Goal: Task Accomplishment & Management: Use online tool/utility

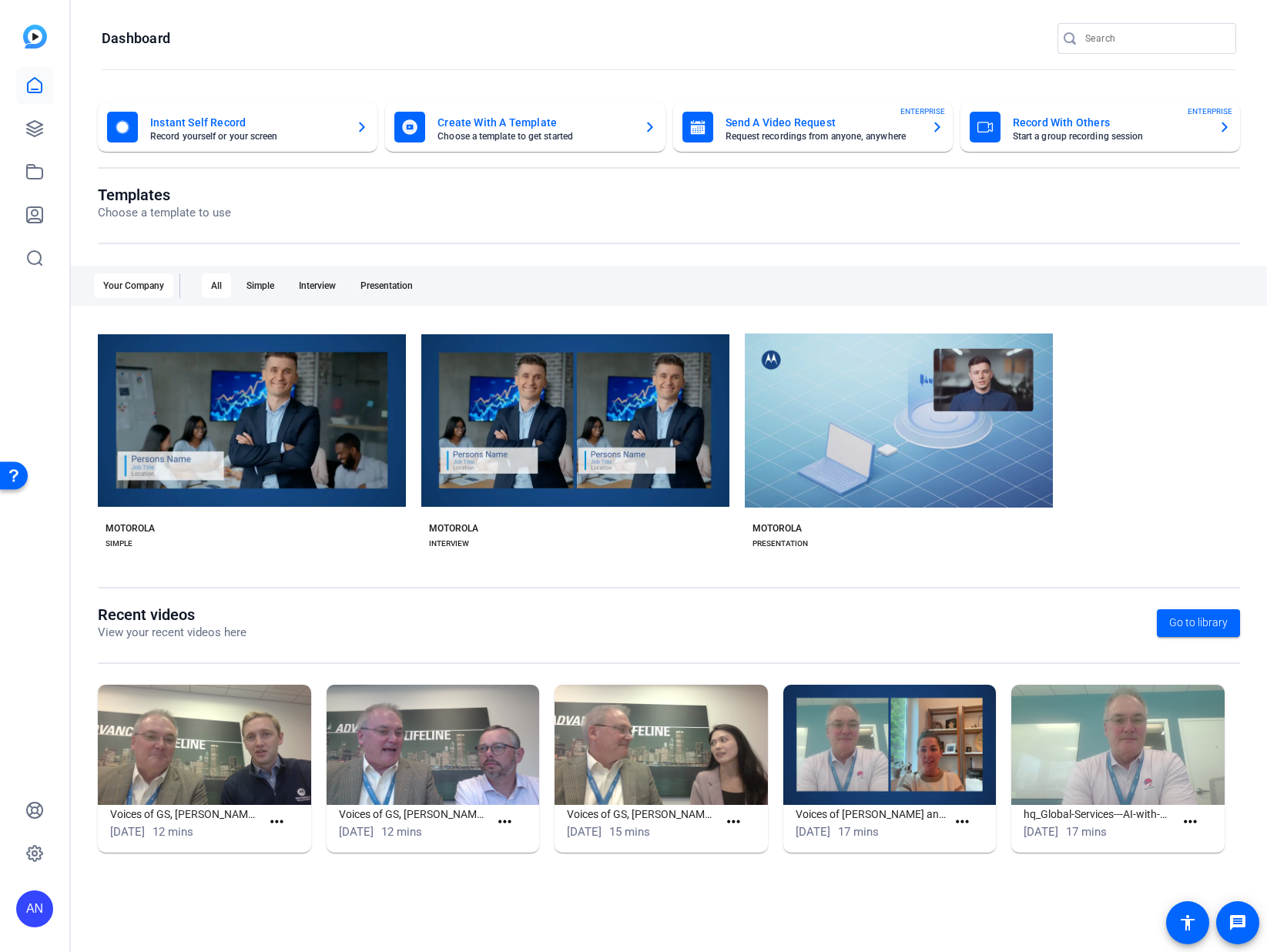
click at [1073, 129] on mat-card-title "Record With Others" at bounding box center [1110, 122] width 193 height 18
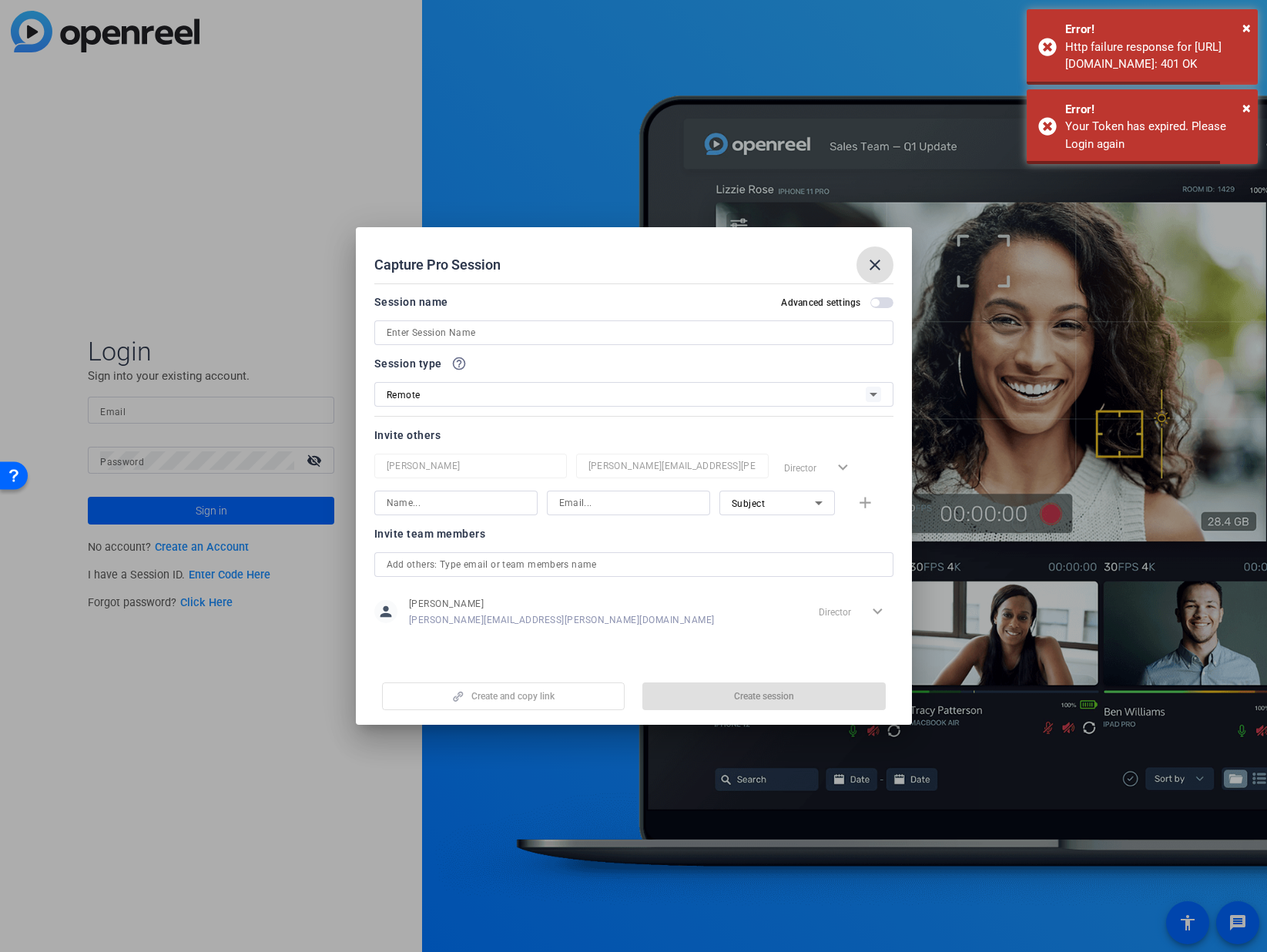
type input "[PERSON_NAME][EMAIL_ADDRESS][PERSON_NAME][DOMAIN_NAME]"
drag, startPoint x: 871, startPoint y: 275, endPoint x: 806, endPoint y: 264, distance: 65.9
click at [871, 275] on span at bounding box center [875, 264] width 37 height 37
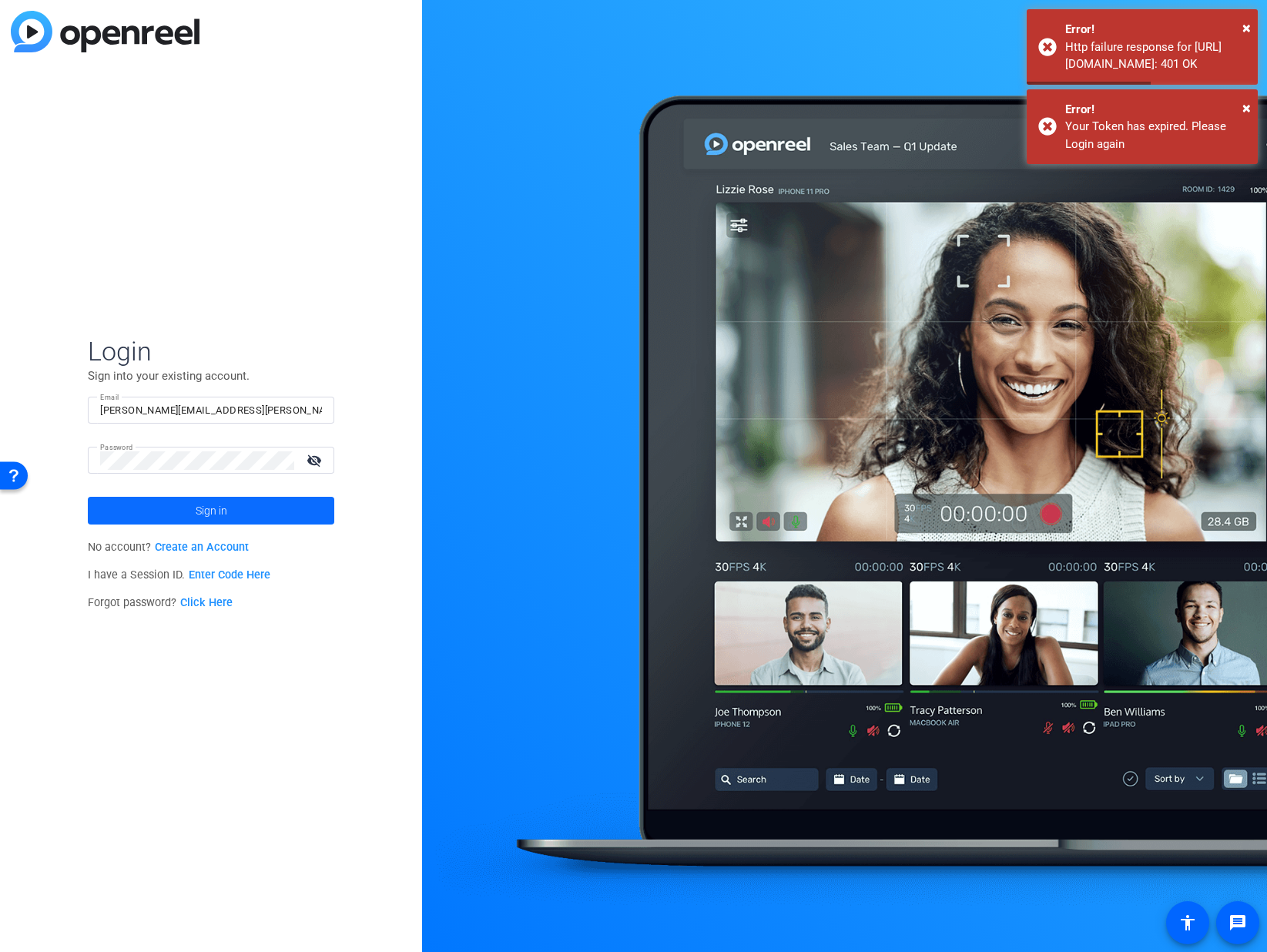
click at [217, 512] on span "Sign in" at bounding box center [212, 511] width 32 height 38
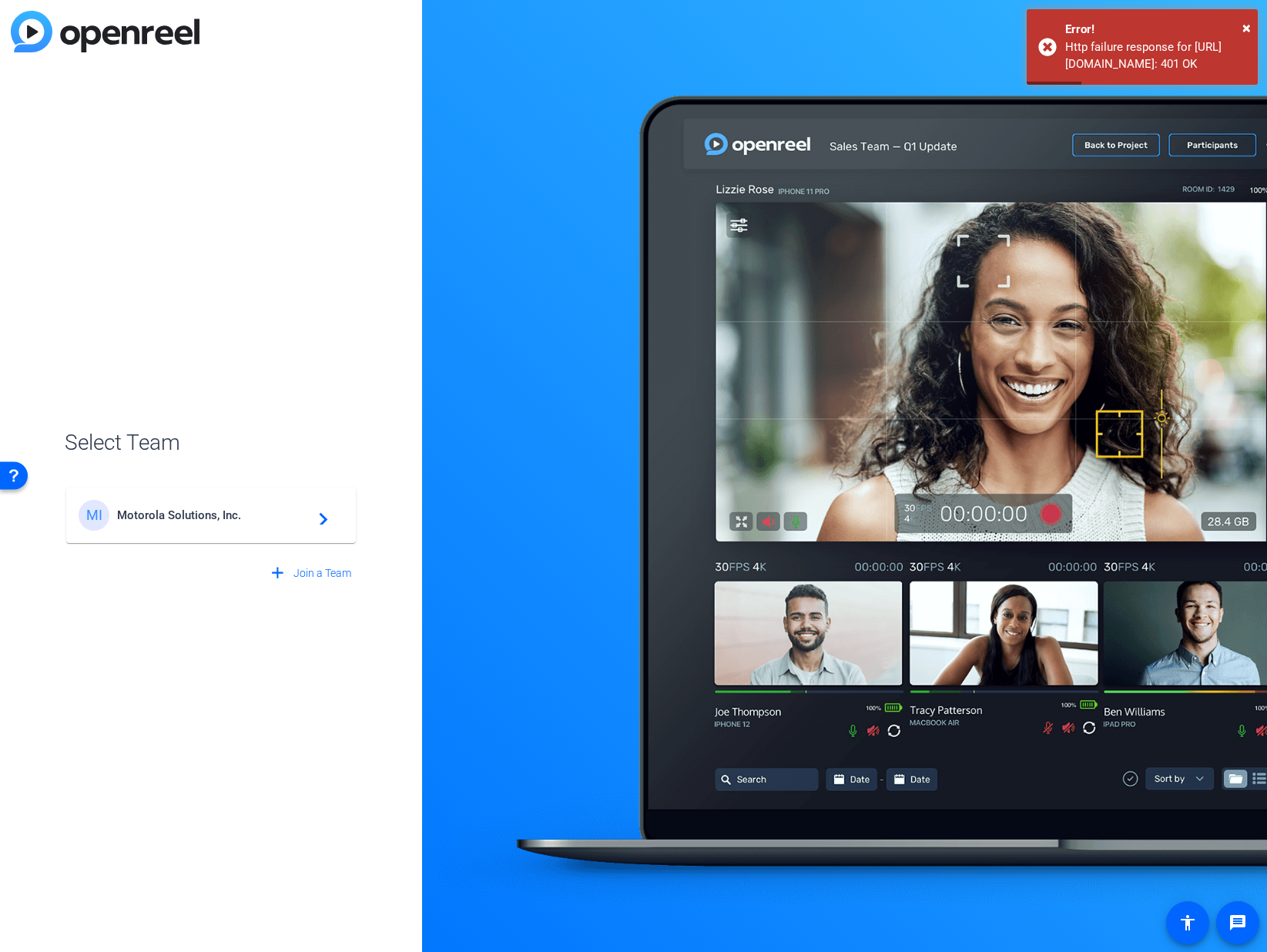
click at [200, 517] on span "Motorola Solutions, Inc." at bounding box center [213, 514] width 192 height 14
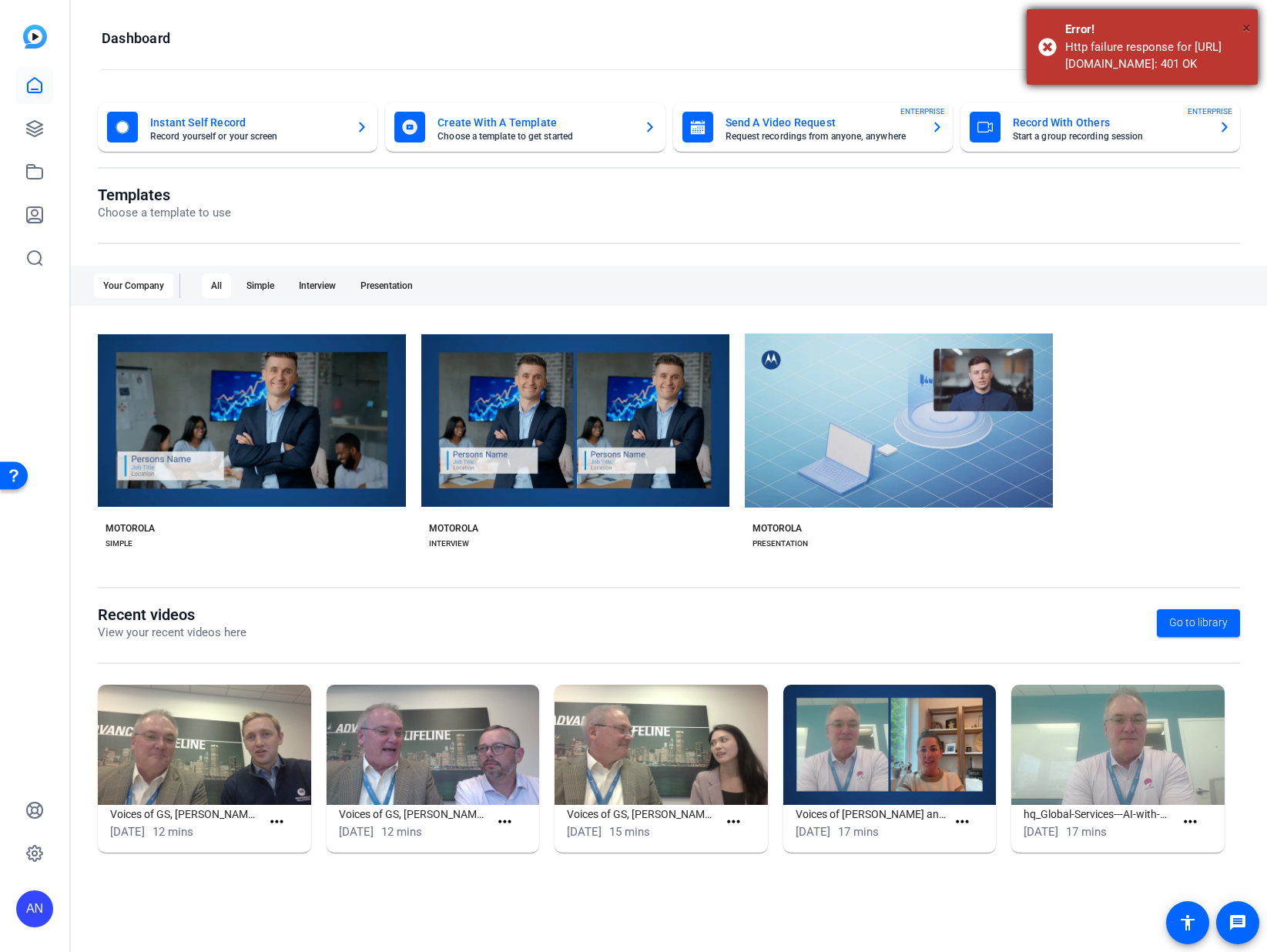
click at [1242, 27] on span "×" at bounding box center [1246, 27] width 8 height 18
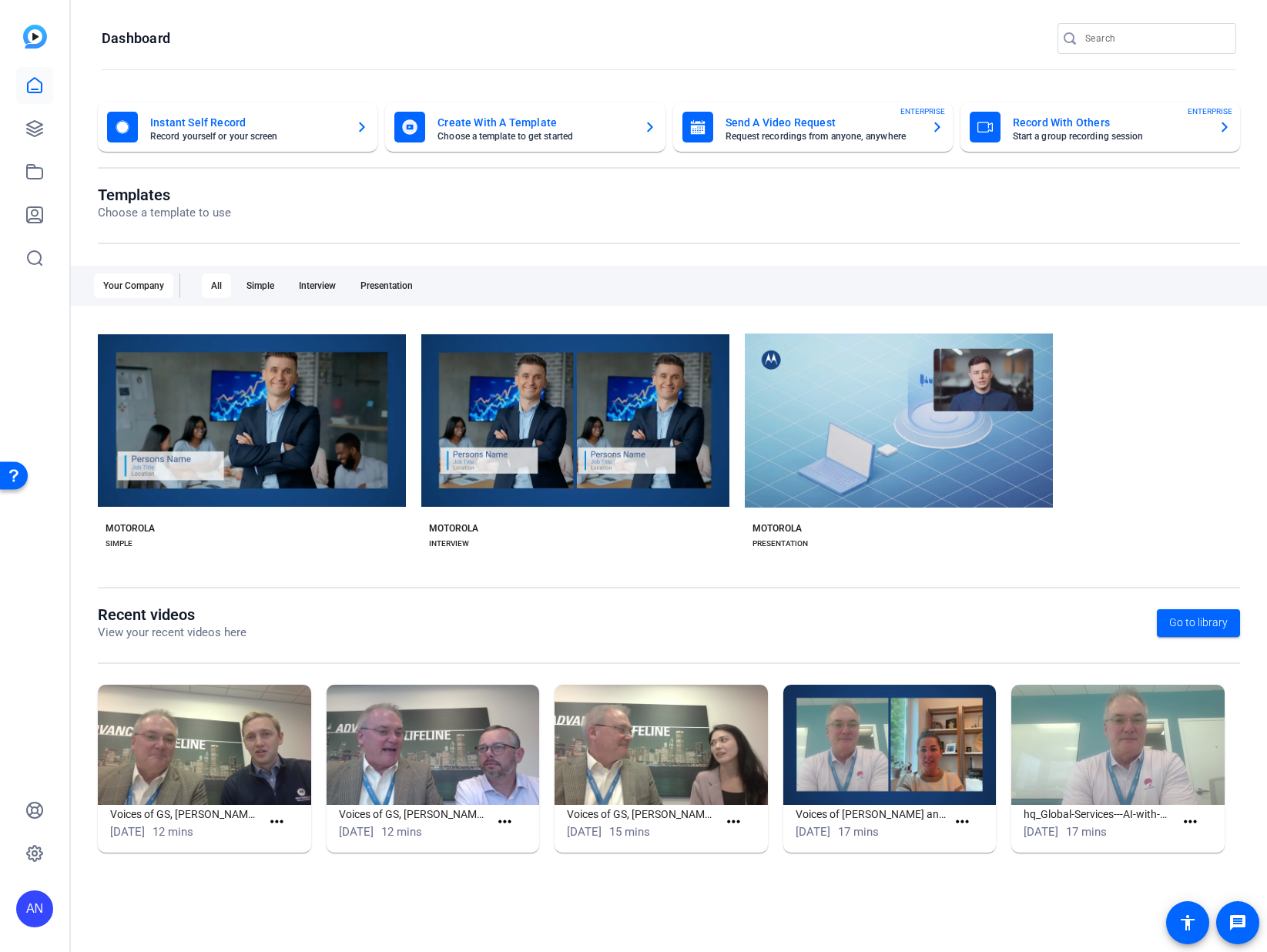
click at [1057, 120] on mat-card-title "Record With Others" at bounding box center [1110, 122] width 193 height 18
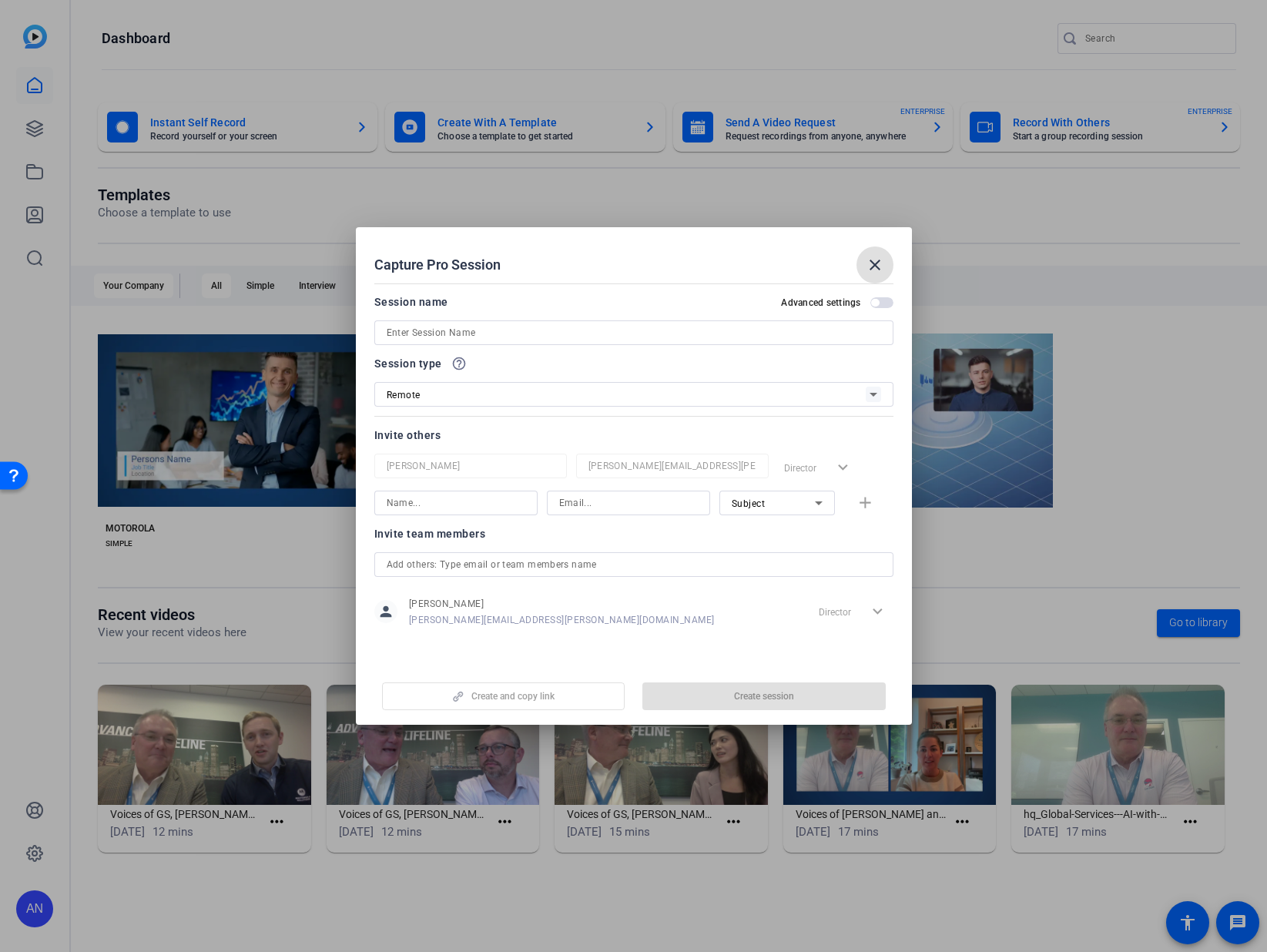
click at [609, 335] on input at bounding box center [634, 333] width 494 height 18
paste input "SkySafe Podcast Recording"
type input "SkySafe Podcast Recording"
click at [602, 502] on input at bounding box center [628, 502] width 139 height 18
paste input "laurence.packer@motorolasolutions.com"
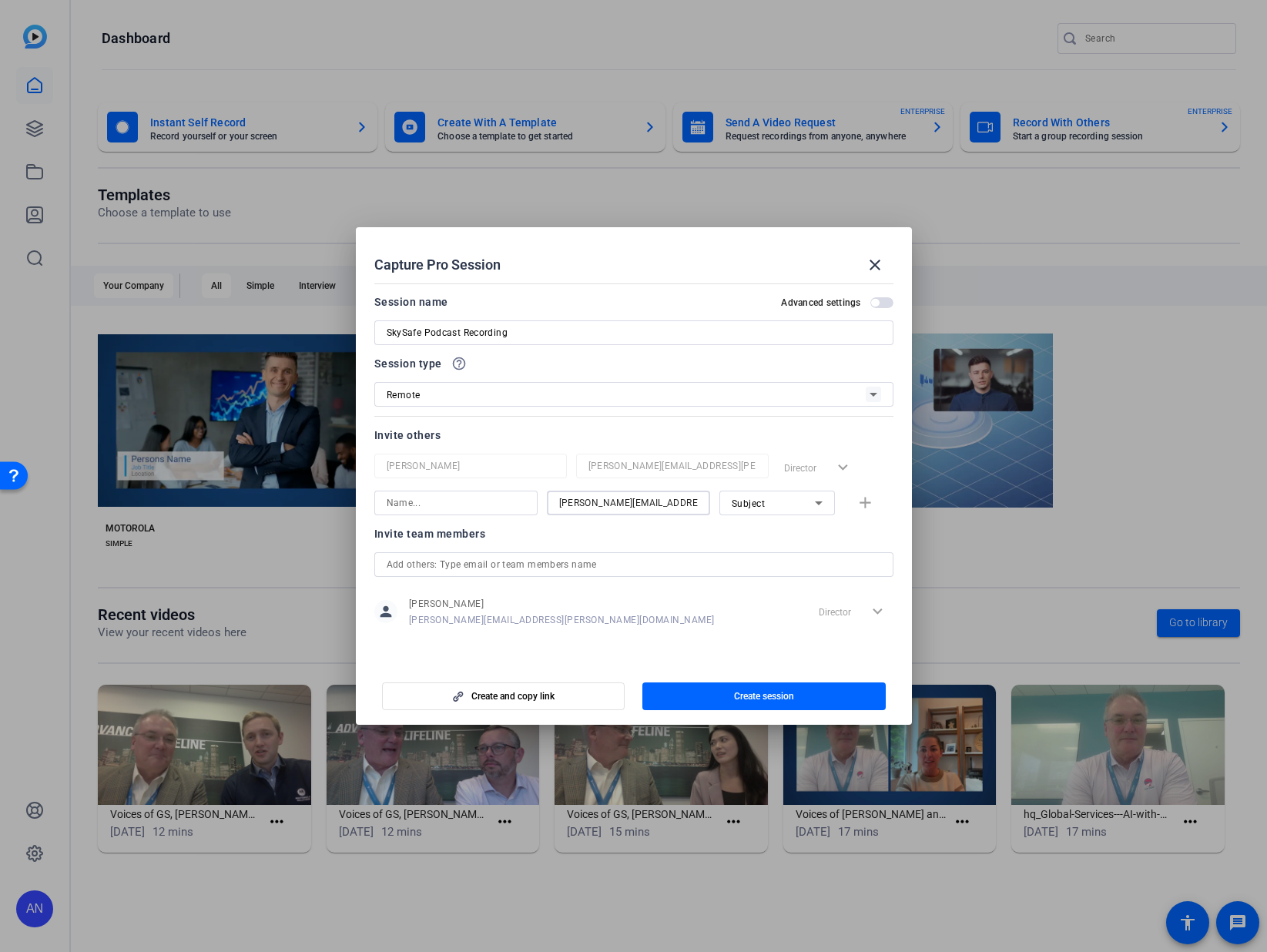
scroll to position [0, 42]
type input "laurence.packer@motorolasolutions.com"
click at [453, 505] on input at bounding box center [456, 502] width 139 height 18
type input "Larry Packer"
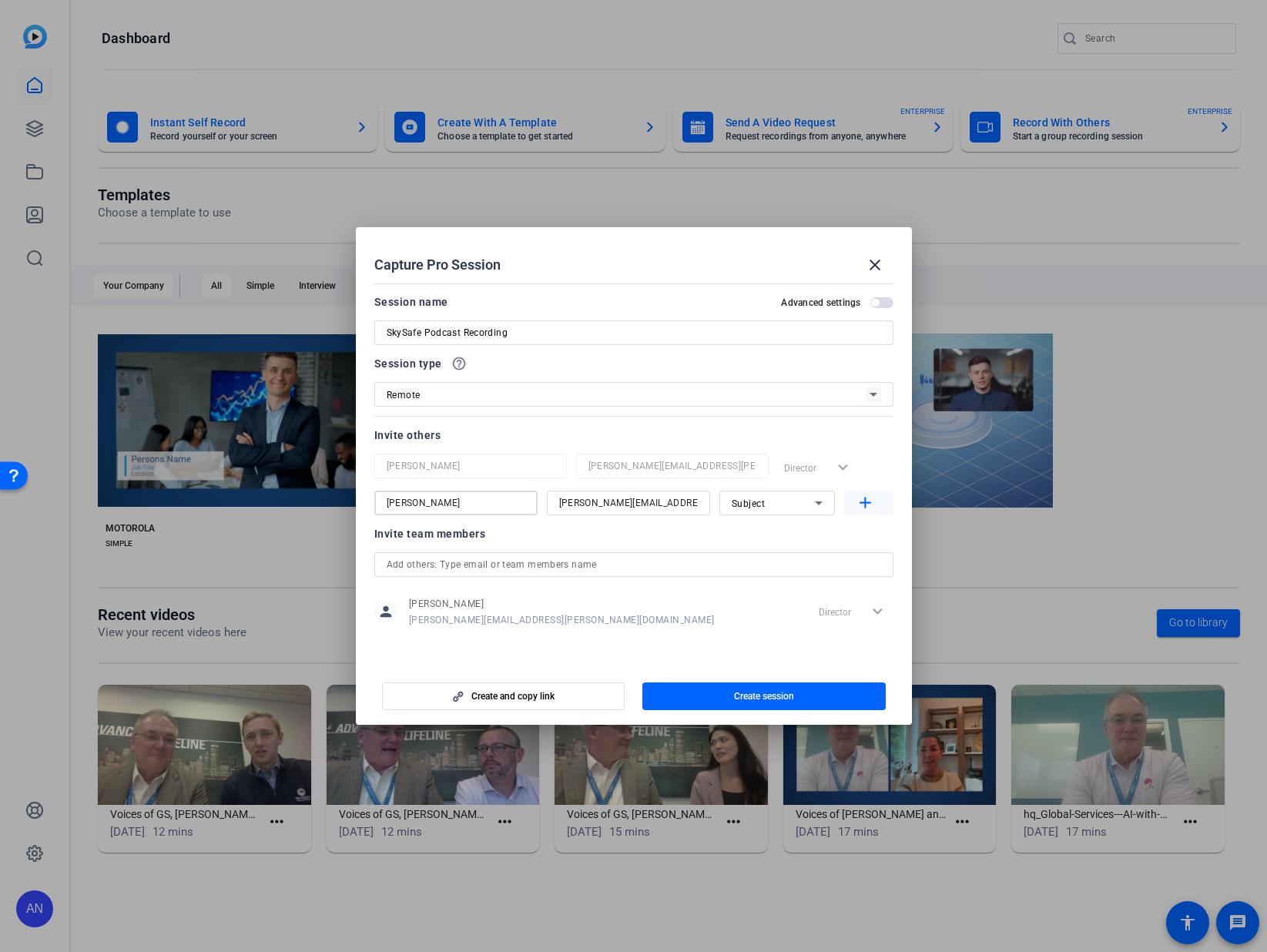
click at [864, 508] on mat-icon "add" at bounding box center [865, 502] width 19 height 19
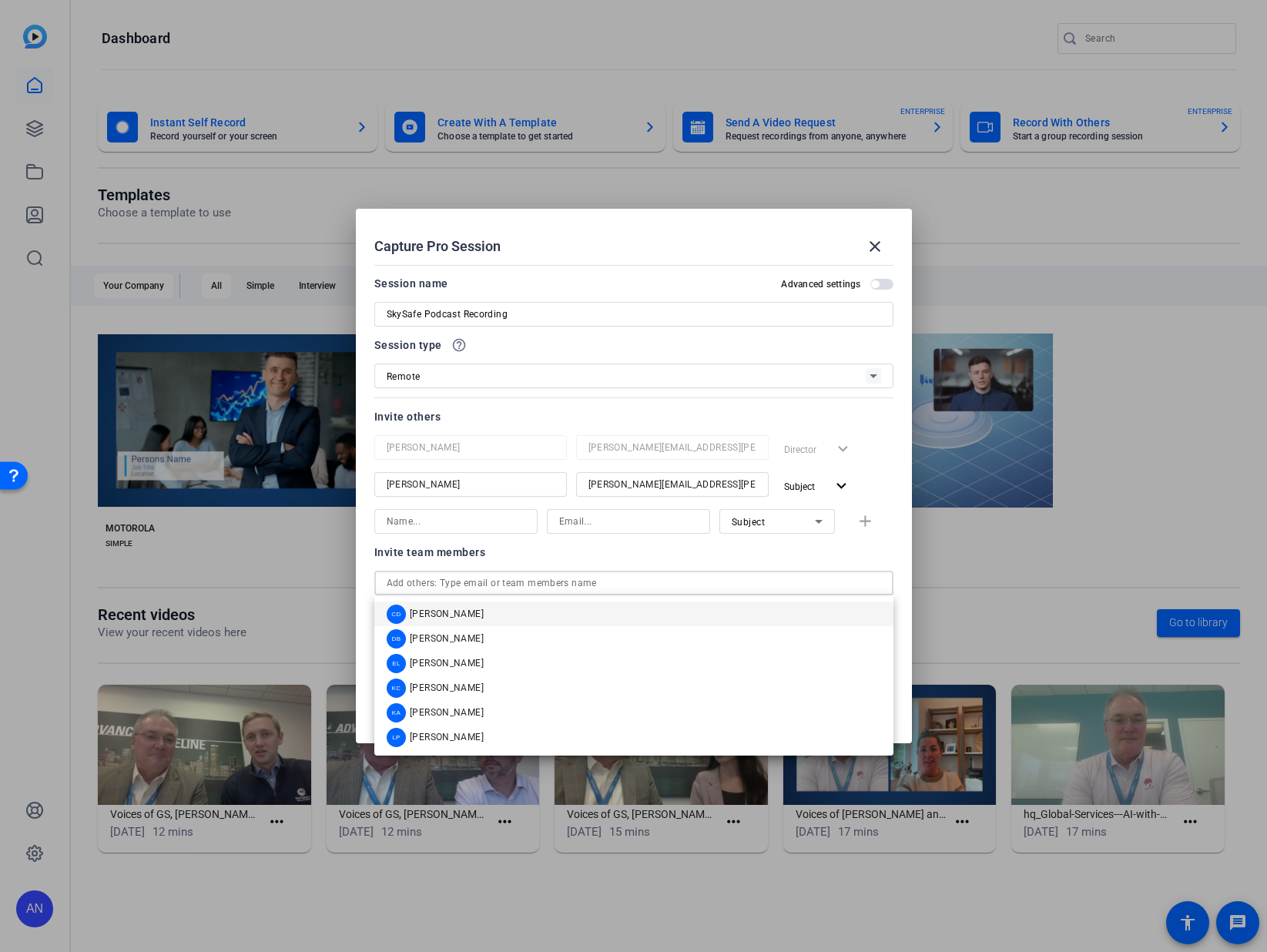
click at [553, 590] on input "text" at bounding box center [634, 583] width 494 height 18
click at [514, 706] on mat-option "KA Kristi Amick" at bounding box center [633, 712] width 519 height 25
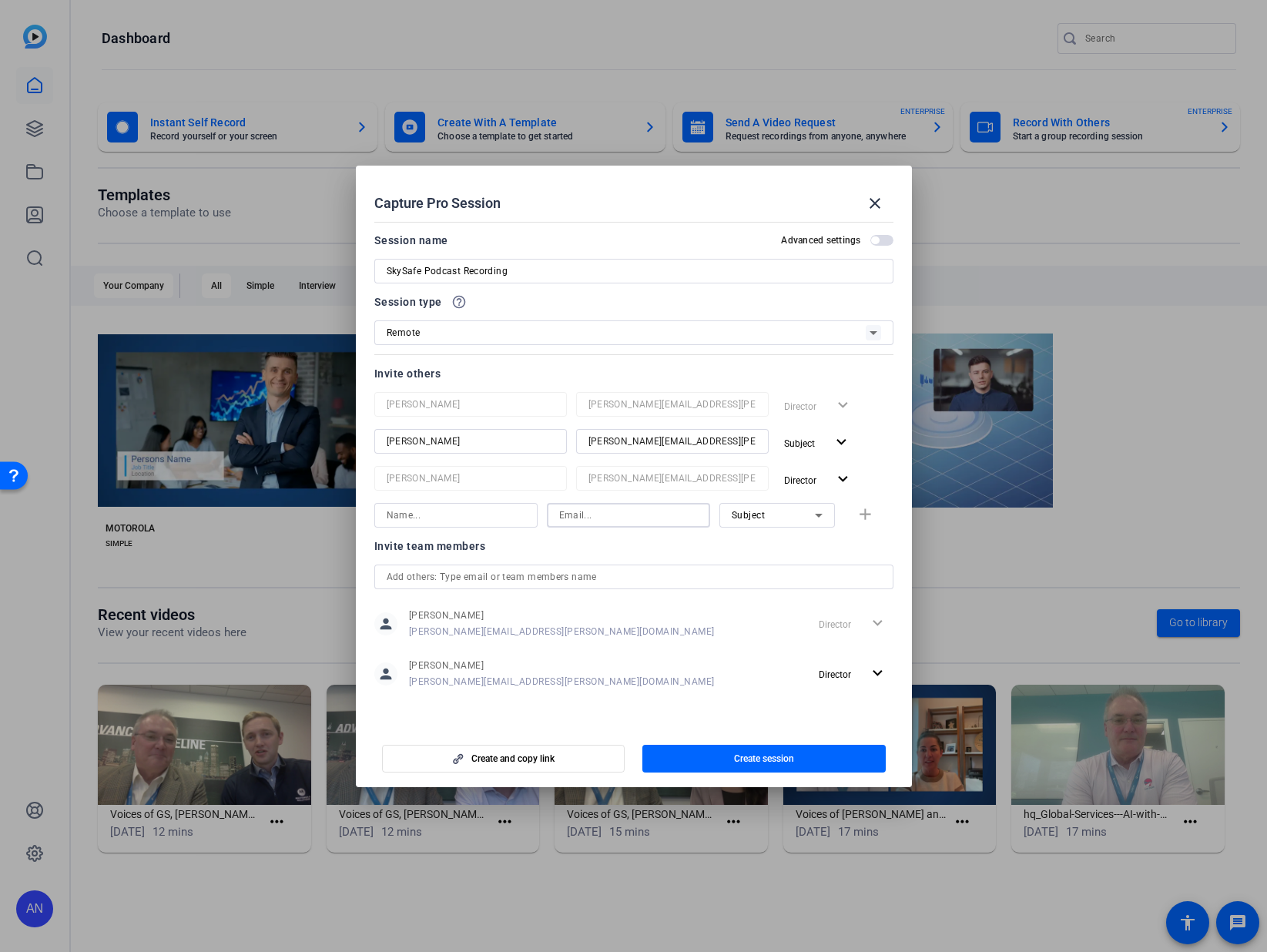
click at [578, 523] on input at bounding box center [628, 515] width 139 height 18
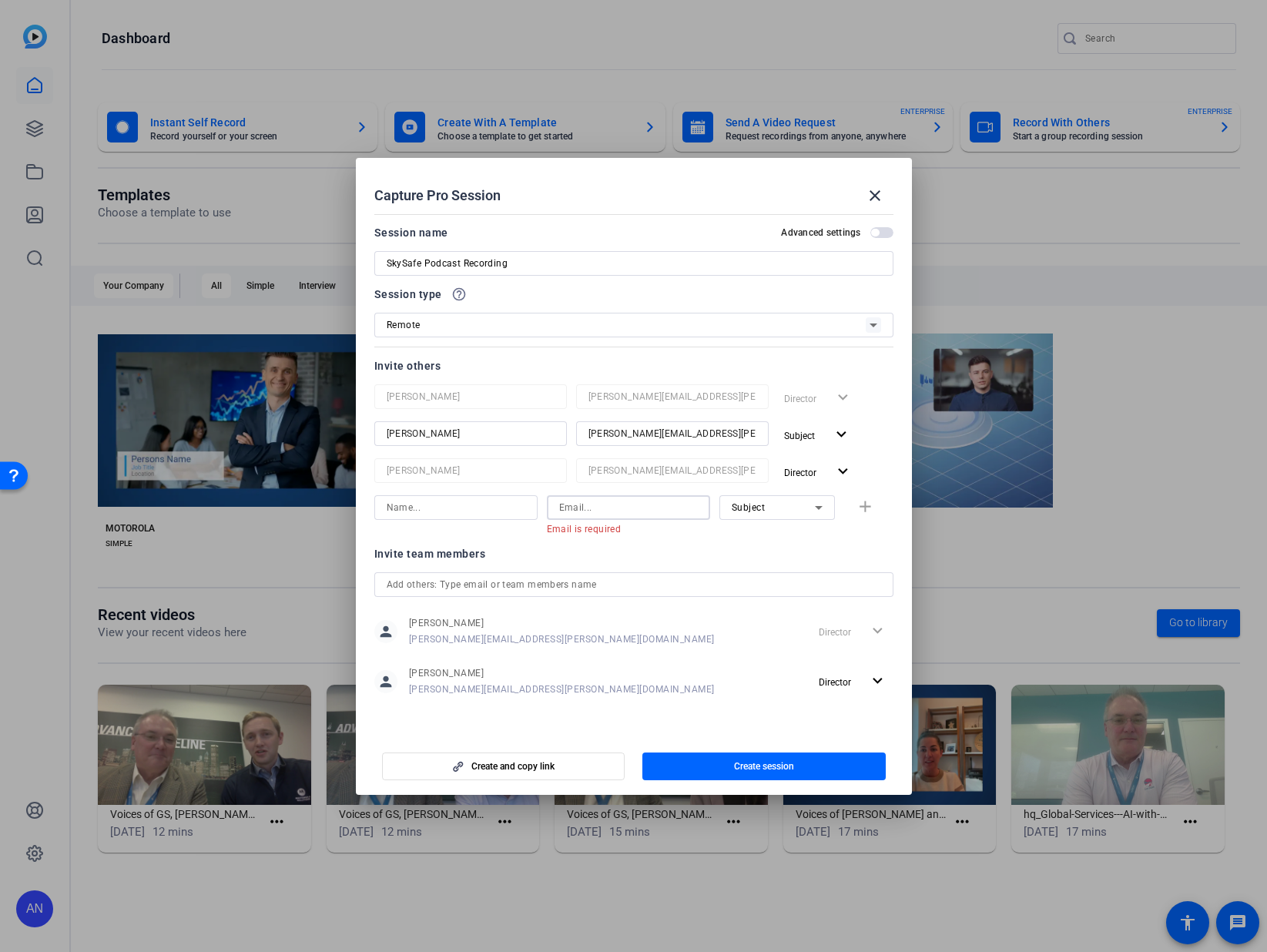
paste input "melissa@skysafe.io"
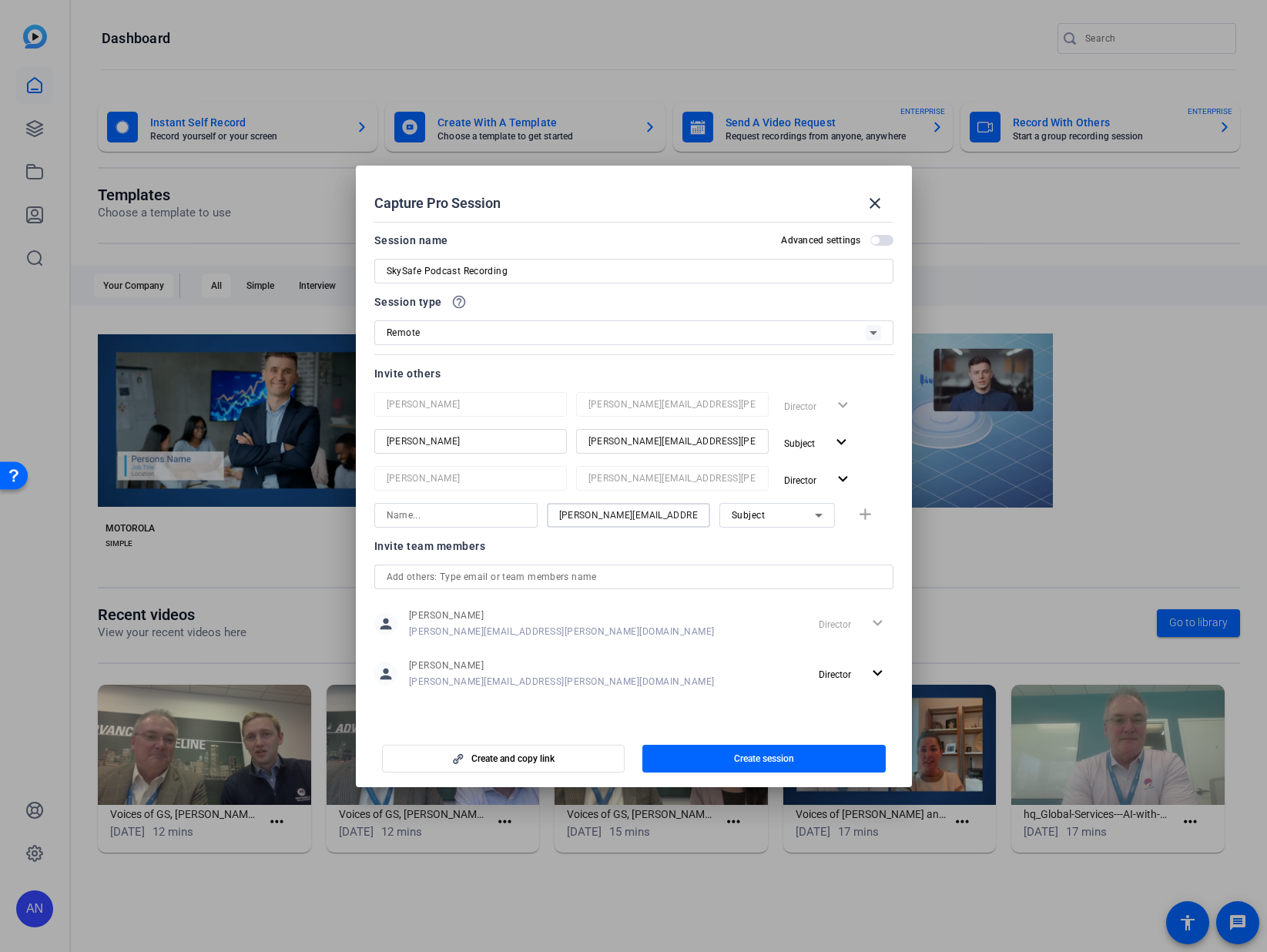
type input "melissa@skysafe.io"
click at [456, 514] on input at bounding box center [456, 515] width 139 height 18
type input "Melissa"
click at [871, 512] on mat-icon "add" at bounding box center [865, 514] width 19 height 19
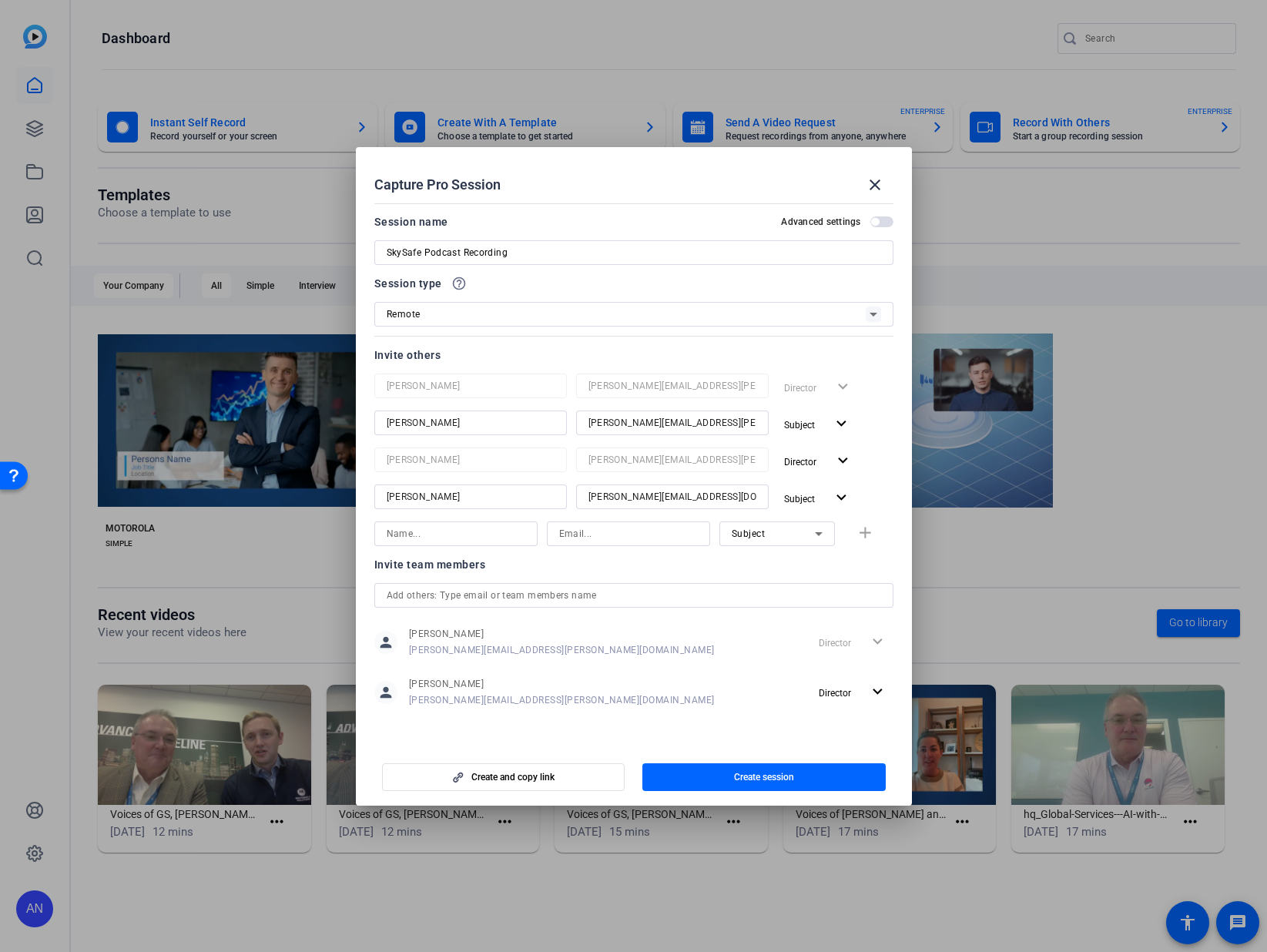
click at [493, 533] on input at bounding box center [456, 533] width 139 height 18
type input "JD Davis"
paste input "jd@skysafe.io"
type input "jd@skysafe.io"
click at [772, 529] on div "Subject" at bounding box center [773, 533] width 83 height 19
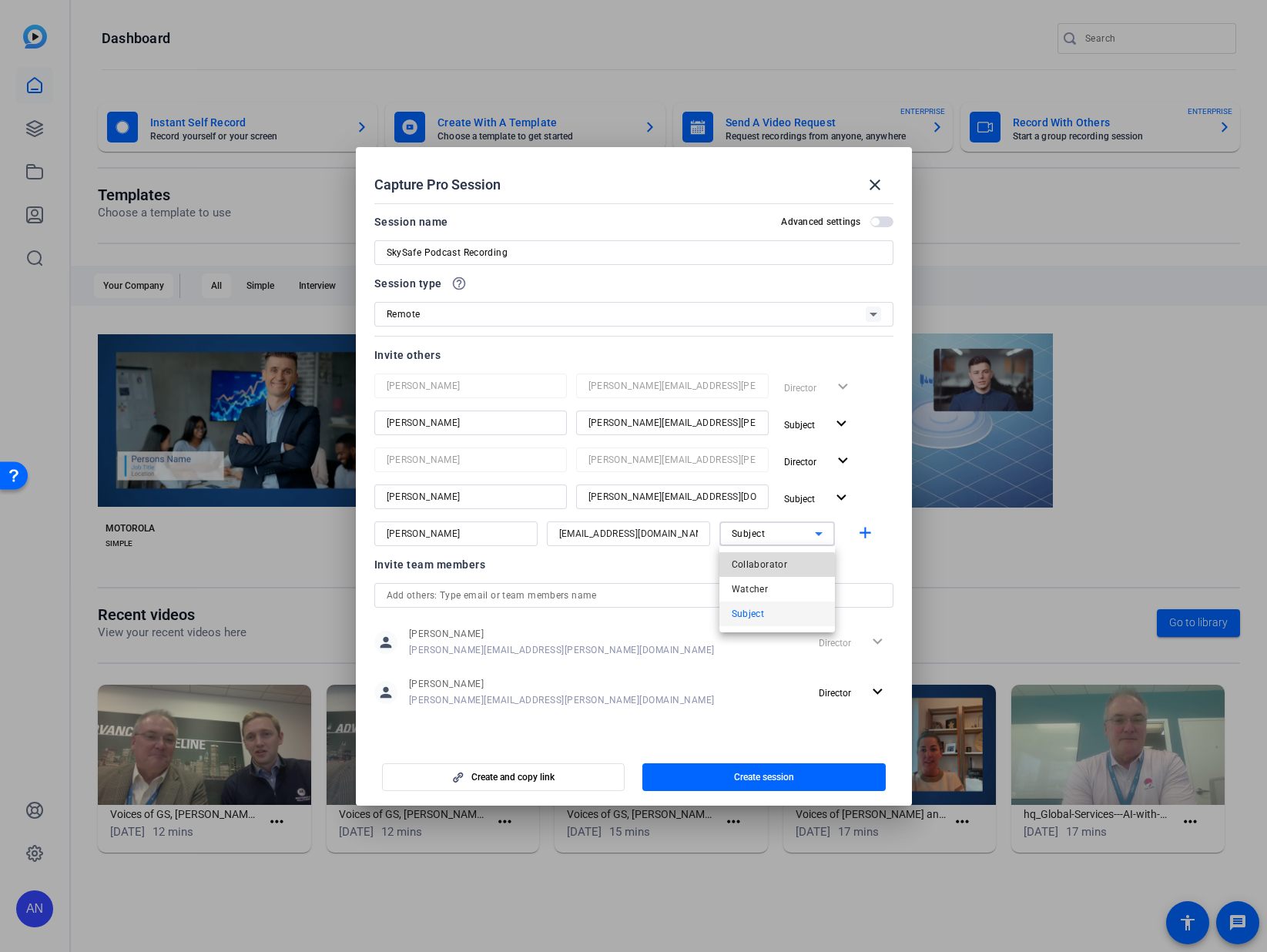
click at [768, 569] on span "Collaborator" at bounding box center [760, 564] width 57 height 18
click at [856, 535] on mat-icon "add" at bounding box center [865, 533] width 19 height 19
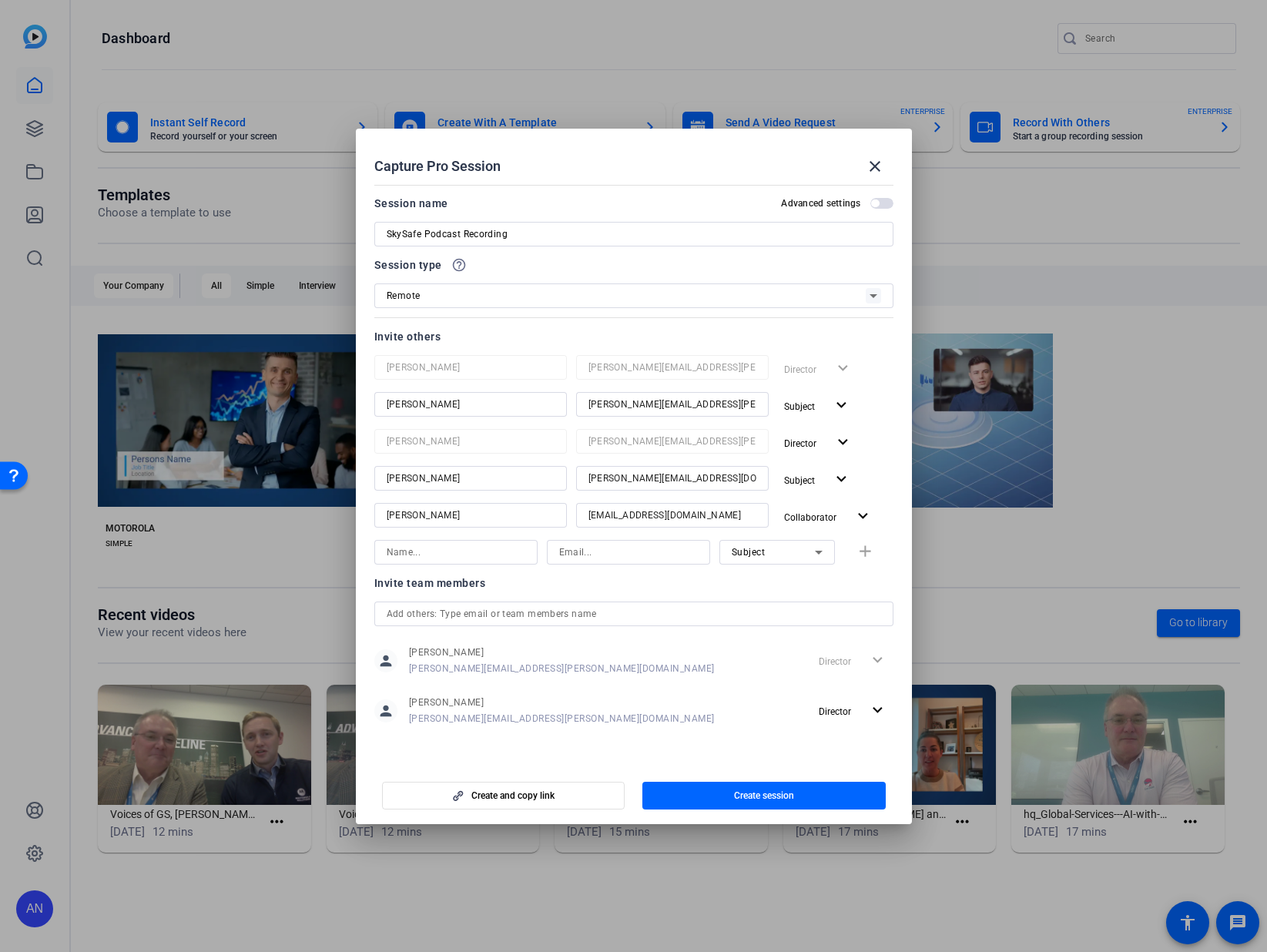
click at [785, 795] on span "Create session" at bounding box center [764, 796] width 60 height 13
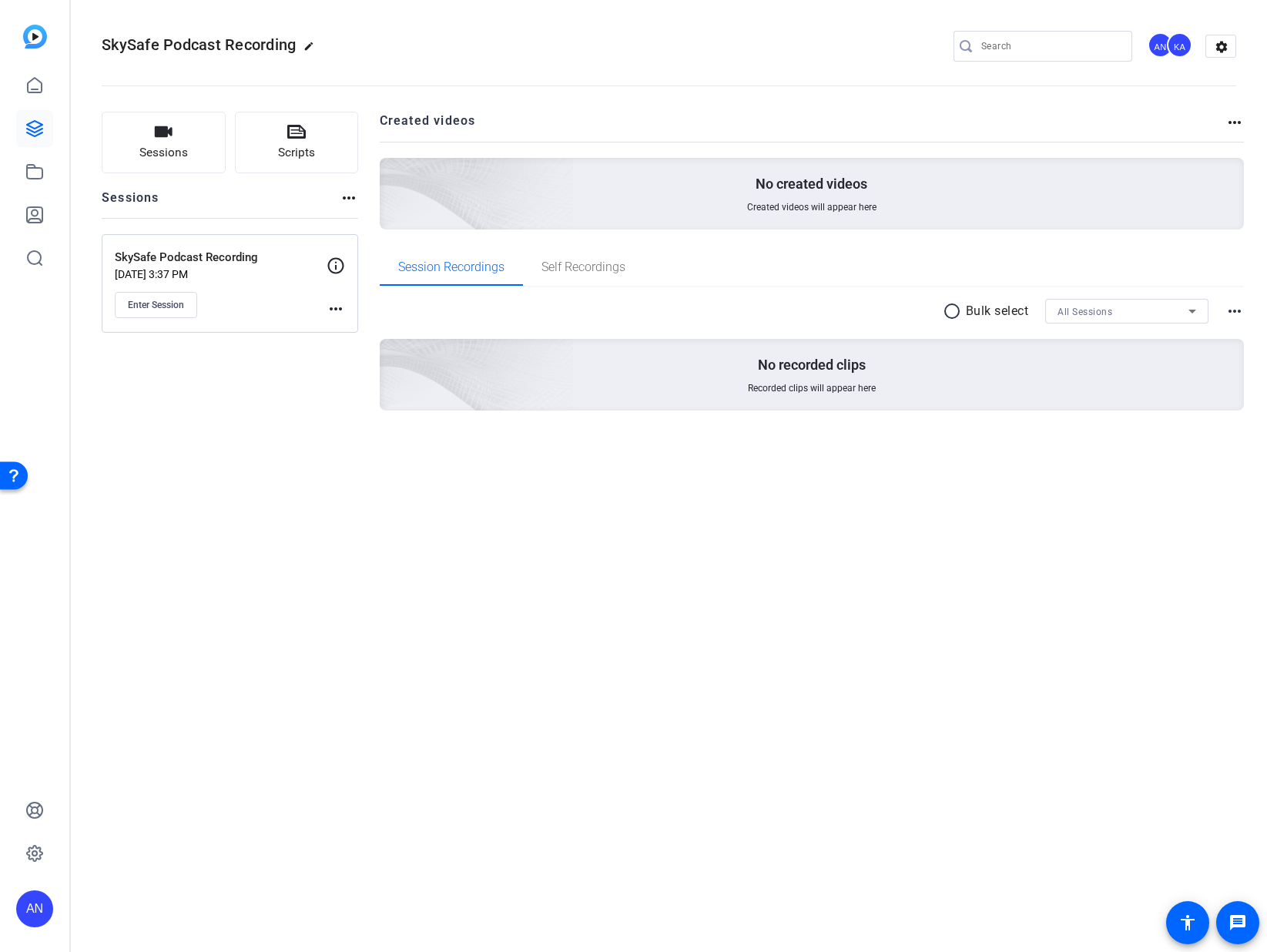
click at [331, 307] on mat-icon "more_horiz" at bounding box center [336, 309] width 18 height 18
click at [348, 331] on span "Edit Session" at bounding box center [374, 331] width 70 height 18
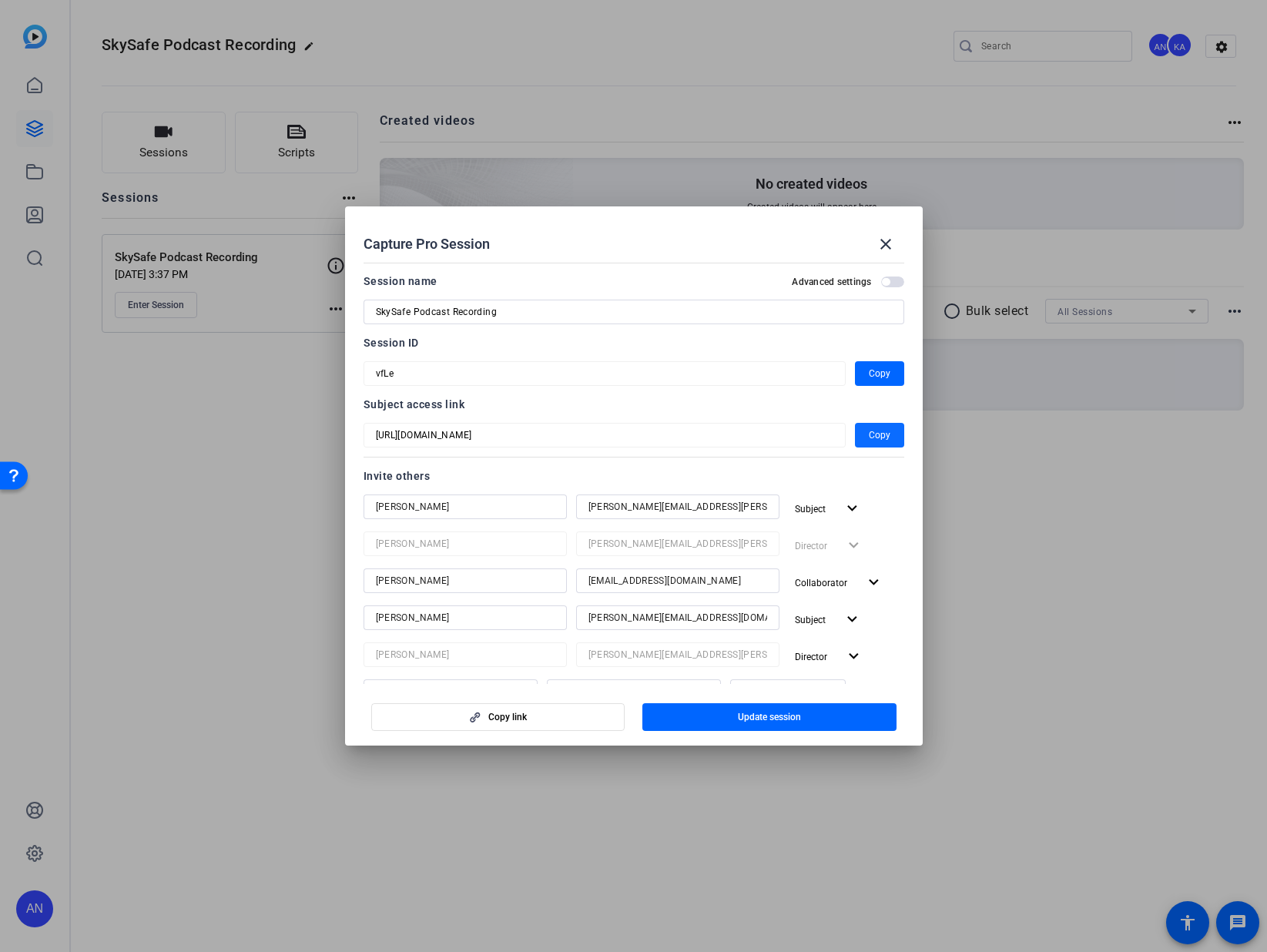
click at [878, 437] on span "Copy" at bounding box center [880, 435] width 22 height 18
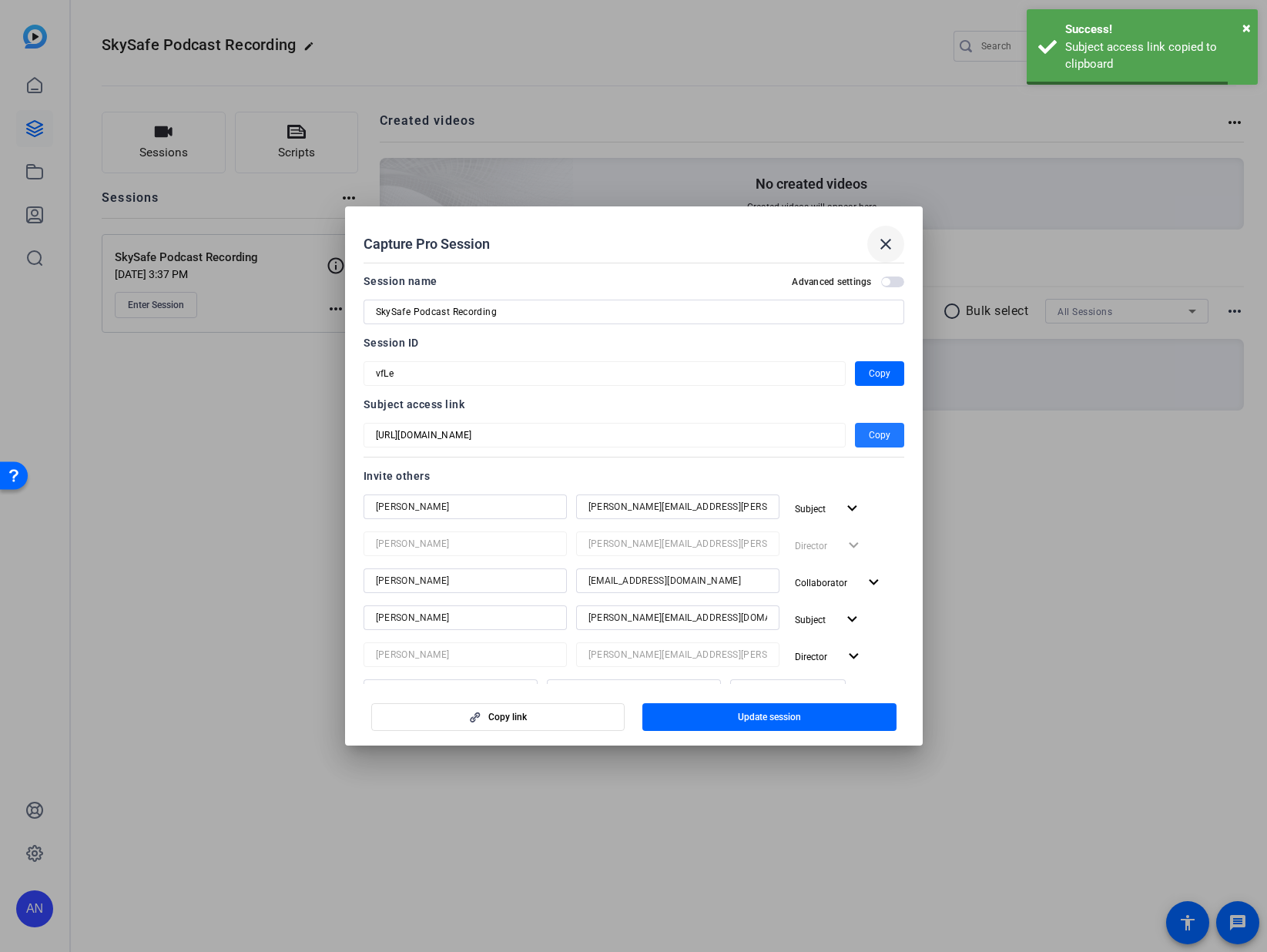
click at [898, 243] on span at bounding box center [886, 243] width 37 height 37
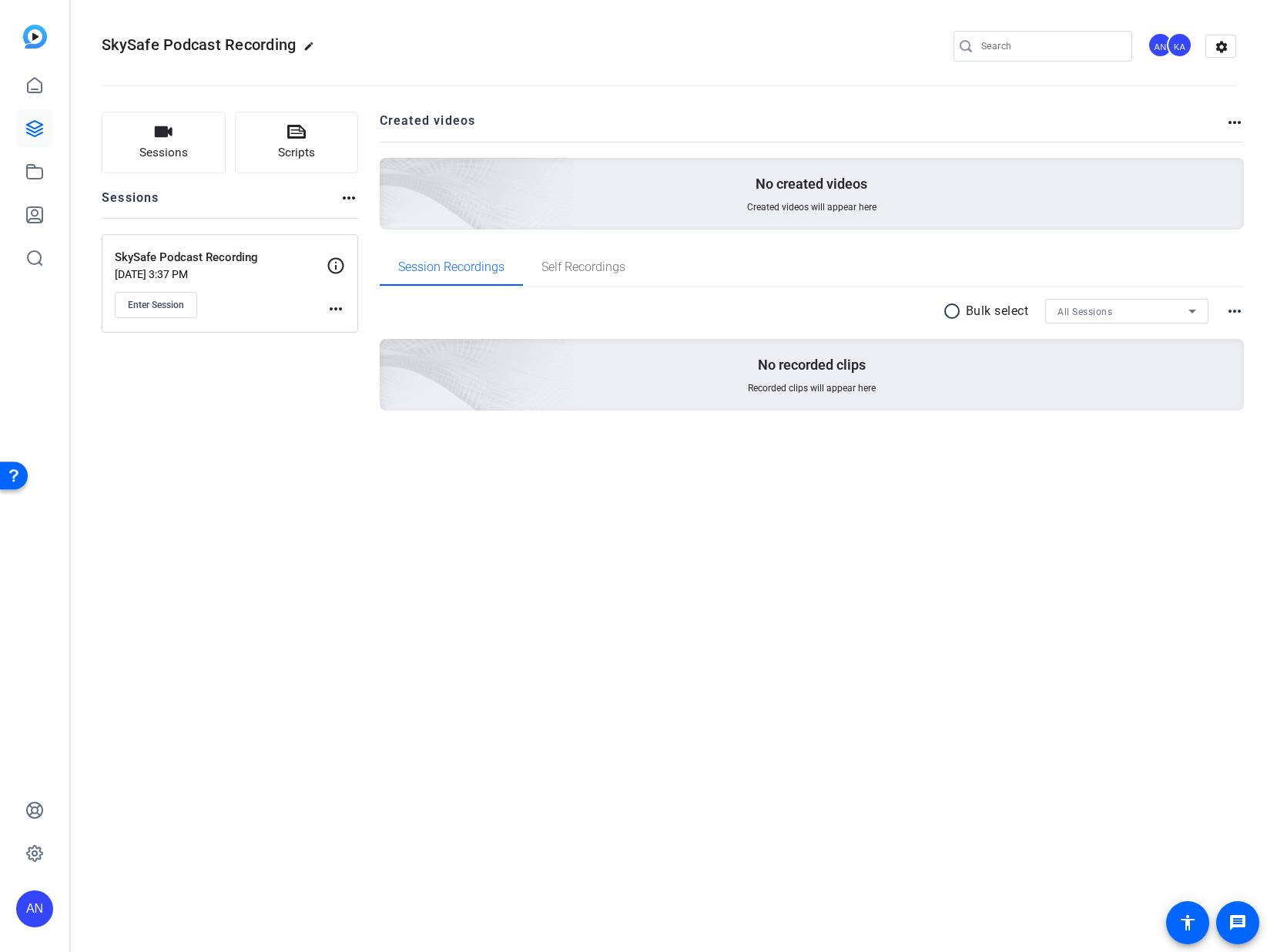
click at [337, 304] on mat-icon "more_horiz" at bounding box center [336, 309] width 18 height 18
click at [352, 334] on span "Edit Session" at bounding box center [374, 331] width 70 height 18
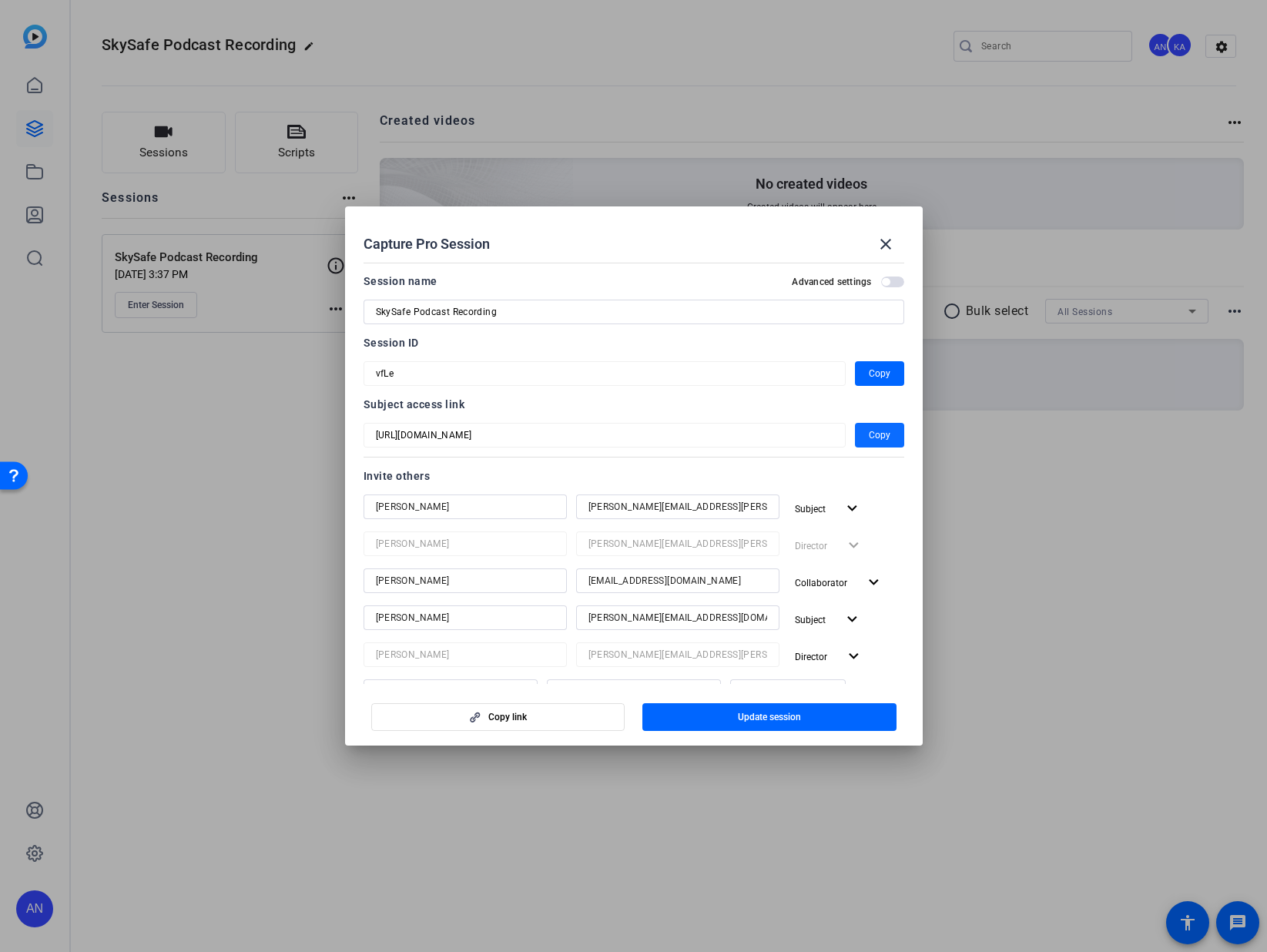
click at [879, 433] on span "Copy" at bounding box center [880, 435] width 22 height 18
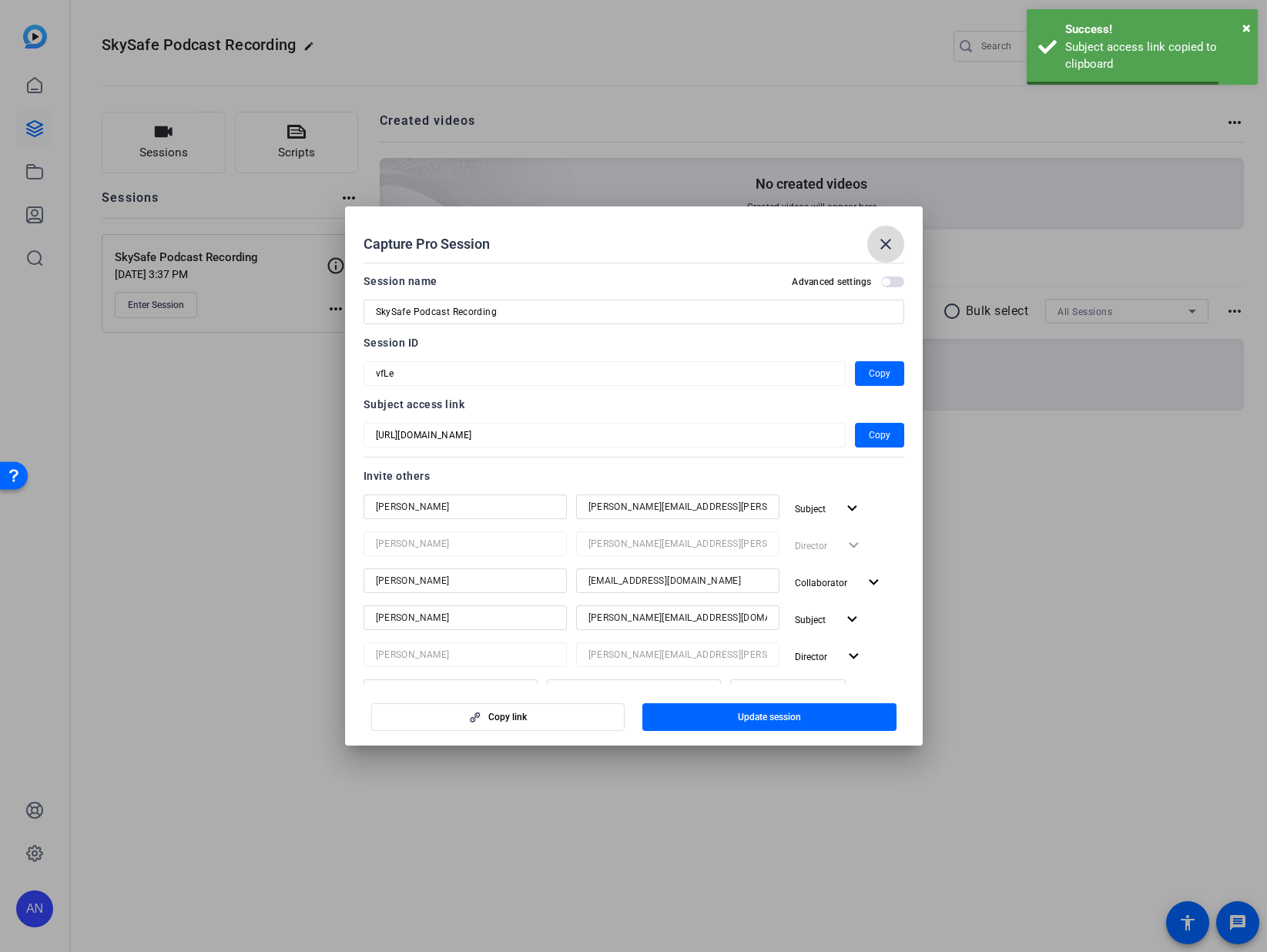
click at [896, 239] on span at bounding box center [886, 243] width 37 height 37
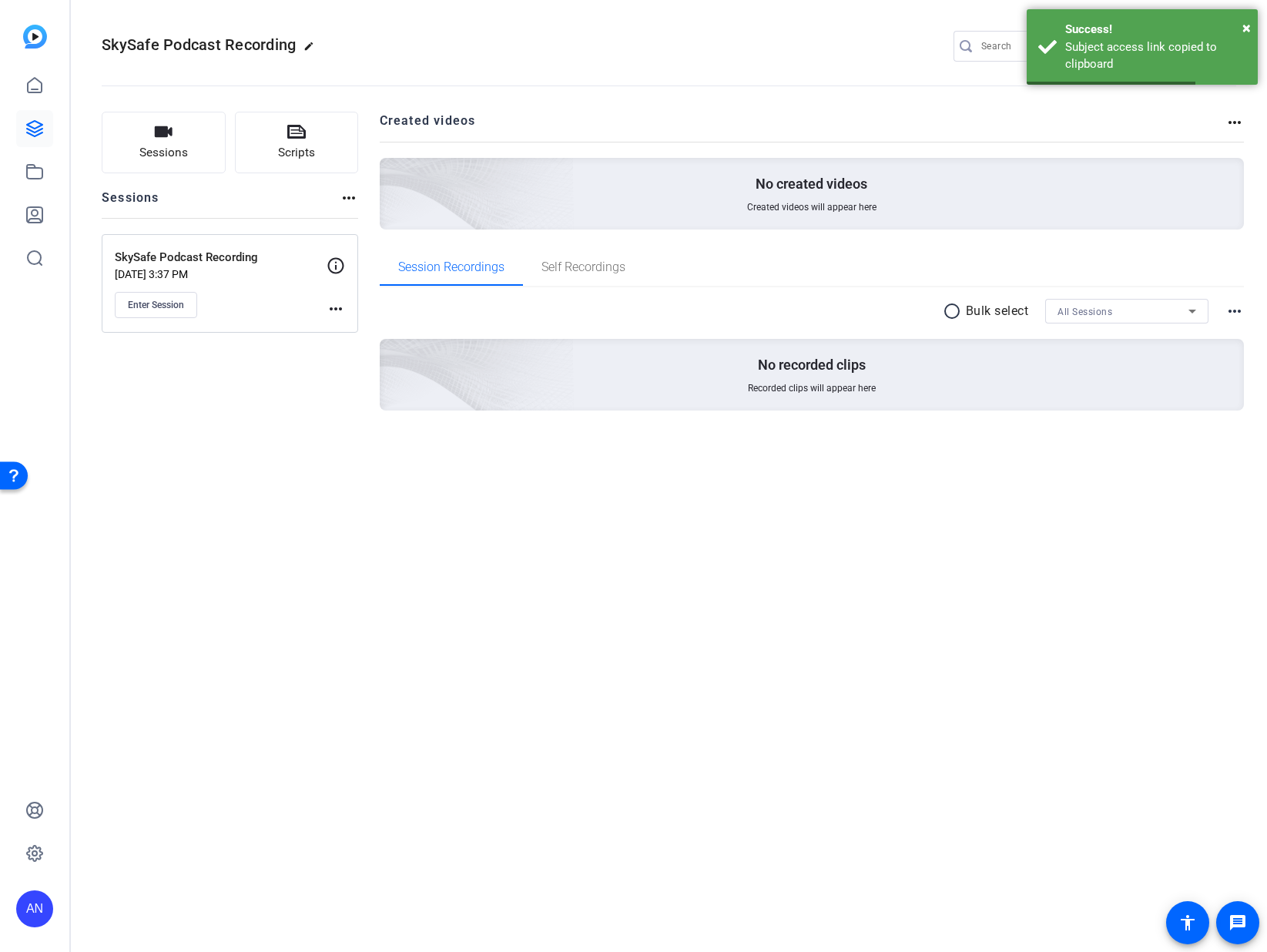
click at [968, 631] on div "SkySafe Podcast Recording edit AN KA settings Sessions Scripts Sessions more_ho…" at bounding box center [670, 476] width 1197 height 952
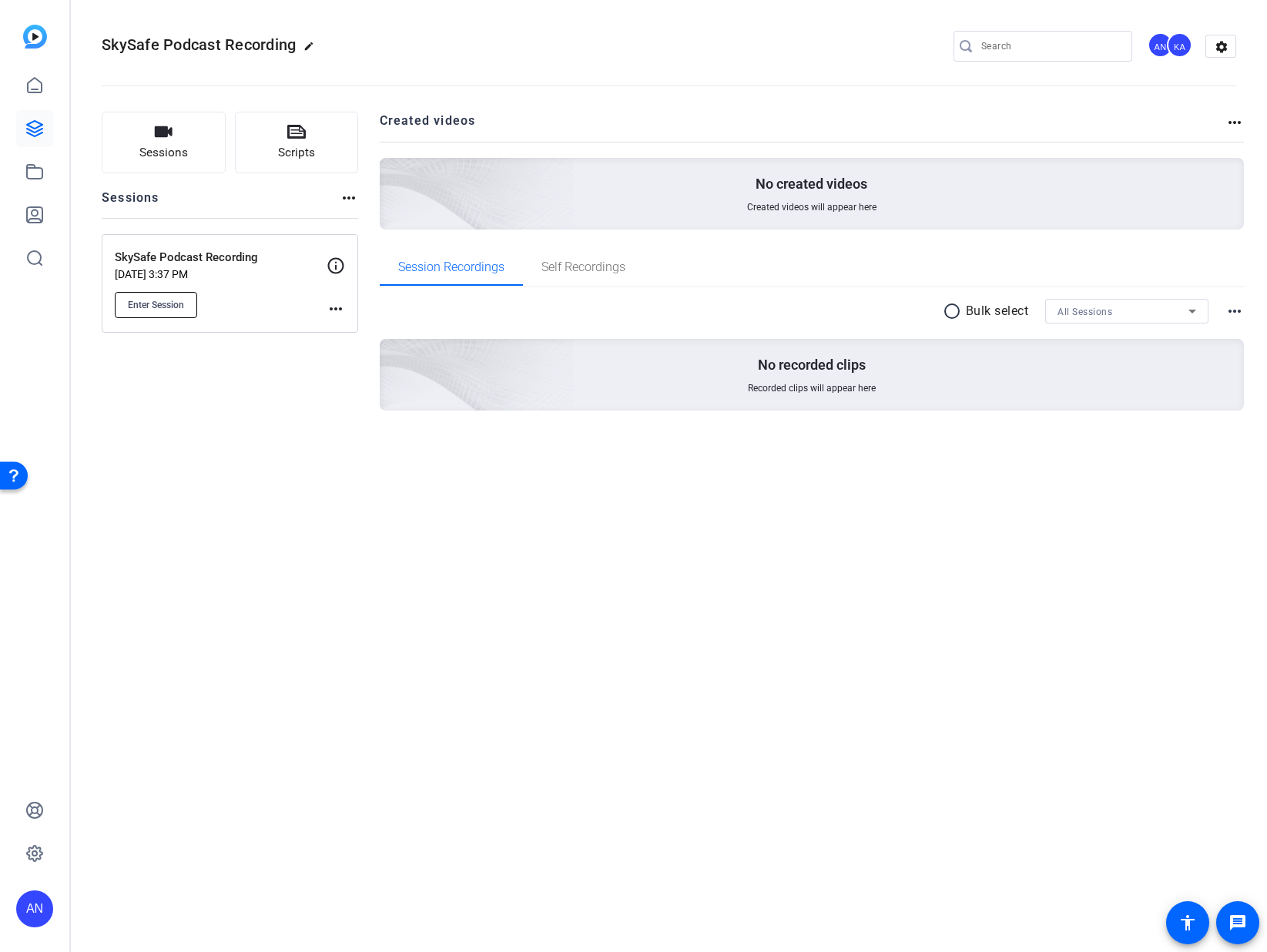
click at [173, 305] on span "Enter Session" at bounding box center [156, 305] width 57 height 13
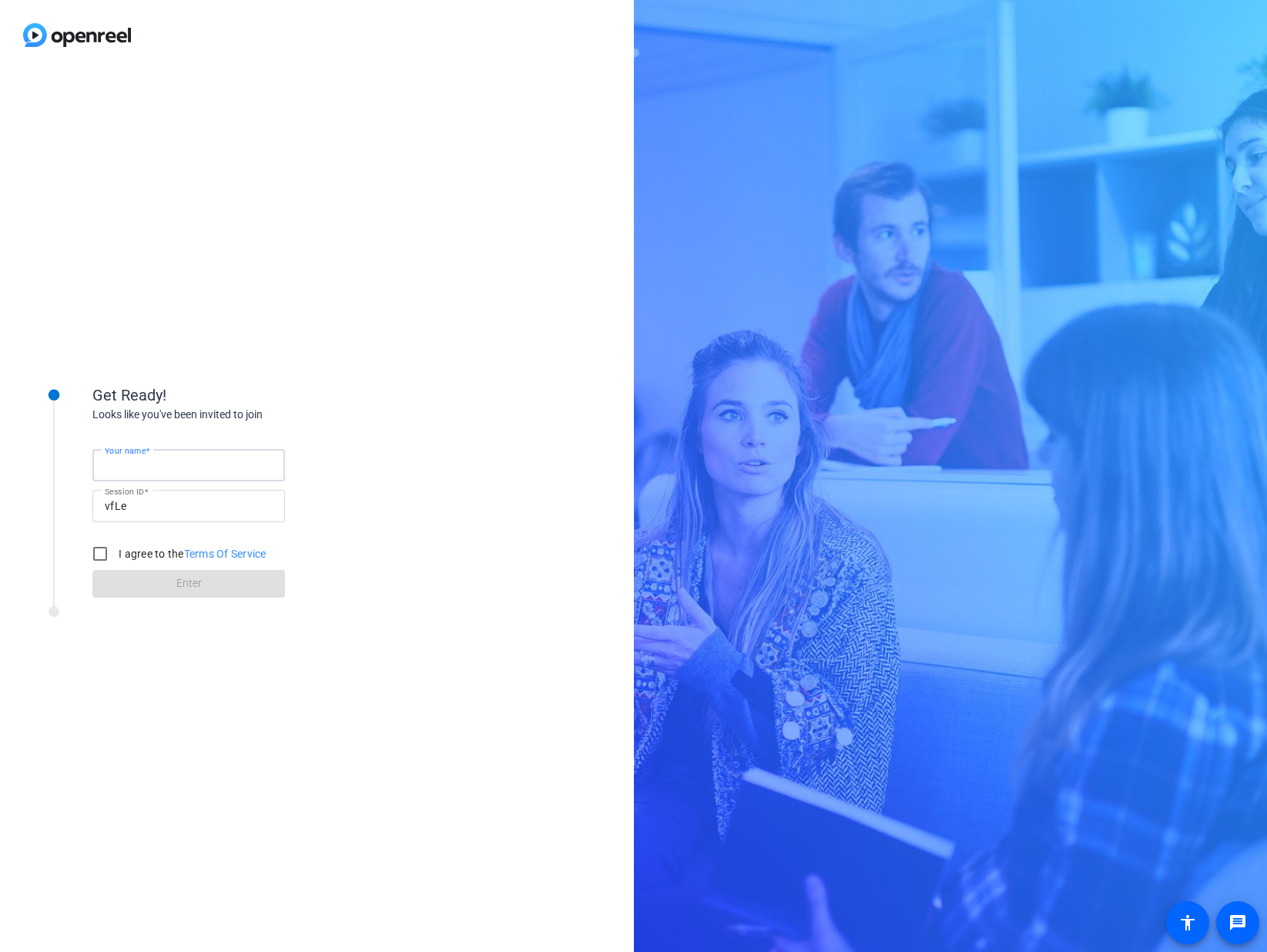
click at [168, 468] on input "Your name" at bounding box center [189, 465] width 168 height 18
drag, startPoint x: 398, startPoint y: 349, endPoint x: 235, endPoint y: 88, distance: 307.7
click at [399, 345] on div "Get Ready! Looks like you've been invited to join Your name Session ID vfLe I a…" at bounding box center [317, 511] width 634 height 882
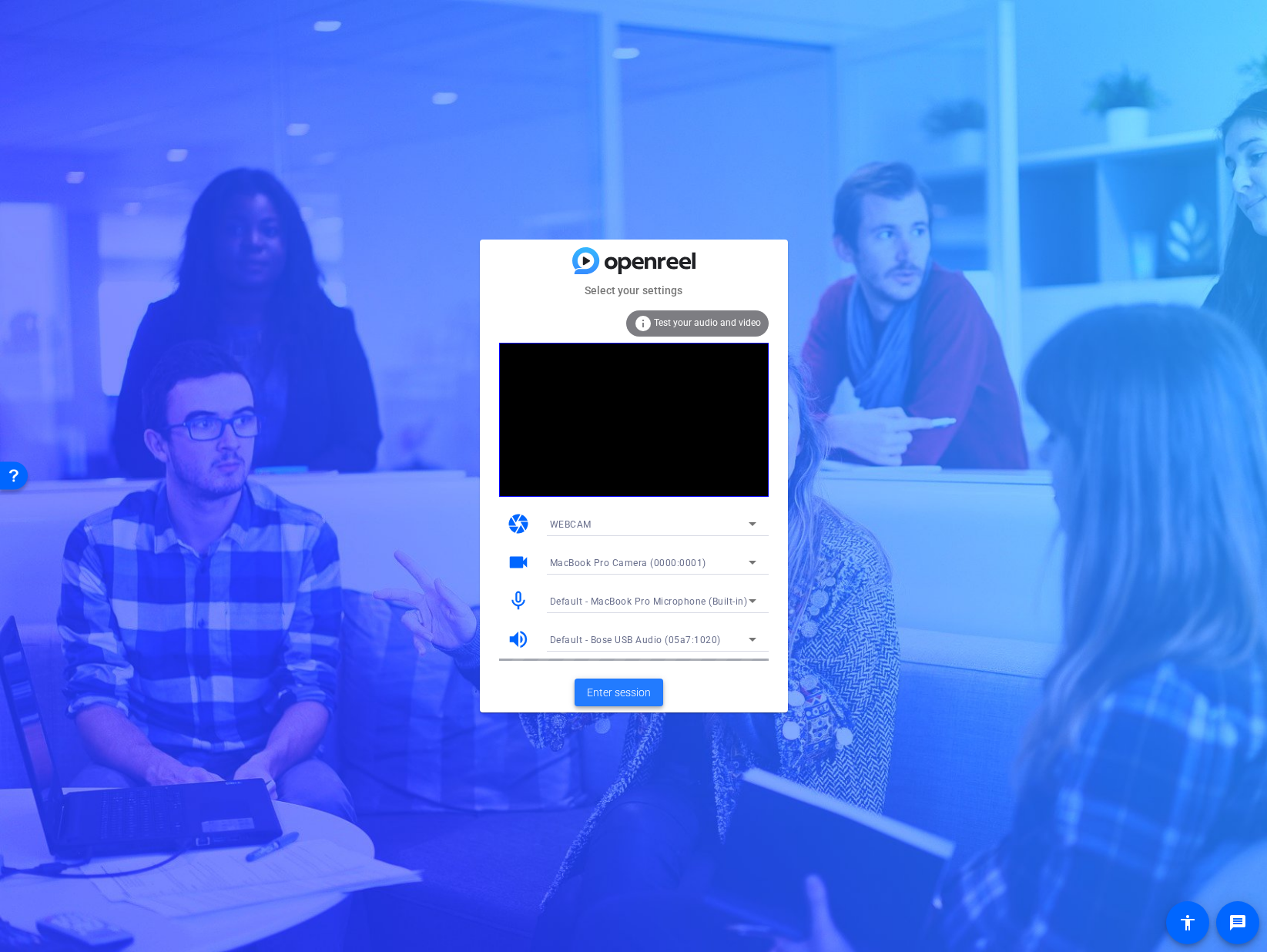
click at [602, 688] on span "Enter session" at bounding box center [619, 693] width 64 height 16
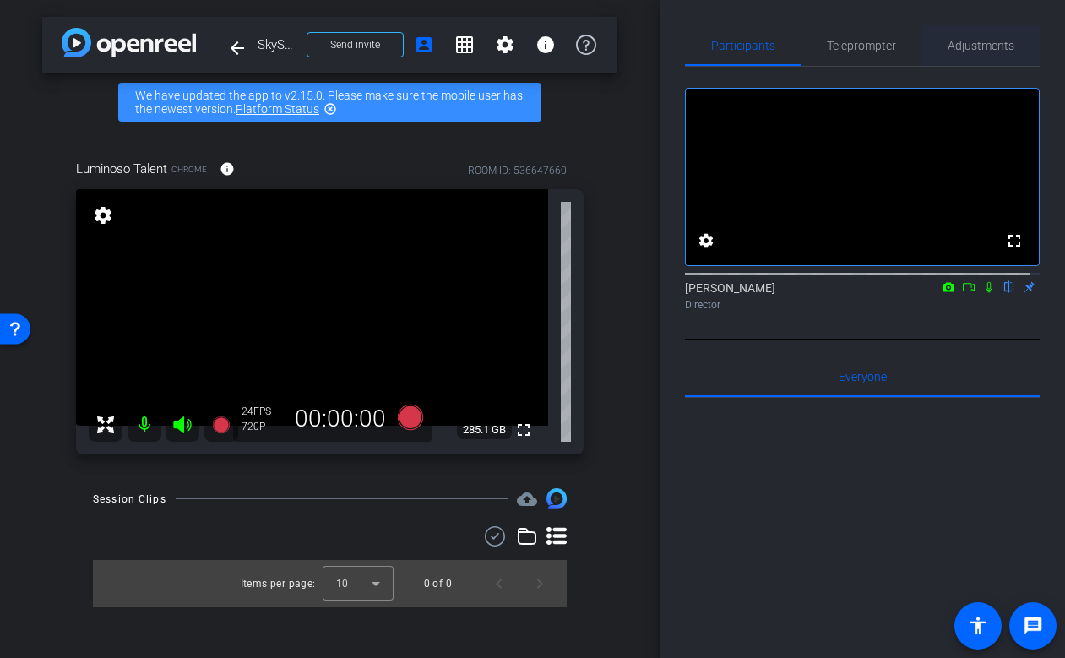
click at [957, 53] on span "Adjustments" at bounding box center [981, 45] width 67 height 41
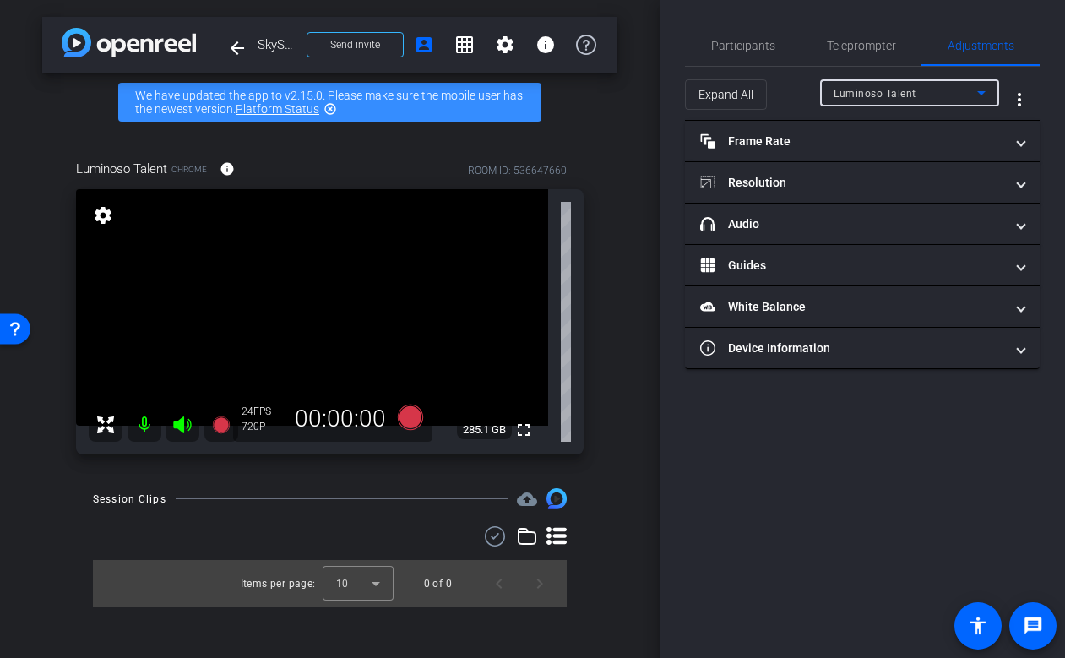
click at [963, 95] on div "Luminoso Talent" at bounding box center [906, 93] width 144 height 21
click at [961, 86] on div at bounding box center [532, 329] width 1065 height 658
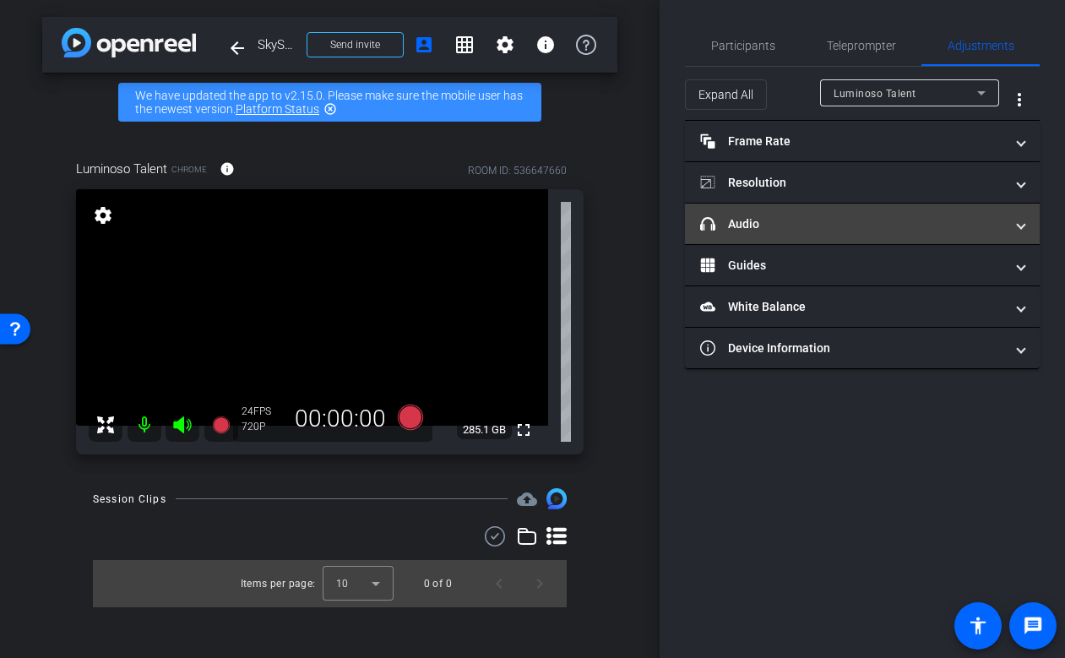
click at [922, 224] on mat-panel-title "headphone icon Audio" at bounding box center [852, 224] width 304 height 18
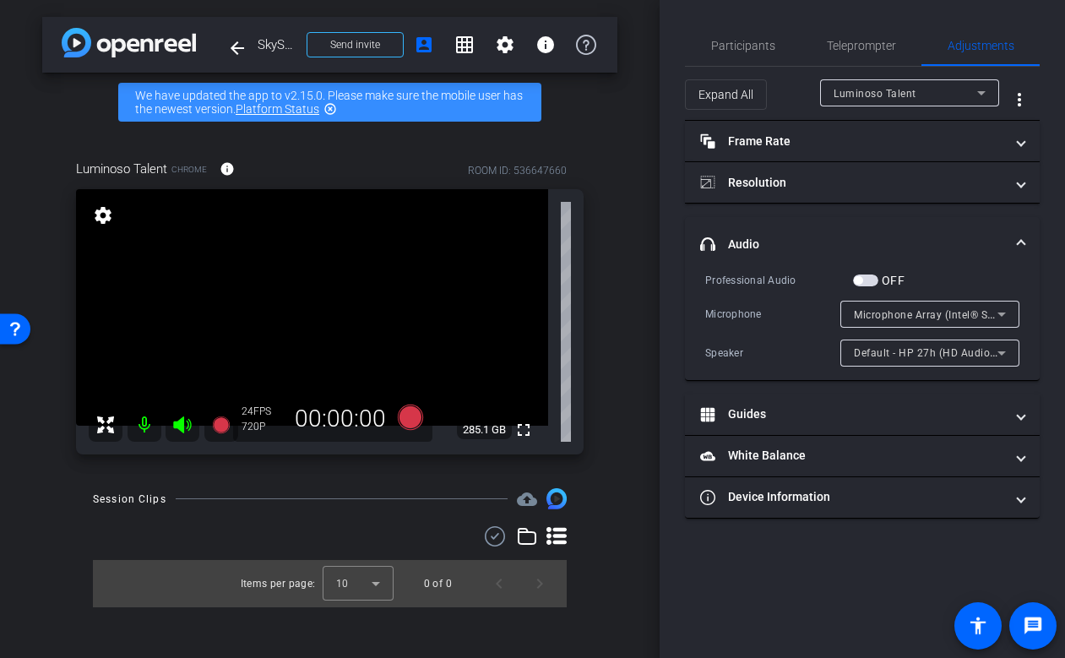
click at [933, 313] on span "Microphone Array (Intel® Smart Sound Technology for Digital Microphones)" at bounding box center [1041, 314] width 374 height 14
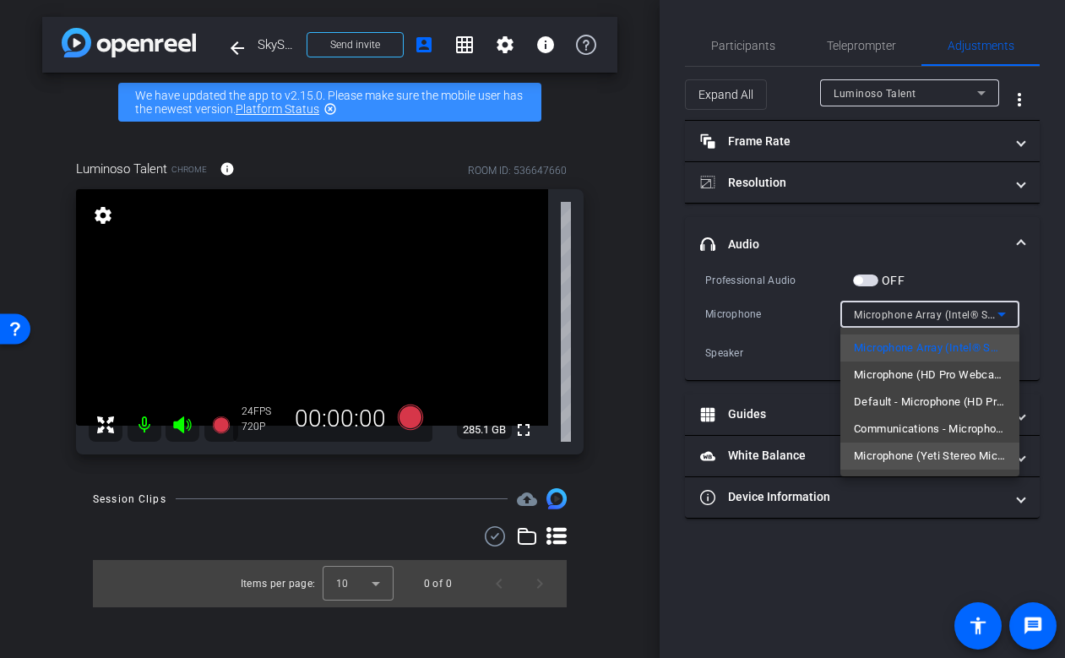
click at [946, 454] on span "Microphone (Yeti Stereo Microphone) (046d:0ab7)" at bounding box center [930, 456] width 152 height 20
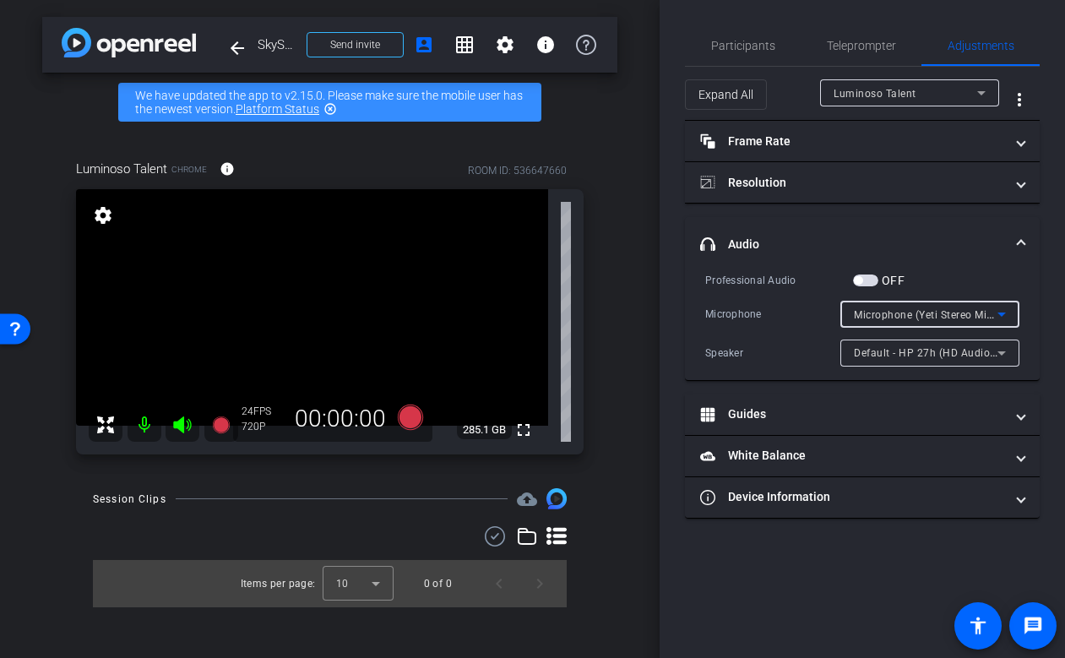
click at [1021, 238] on span at bounding box center [1021, 245] width 7 height 18
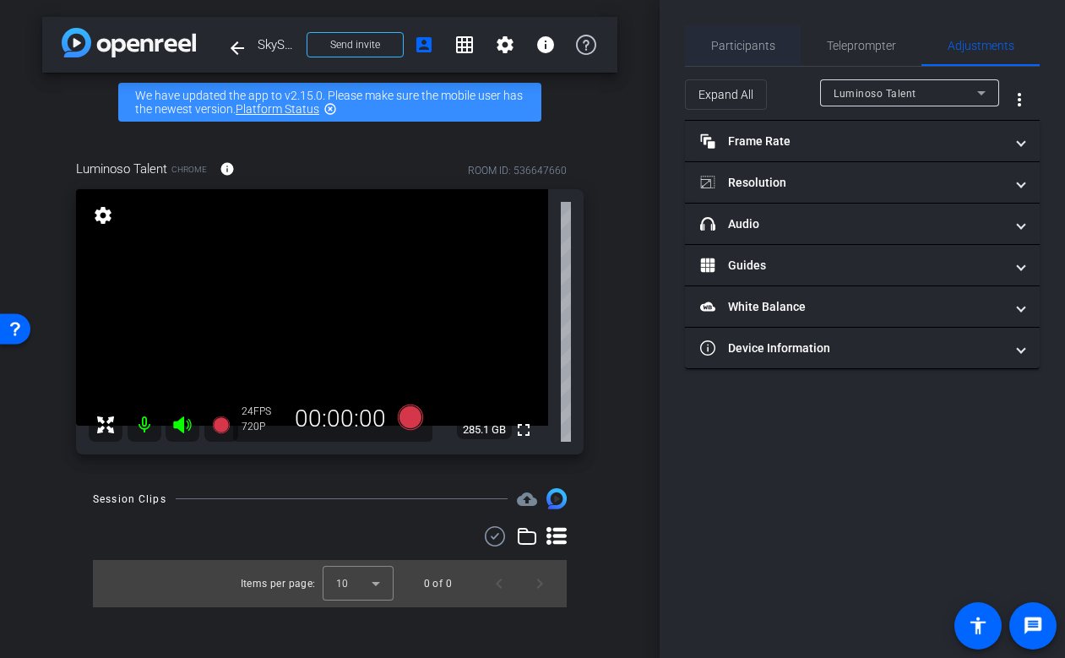
click at [751, 44] on span "Participants" at bounding box center [743, 46] width 64 height 12
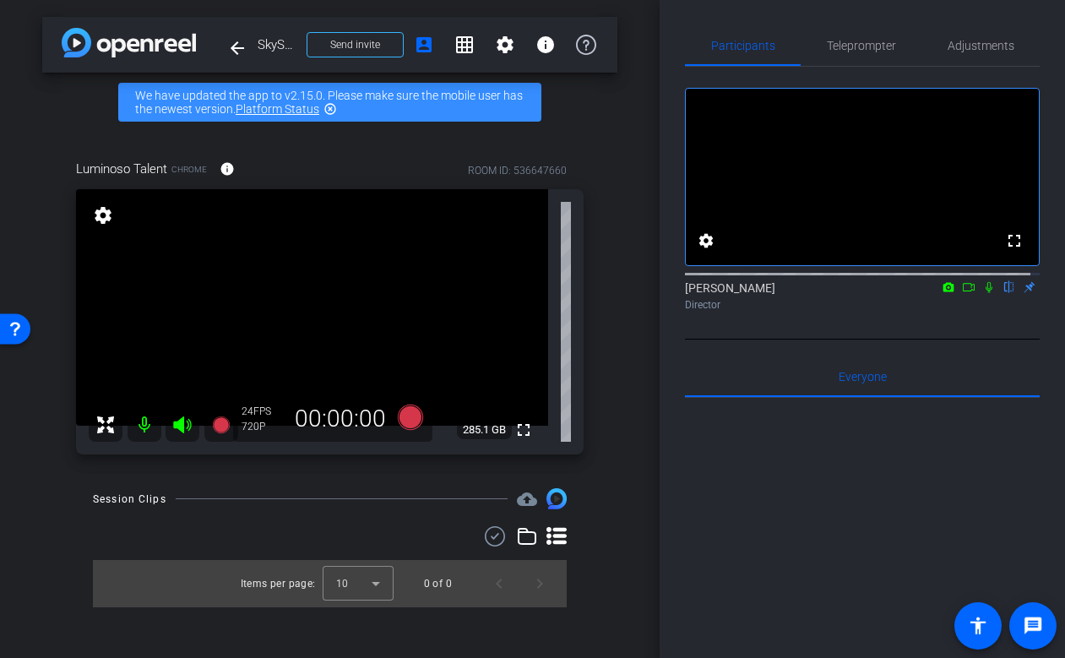
click at [849, 339] on div "fullscreen settings [PERSON_NAME] flip Director" at bounding box center [862, 203] width 355 height 273
click at [408, 420] on icon at bounding box center [409, 417] width 25 height 25
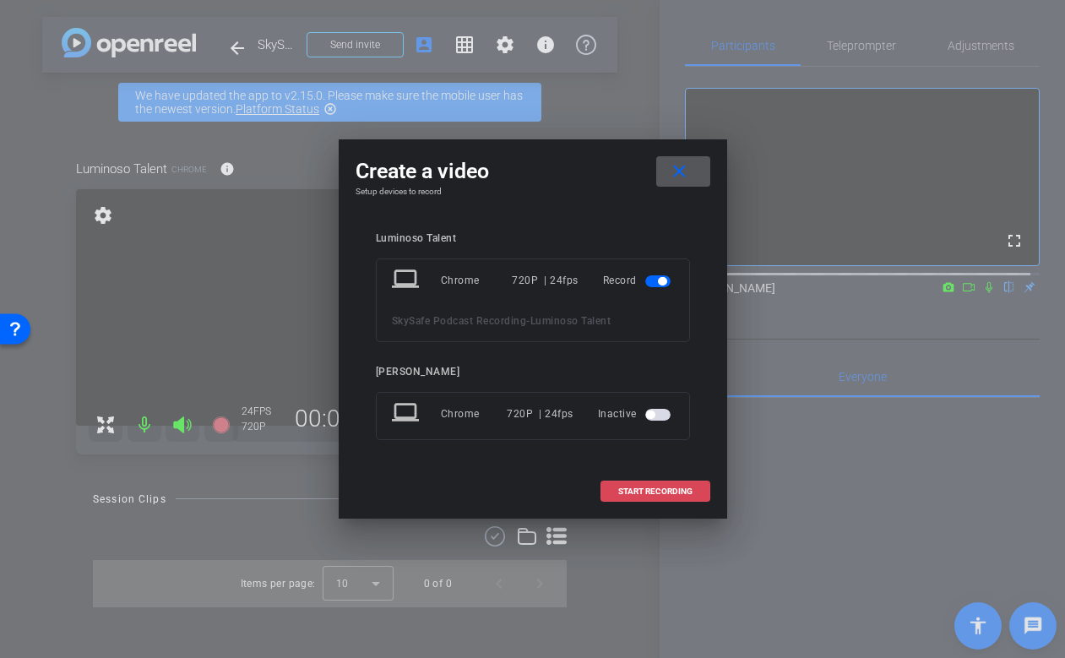
click at [639, 490] on span "START RECORDING" at bounding box center [655, 491] width 74 height 8
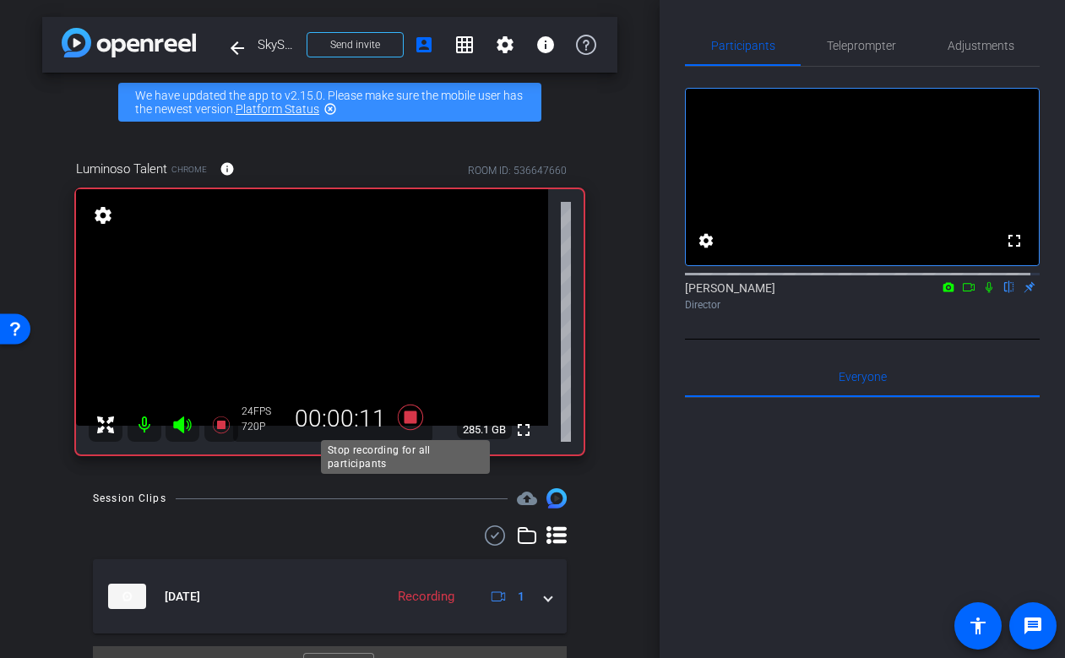
click at [409, 420] on icon at bounding box center [409, 417] width 25 height 25
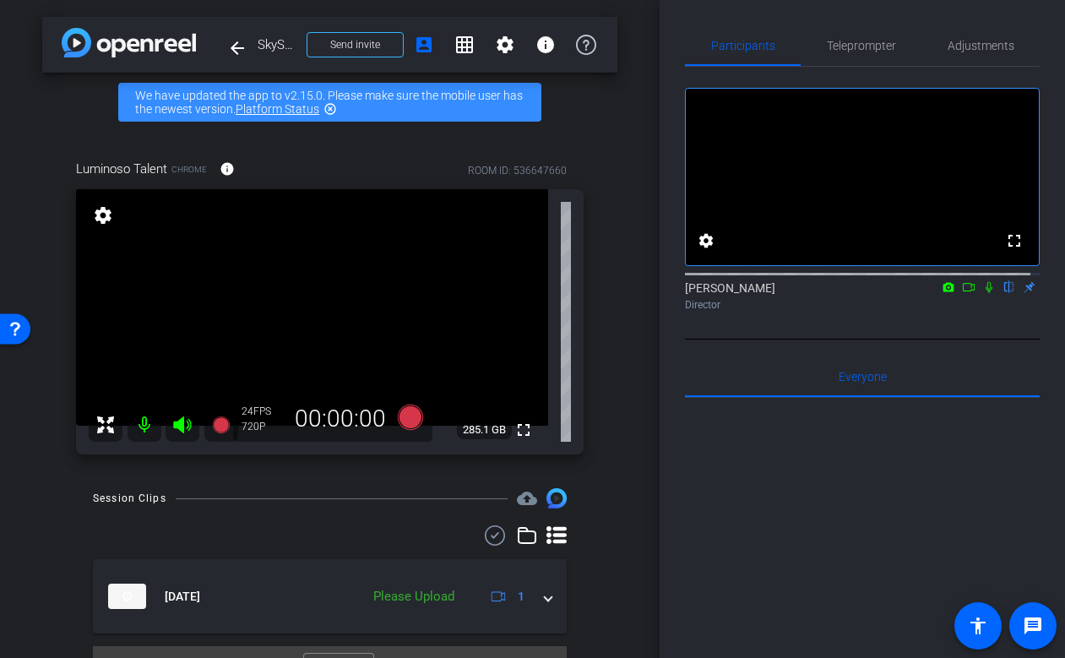
click at [587, 490] on div "Session Clips cloud_upload [DATE] Please Upload 1 Items per page: 10 1 – 1 of 1" at bounding box center [329, 590] width 575 height 205
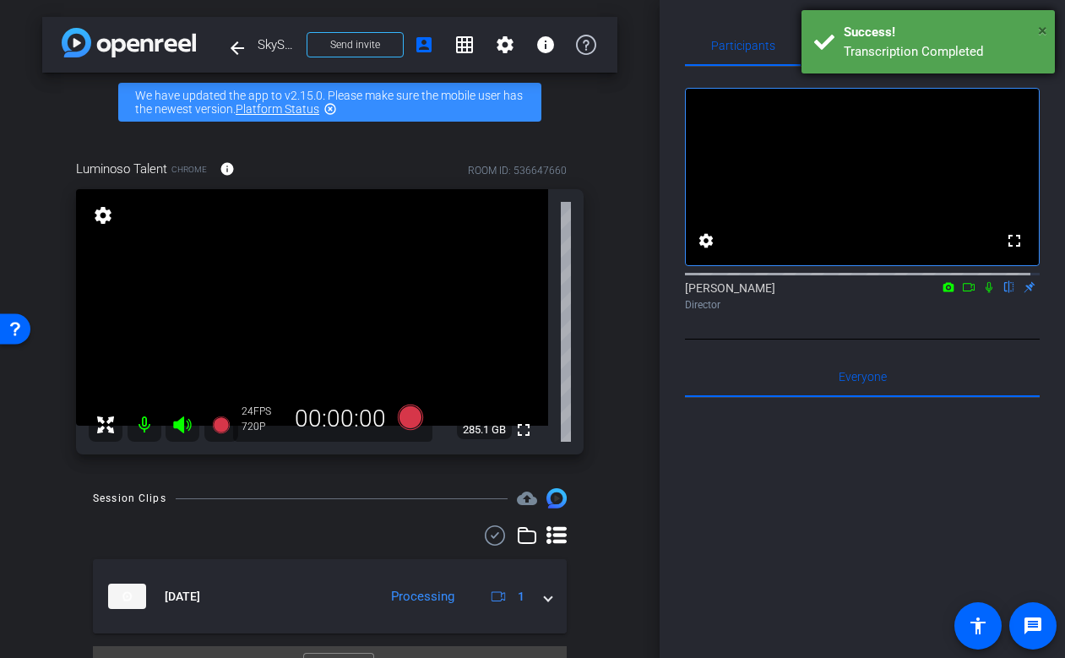
click at [1042, 32] on span "×" at bounding box center [1042, 30] width 9 height 20
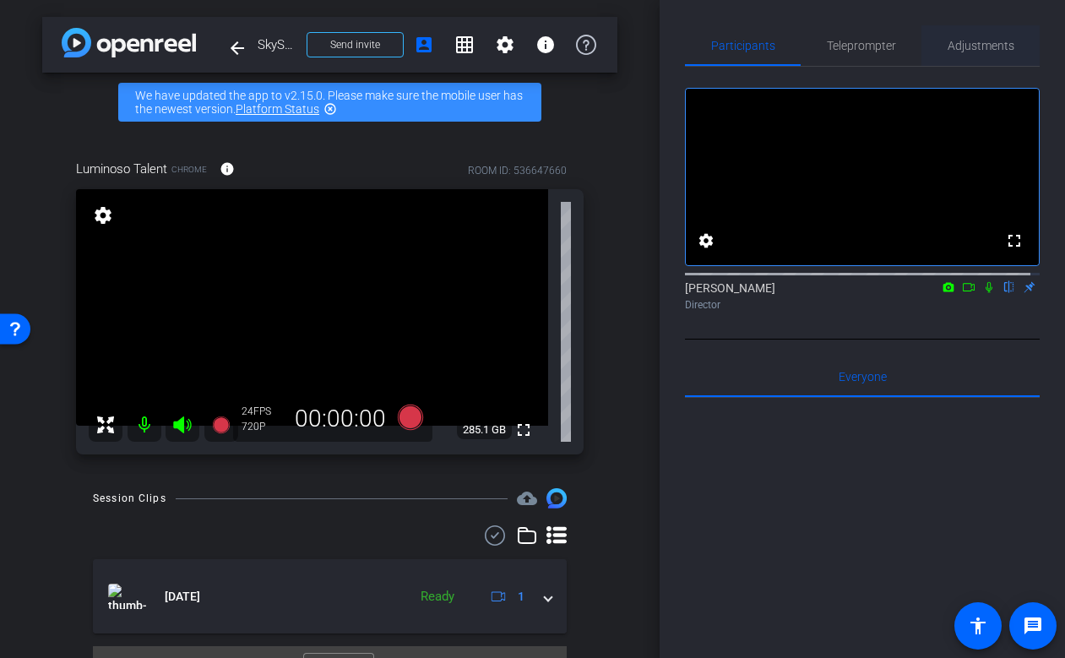
click at [976, 41] on span "Adjustments" at bounding box center [981, 46] width 67 height 12
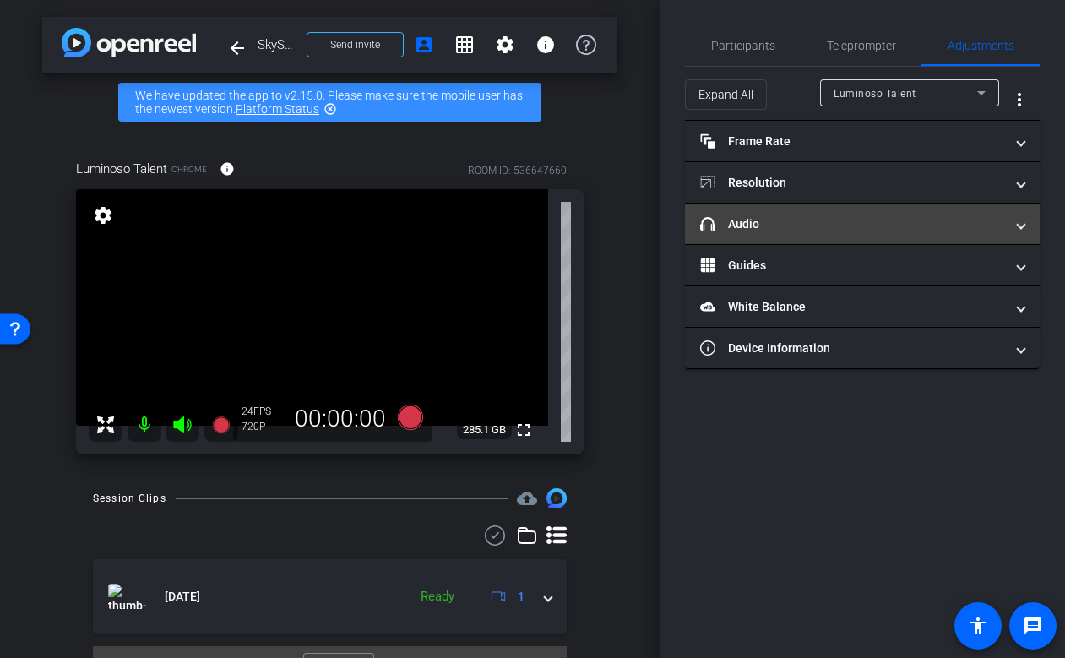
click at [898, 221] on mat-panel-title "headphone icon Audio" at bounding box center [852, 224] width 304 height 18
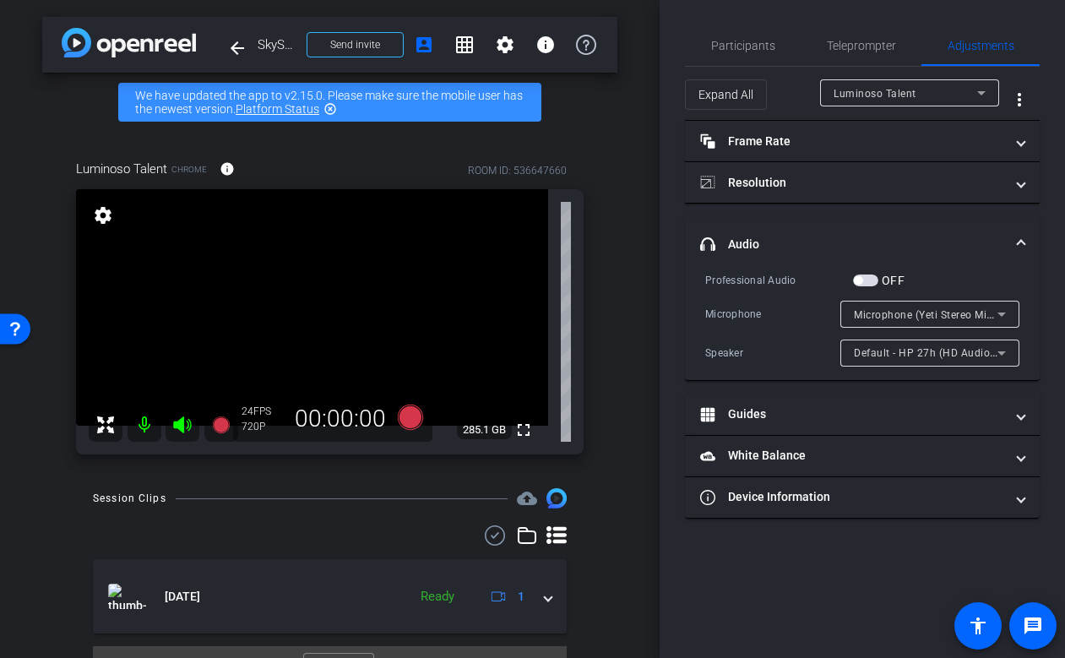
click at [960, 355] on span "Default - HP 27h (HD Audio Driver for Display Audio)" at bounding box center [984, 352] width 260 height 14
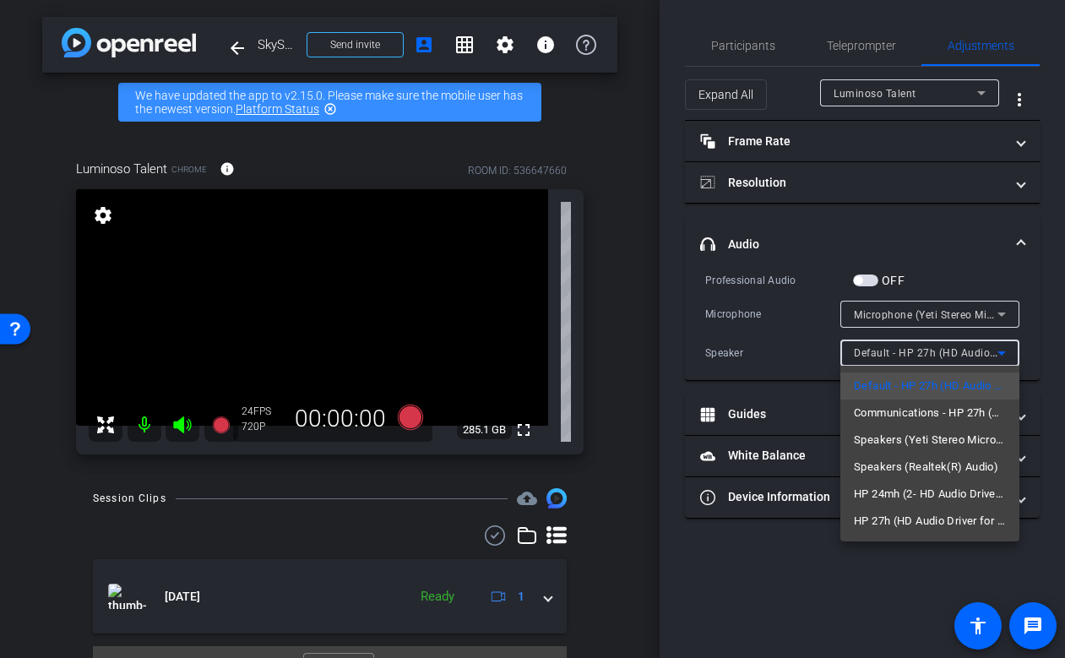
click at [861, 594] on div at bounding box center [532, 329] width 1065 height 658
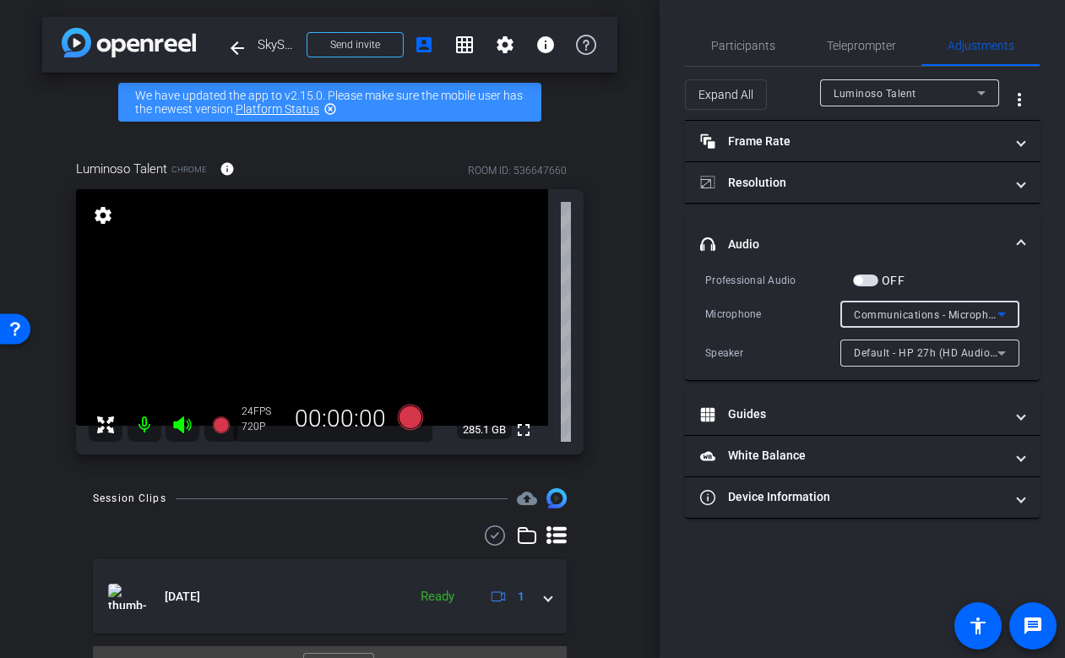
click at [910, 307] on span "Communications - Microphone (HD Pro Webcam C920)" at bounding box center [991, 314] width 274 height 14
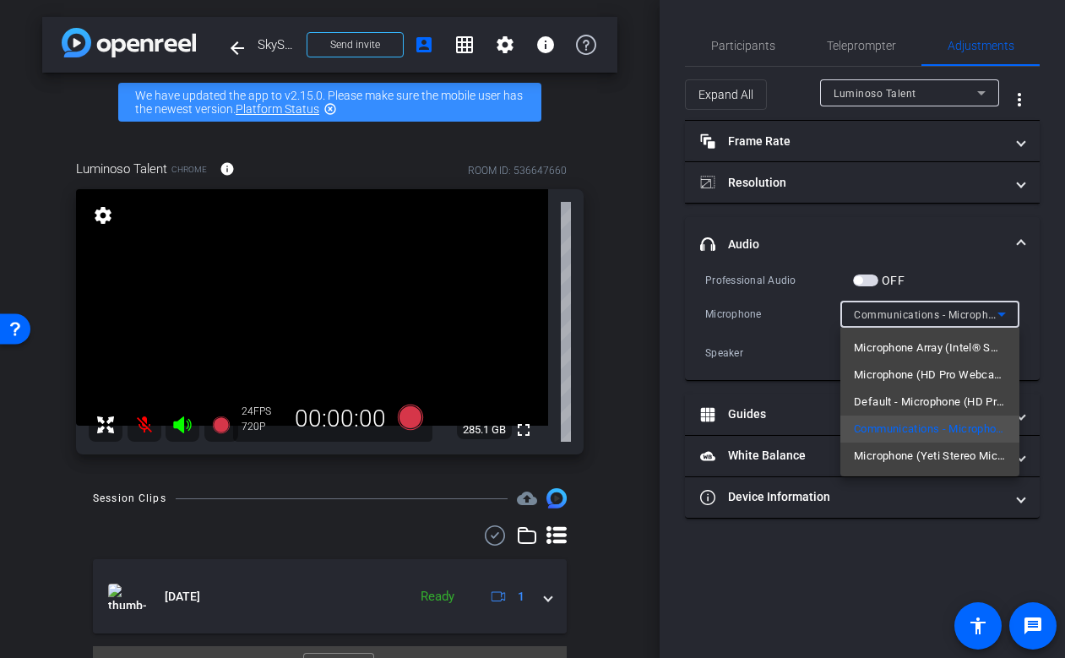
click at [922, 308] on div at bounding box center [532, 329] width 1065 height 658
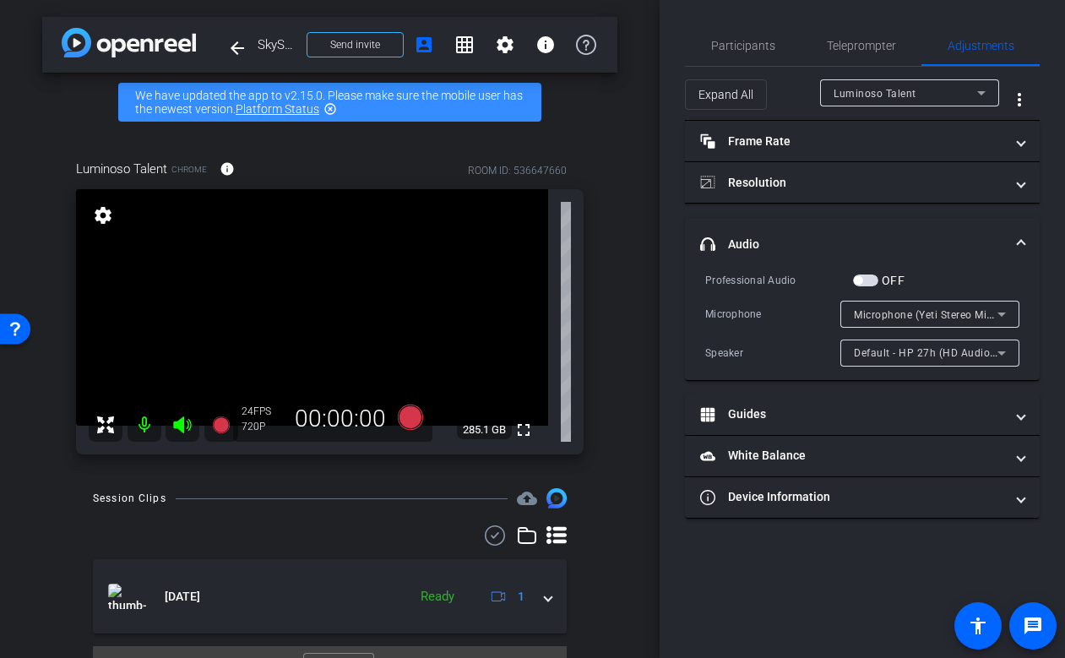
click at [598, 450] on div "Luminoso Talent Chrome info ROOM ID: 536647660 fullscreen settings 285.1 GB 24 …" at bounding box center [329, 301] width 575 height 339
click at [732, 46] on span "Participants" at bounding box center [743, 46] width 64 height 12
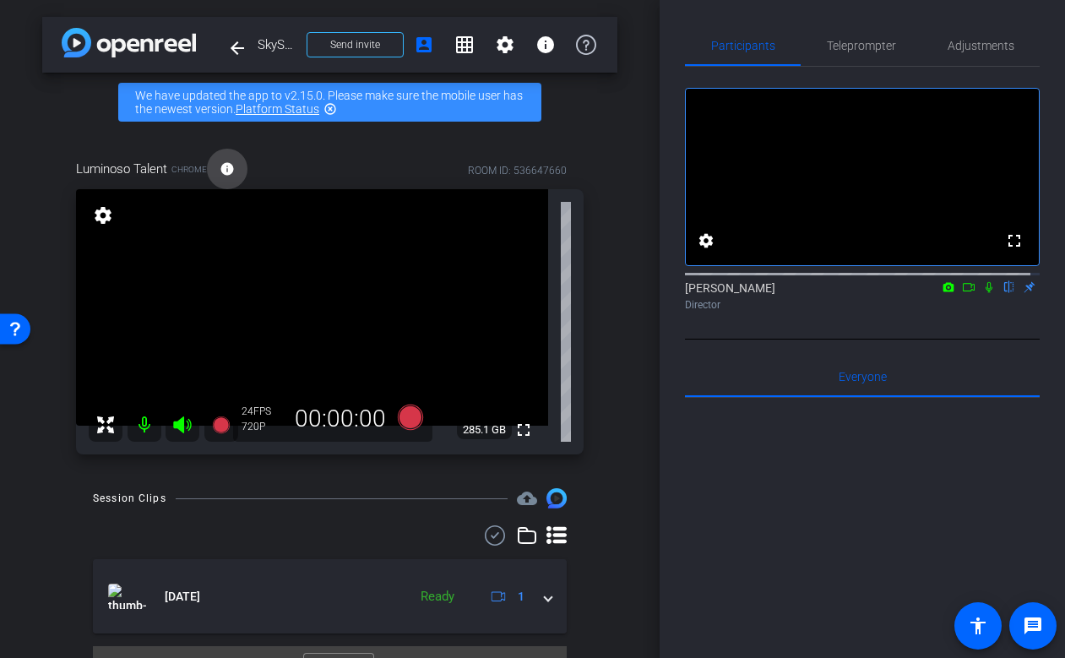
click at [227, 168] on mat-icon "info" at bounding box center [227, 168] width 15 height 15
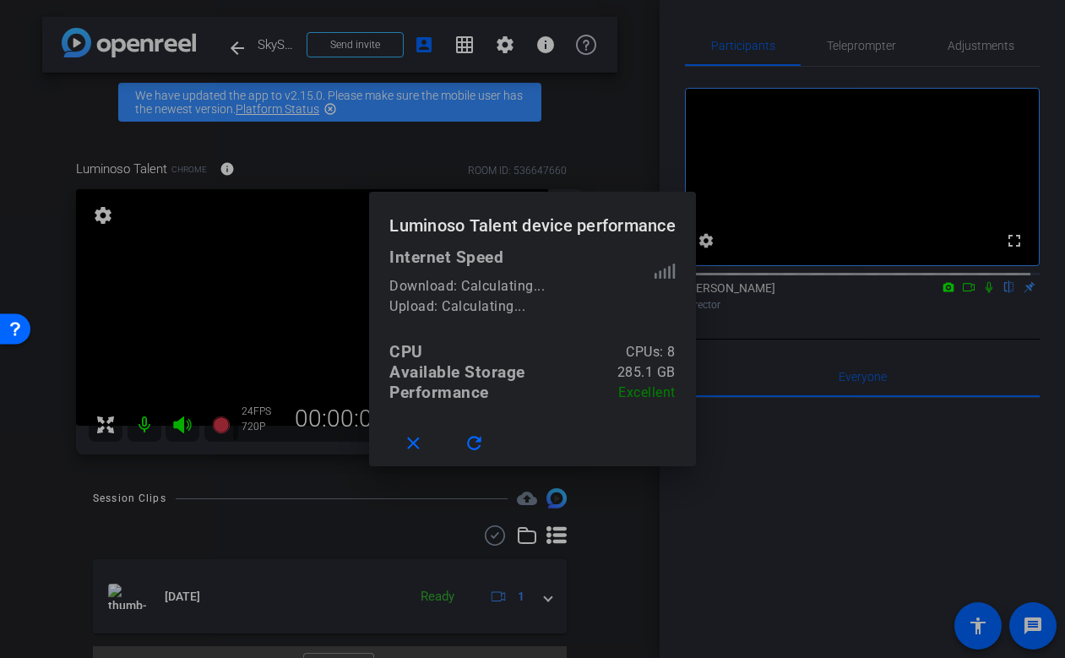
click at [279, 157] on div at bounding box center [532, 329] width 1065 height 658
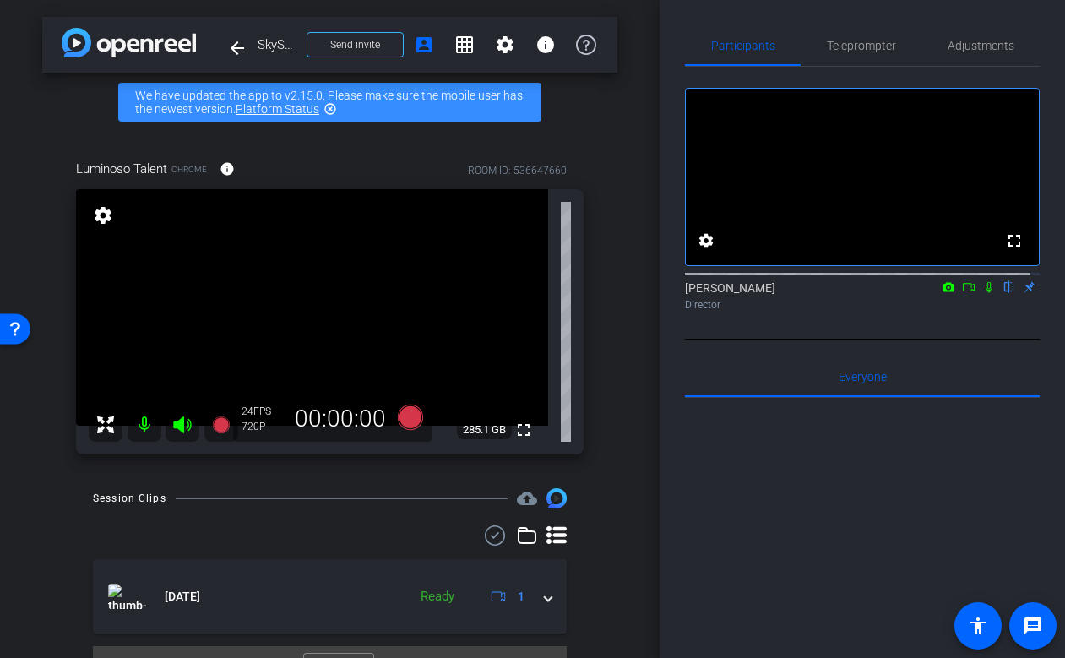
click at [318, 155] on div "Luminoso Talent Chrome info ROOM ID: 536647660" at bounding box center [330, 169] width 508 height 41
click at [329, 160] on div "Luminoso Talent Chrome info ROOM ID: 536647660" at bounding box center [330, 169] width 508 height 41
click at [225, 169] on mat-icon "info" at bounding box center [227, 168] width 15 height 15
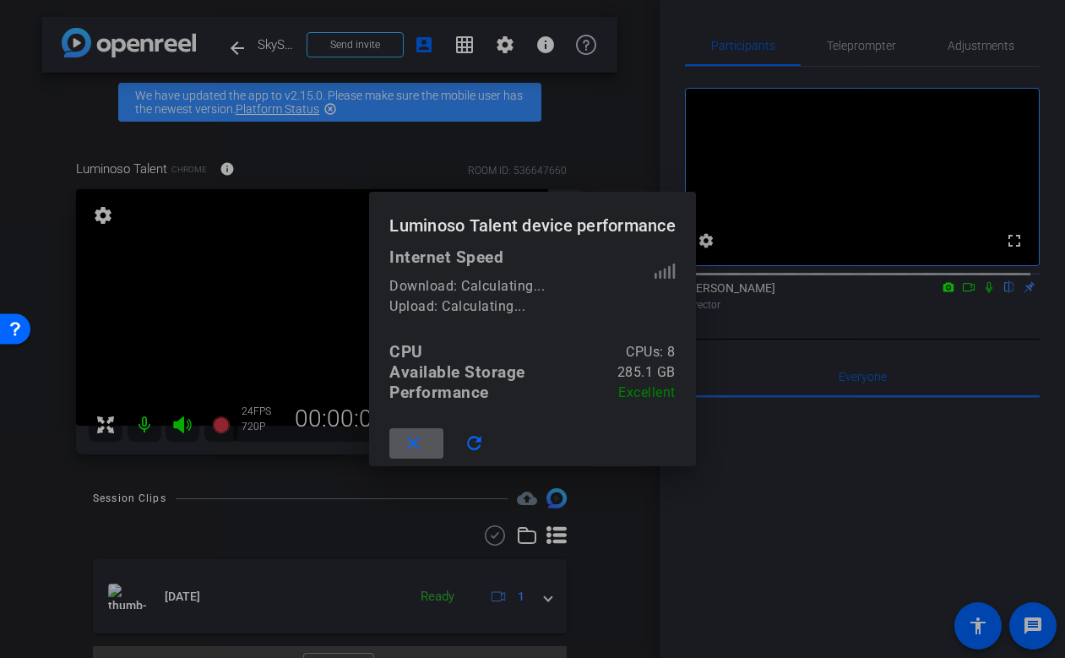
click at [317, 160] on div at bounding box center [532, 329] width 1065 height 658
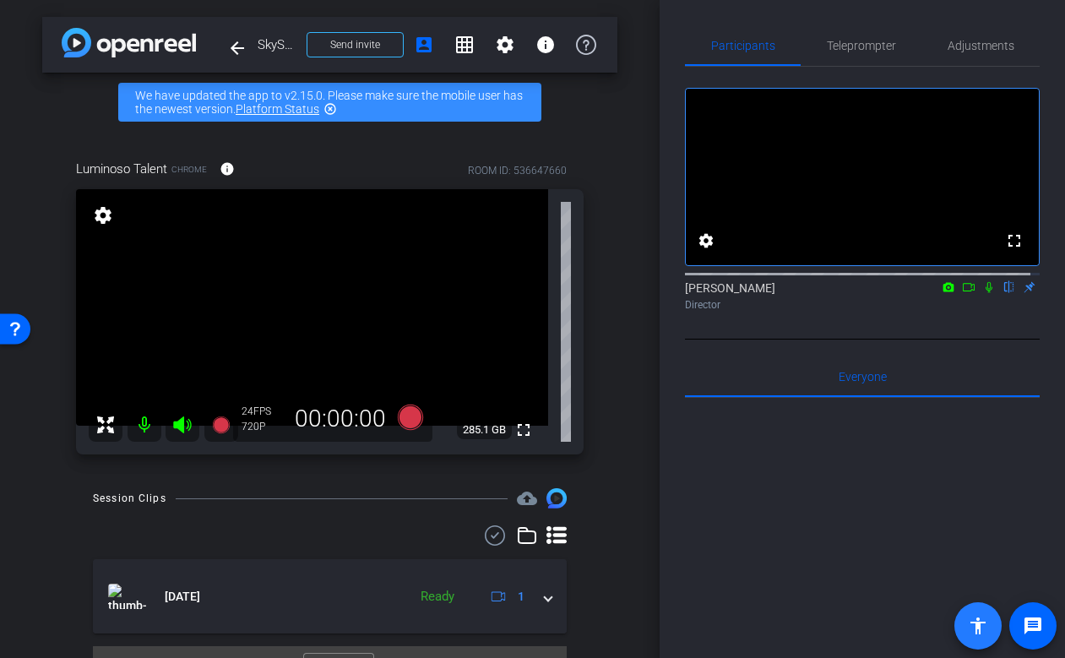
click at [965, 624] on span at bounding box center [978, 626] width 41 height 41
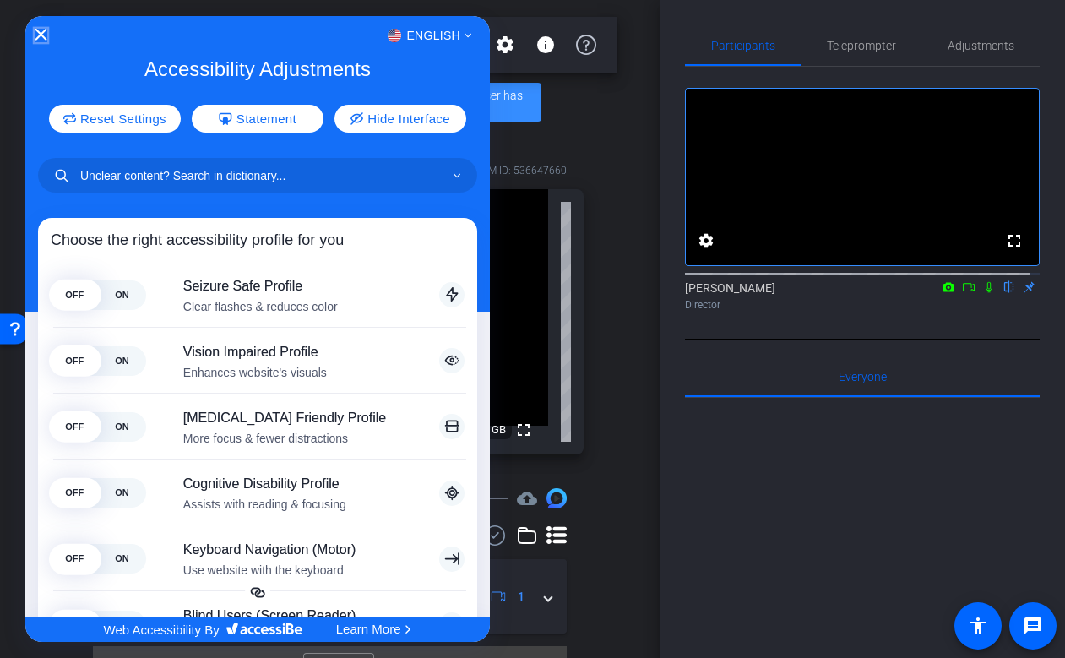
click at [37, 35] on icon "Close Accessibility Interface" at bounding box center [41, 35] width 12 height 12
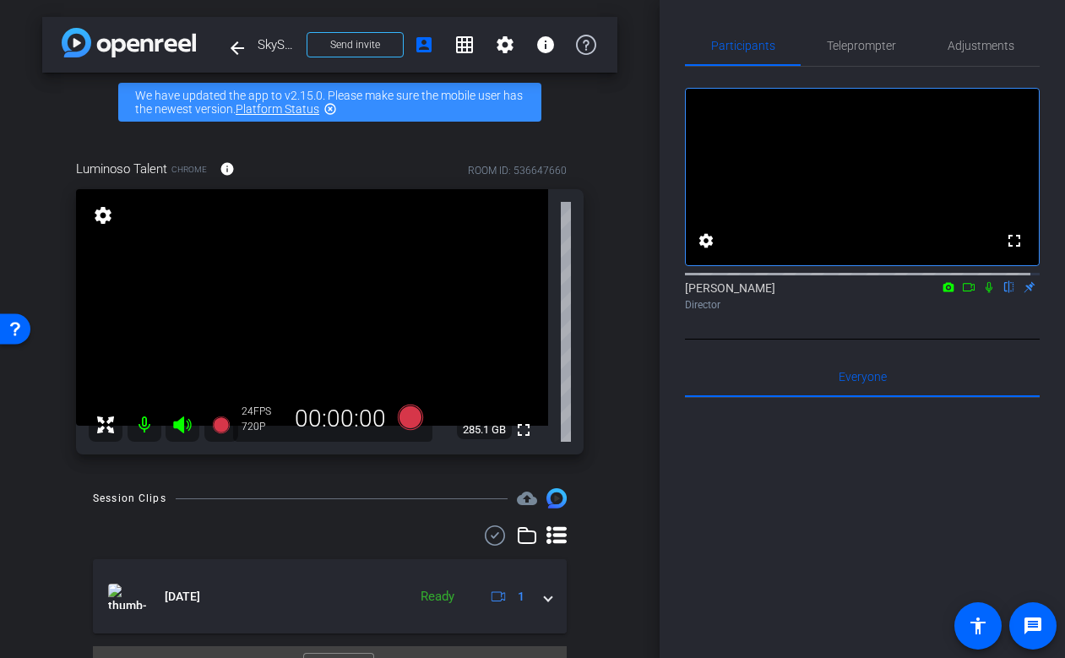
click at [585, 268] on div "Luminoso Talent Chrome info ROOM ID: 536647660 fullscreen settings 285.1 GB 24 …" at bounding box center [329, 301] width 575 height 339
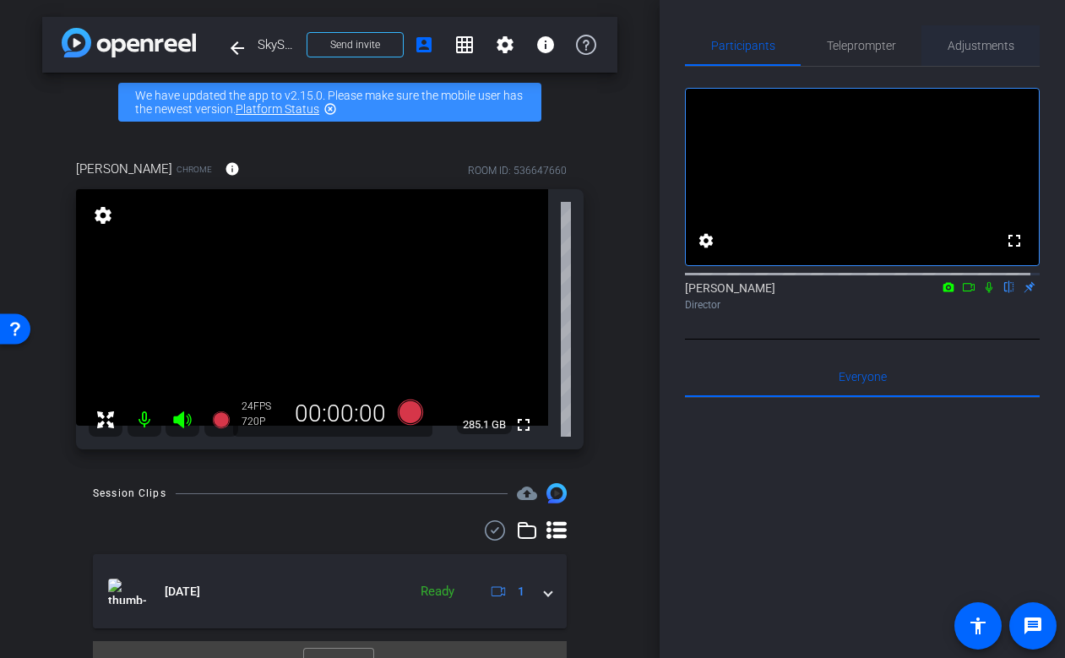
click at [959, 44] on span "Adjustments" at bounding box center [981, 46] width 67 height 12
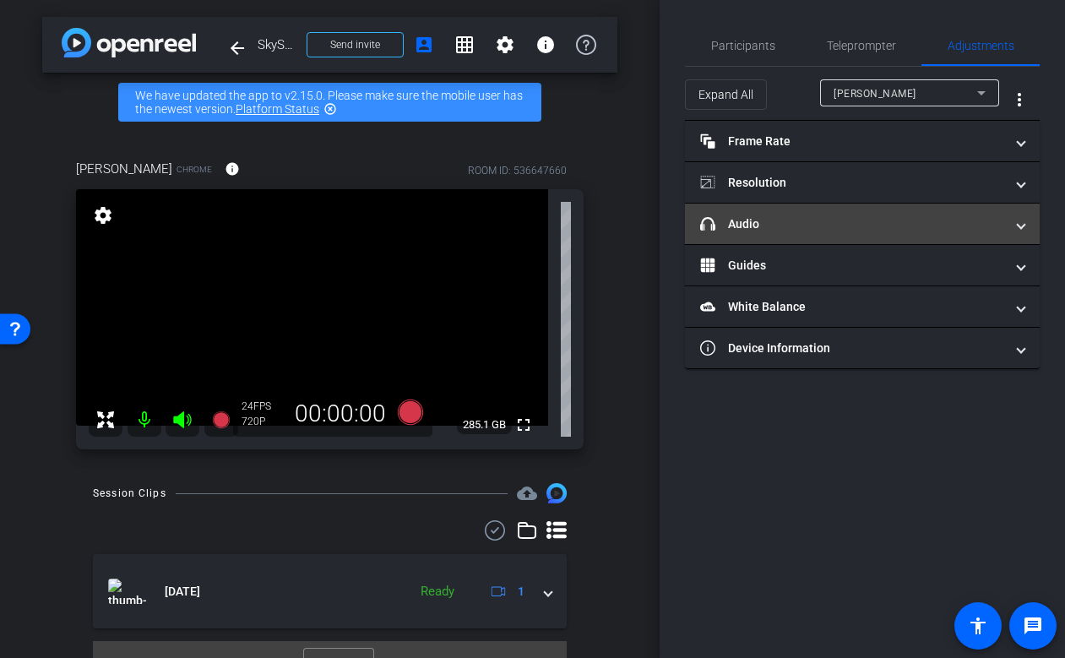
click at [936, 223] on mat-panel-title "headphone icon Audio" at bounding box center [852, 224] width 304 height 18
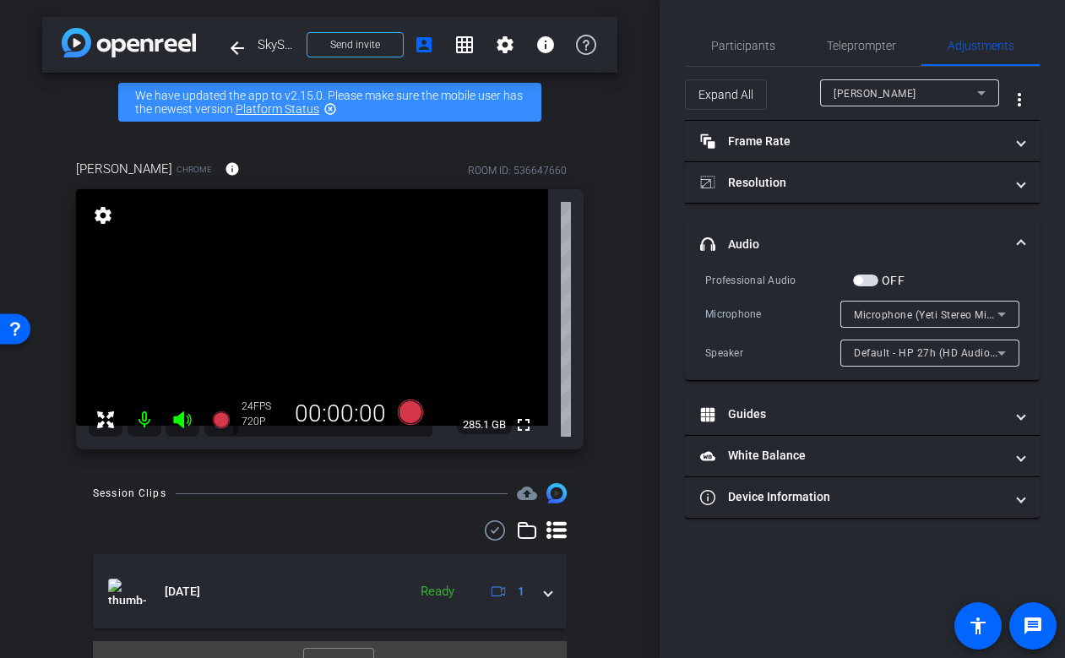
click at [943, 311] on span "Microphone (Yeti Stereo Microphone) (046d:0ab7)" at bounding box center [977, 314] width 247 height 14
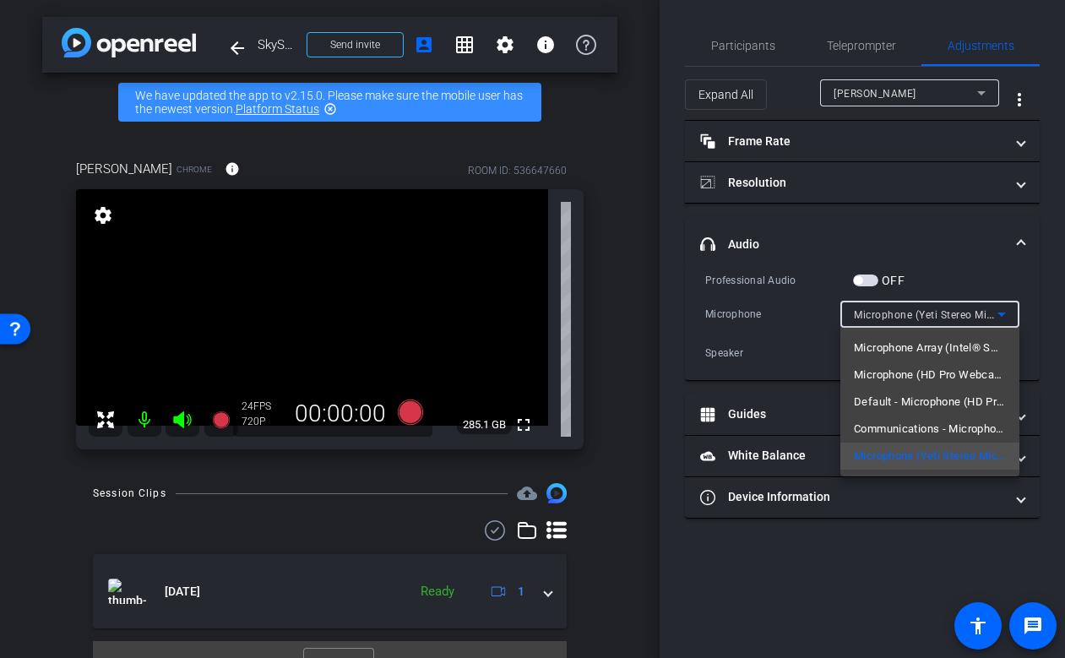
click at [889, 314] on div at bounding box center [532, 329] width 1065 height 658
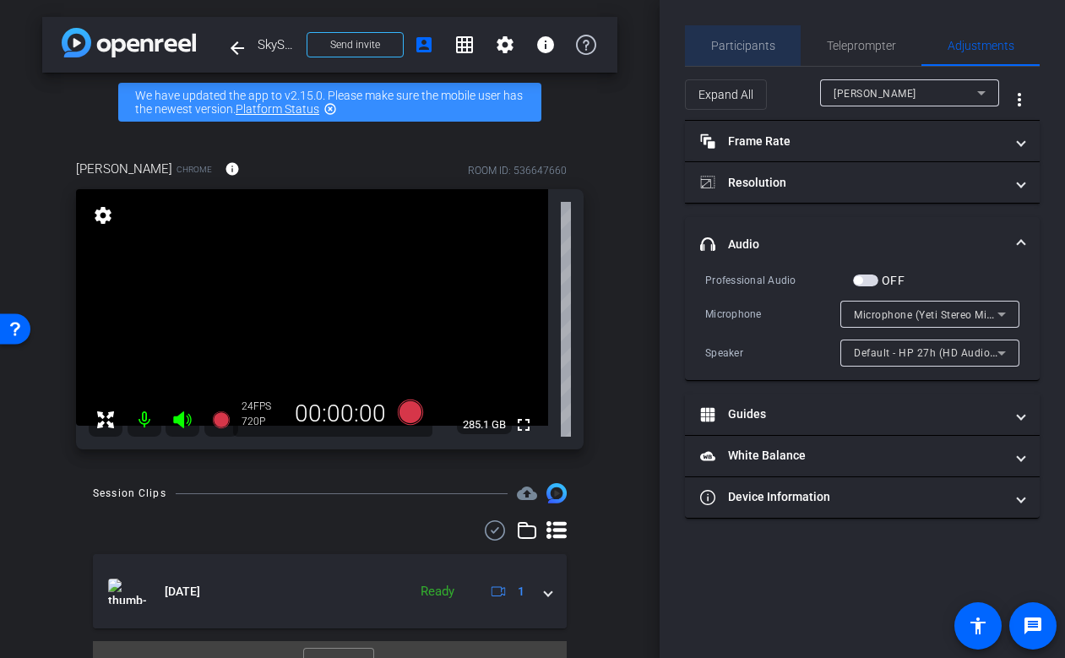
click at [748, 45] on span "Participants" at bounding box center [743, 46] width 64 height 12
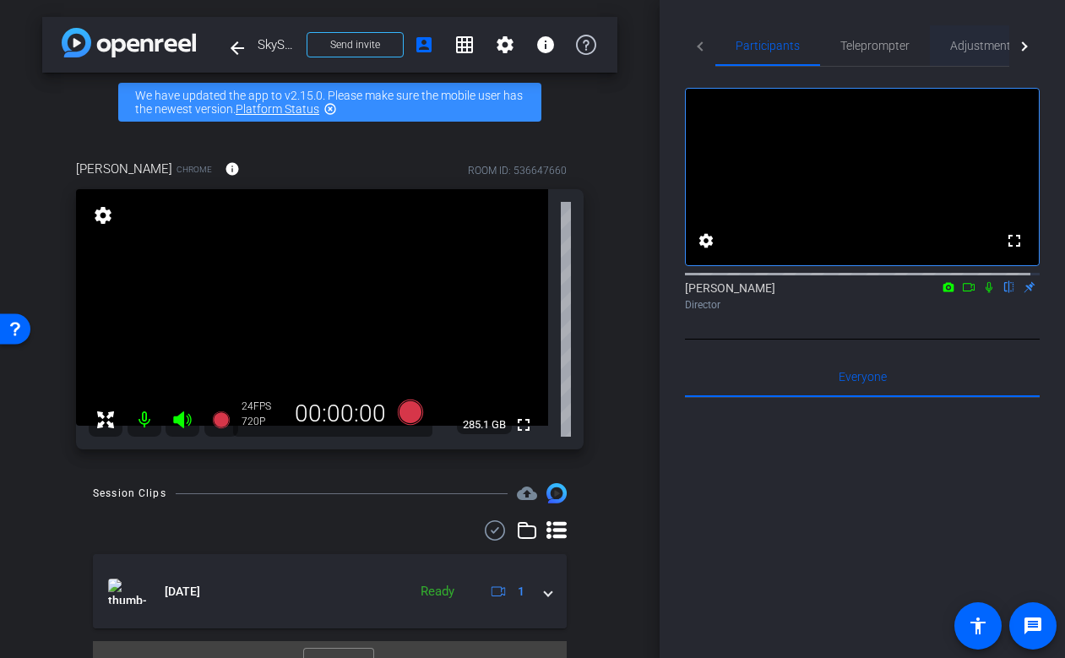
click at [959, 49] on span "Adjustments" at bounding box center [983, 46] width 67 height 12
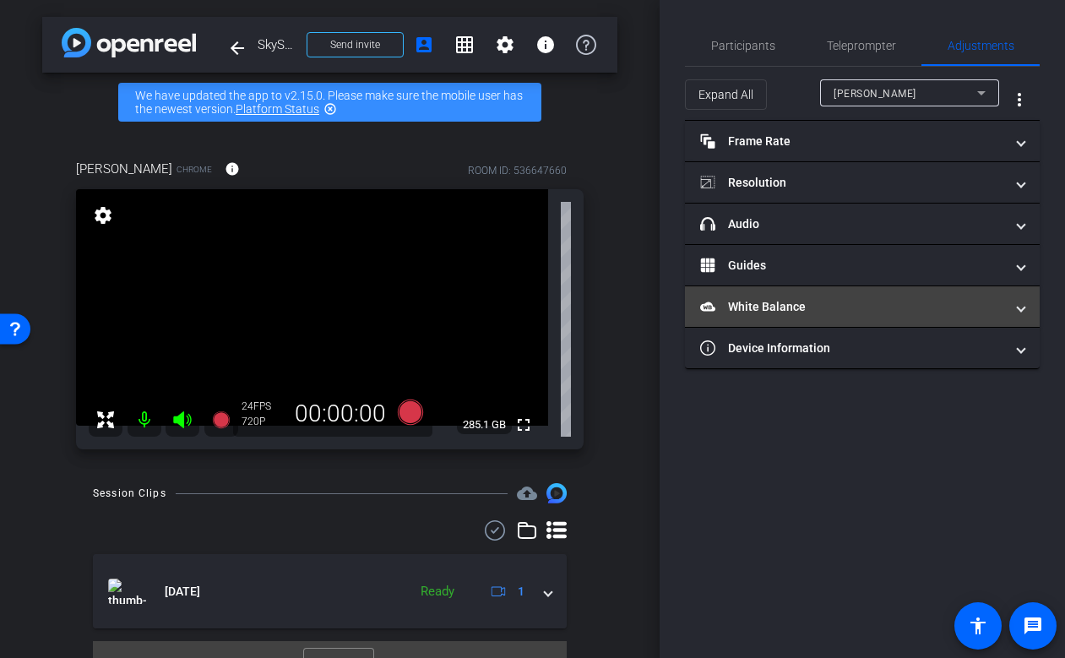
click at [925, 307] on mat-panel-title "White Balance White Balance" at bounding box center [852, 307] width 304 height 18
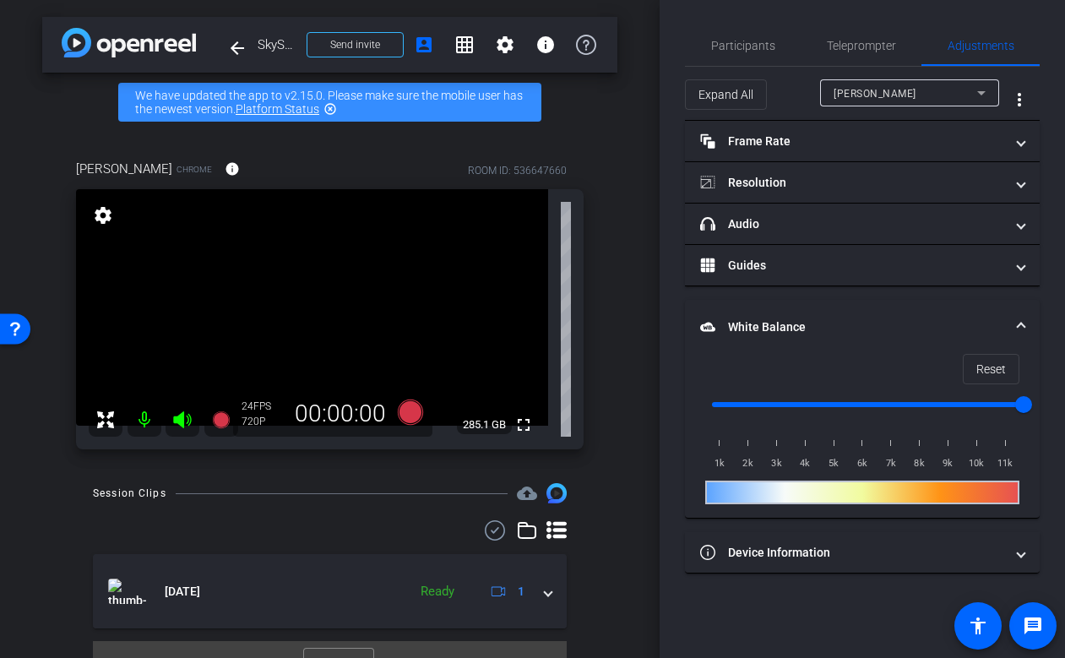
click at [925, 307] on mat-expansion-panel-header "White Balance White Balance" at bounding box center [862, 327] width 355 height 54
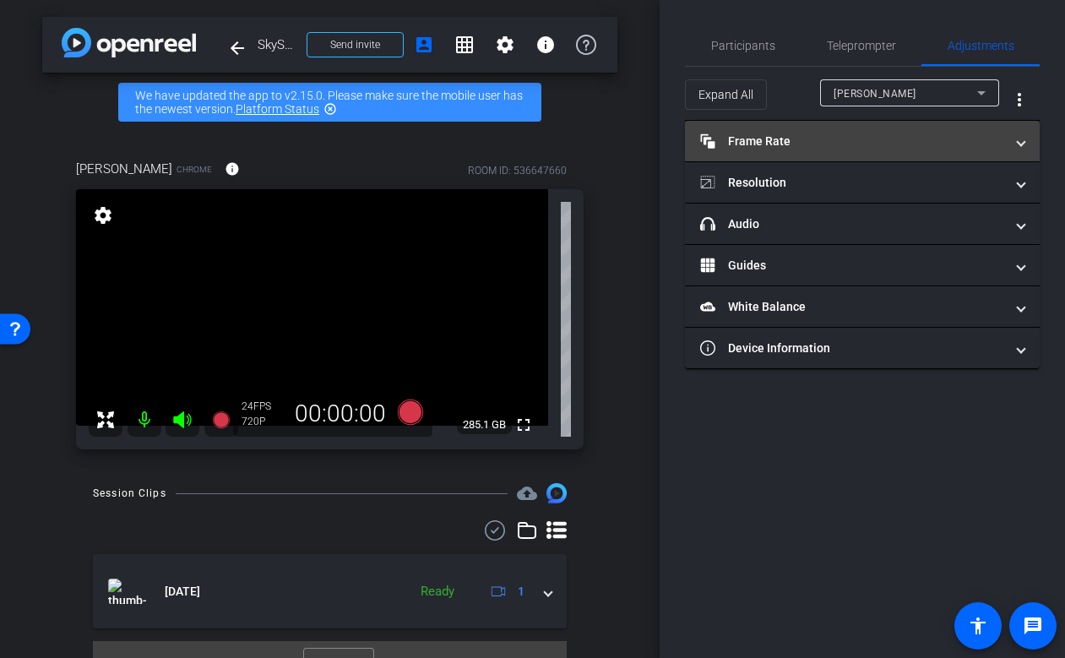
click at [902, 143] on mat-panel-title "Frame Rate Frame Rate" at bounding box center [852, 142] width 304 height 18
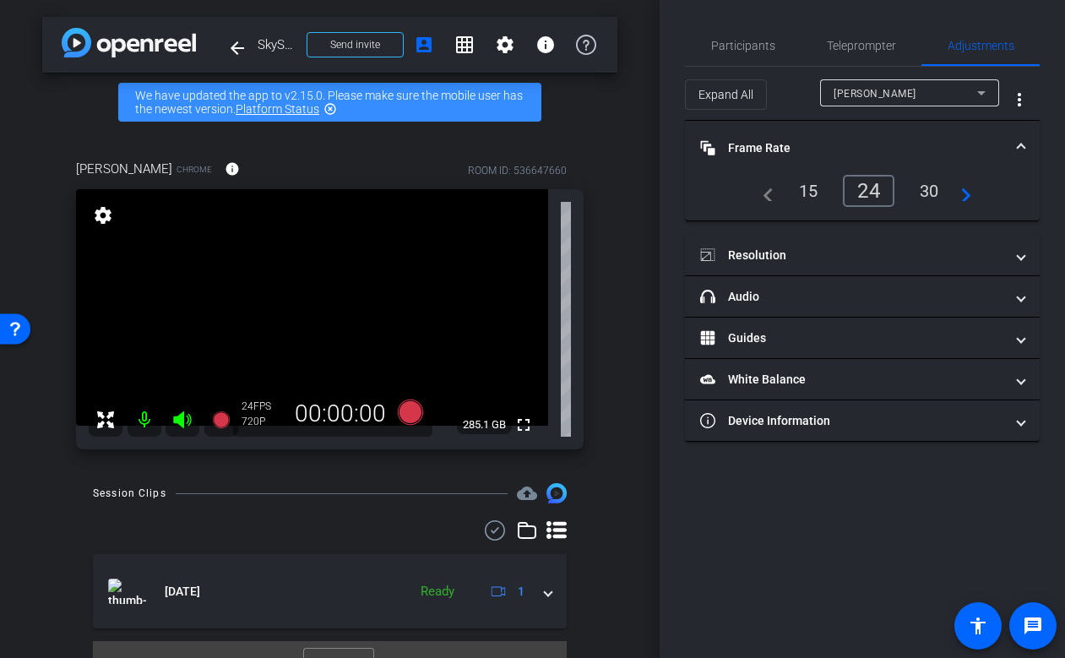
click at [901, 130] on mat-expansion-panel-header "Frame Rate Frame Rate" at bounding box center [862, 148] width 355 height 54
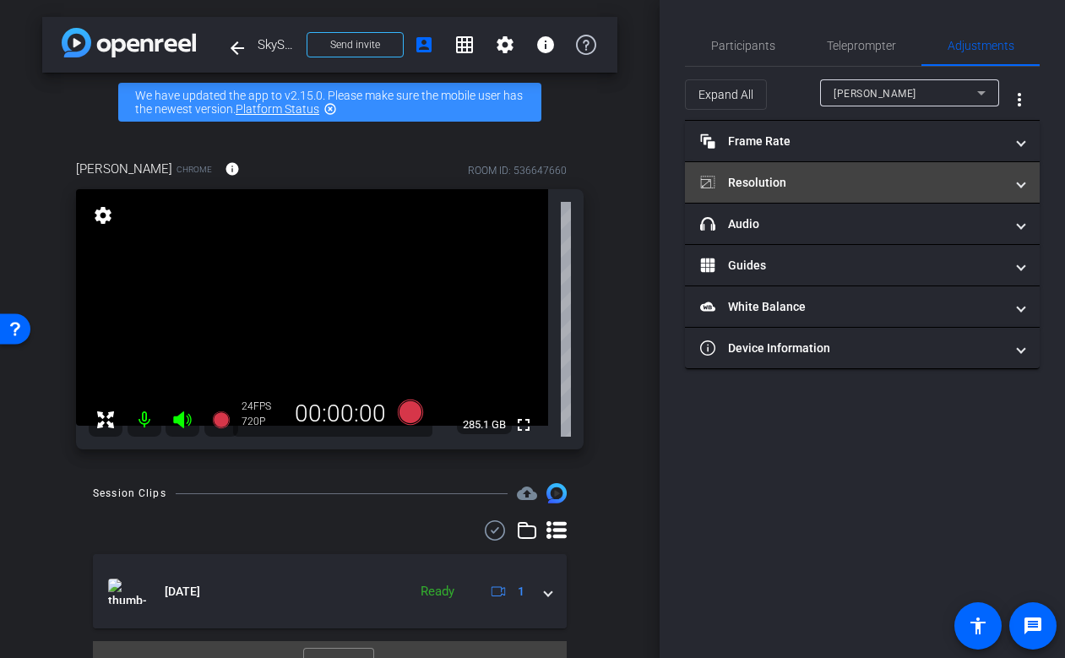
click at [938, 178] on mat-panel-title "Resolution" at bounding box center [852, 183] width 304 height 18
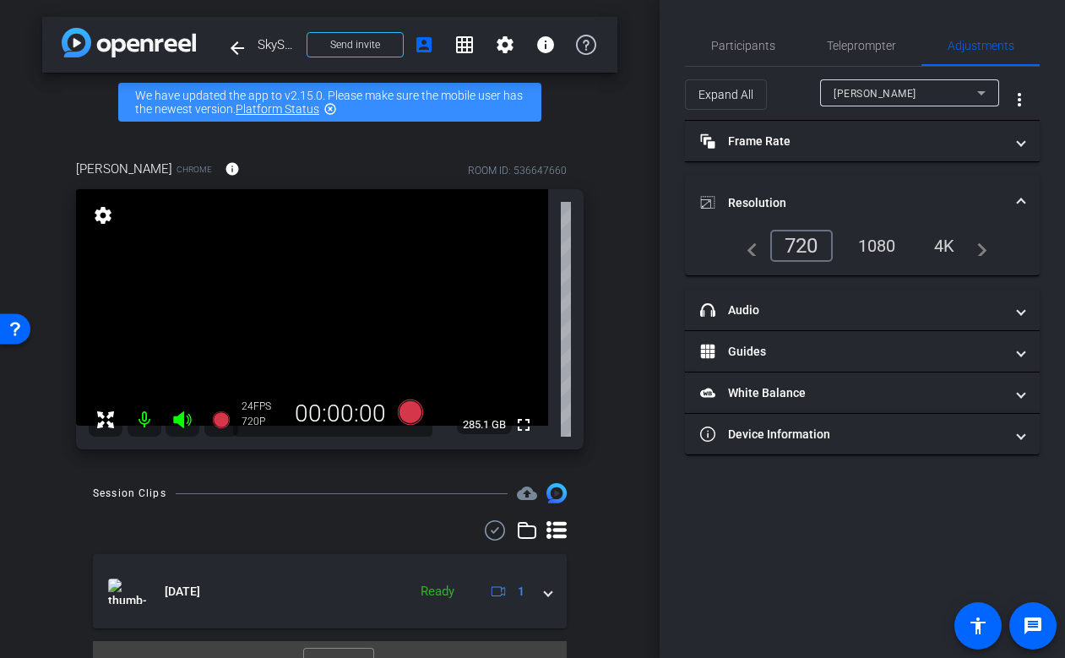
click at [938, 178] on mat-expansion-panel-header "Resolution" at bounding box center [862, 203] width 355 height 54
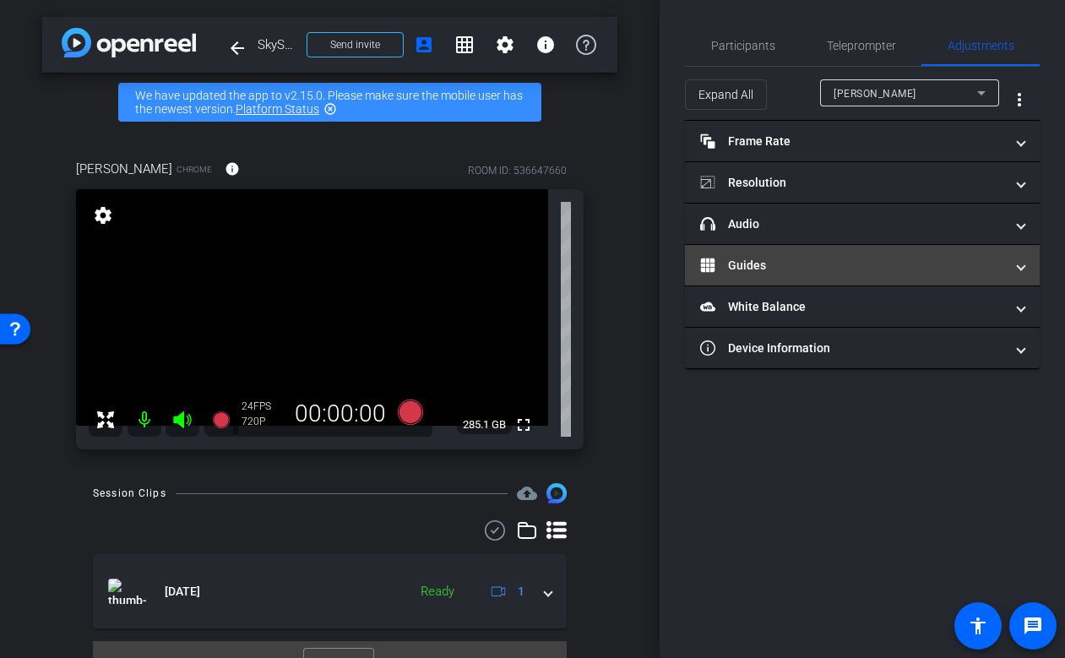
click at [940, 276] on mat-expansion-panel-header "Guides" at bounding box center [862, 265] width 355 height 41
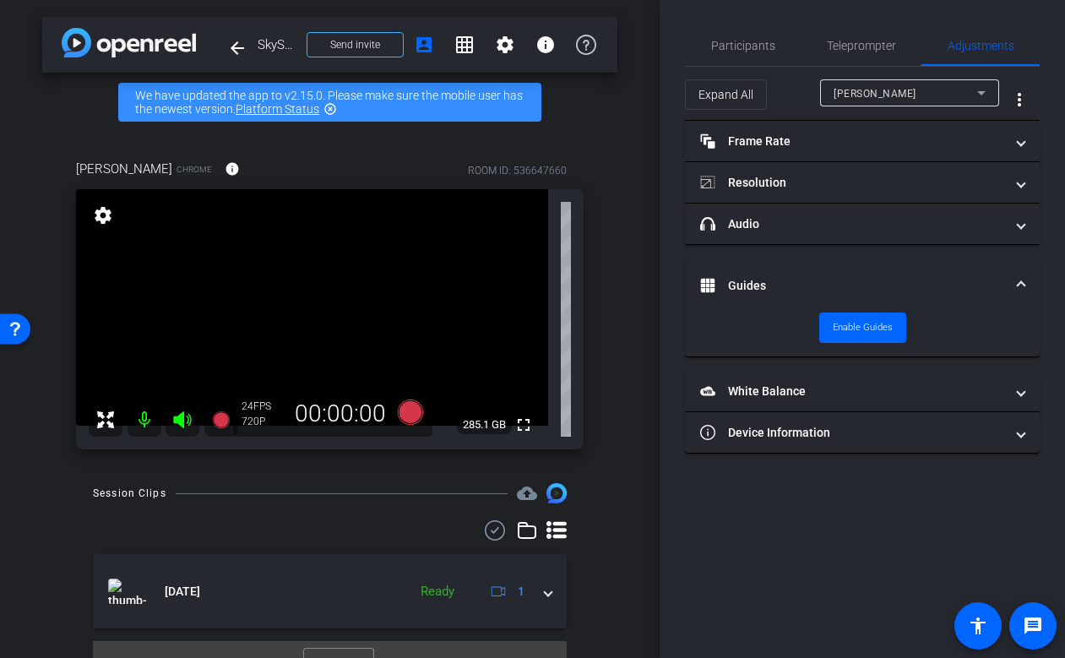
click at [918, 284] on mat-panel-title "Guides" at bounding box center [852, 286] width 304 height 18
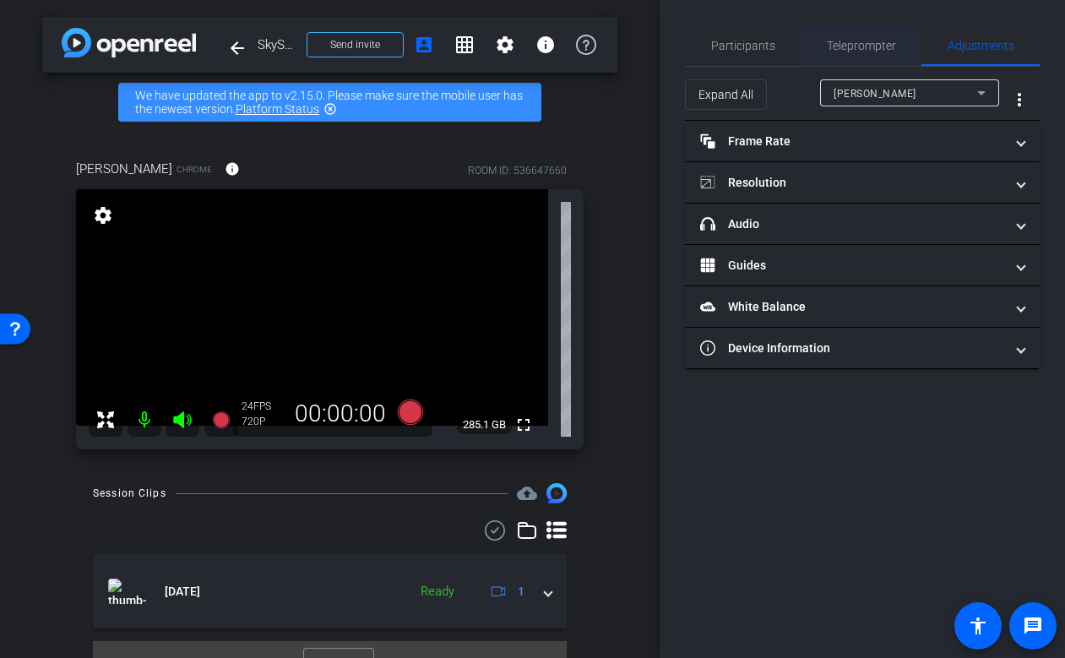
click at [835, 52] on span "Teleprompter" at bounding box center [861, 45] width 69 height 41
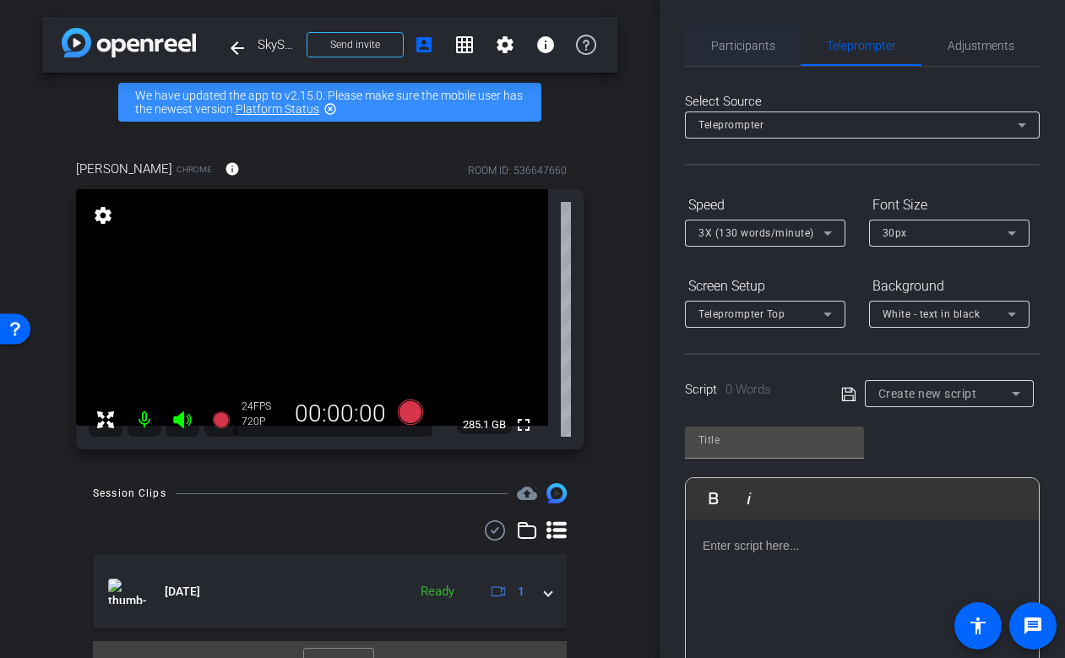
click at [740, 48] on span "Participants" at bounding box center [743, 46] width 64 height 12
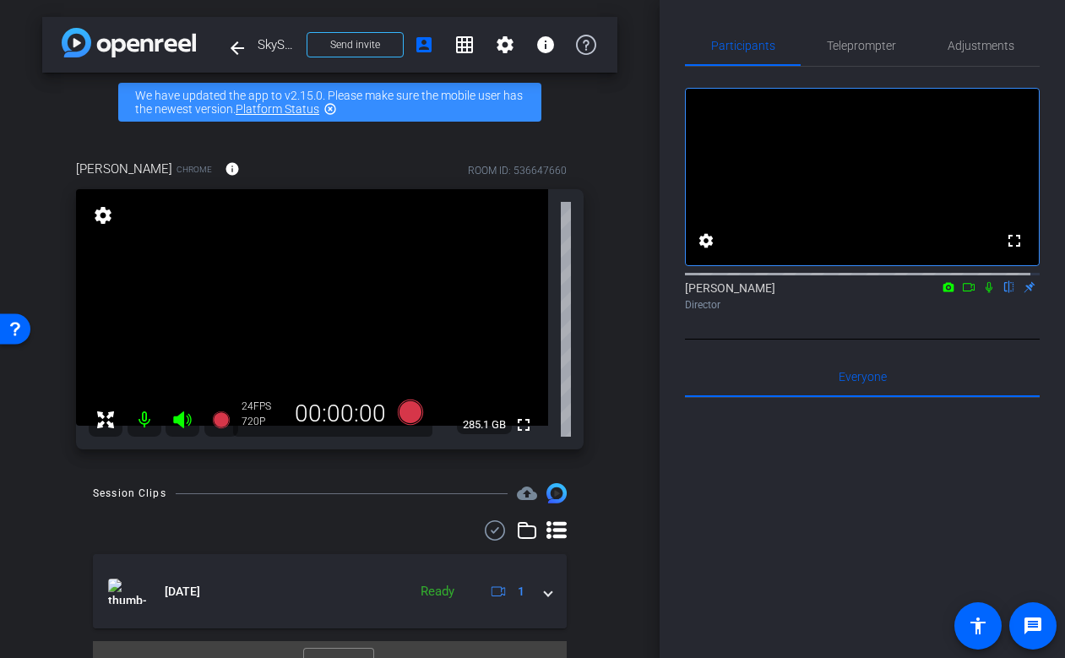
click at [597, 382] on div "[PERSON_NAME] Chrome info ROOM ID: 536647660 fullscreen settings 285.1 GB 24 FP…" at bounding box center [329, 299] width 575 height 334
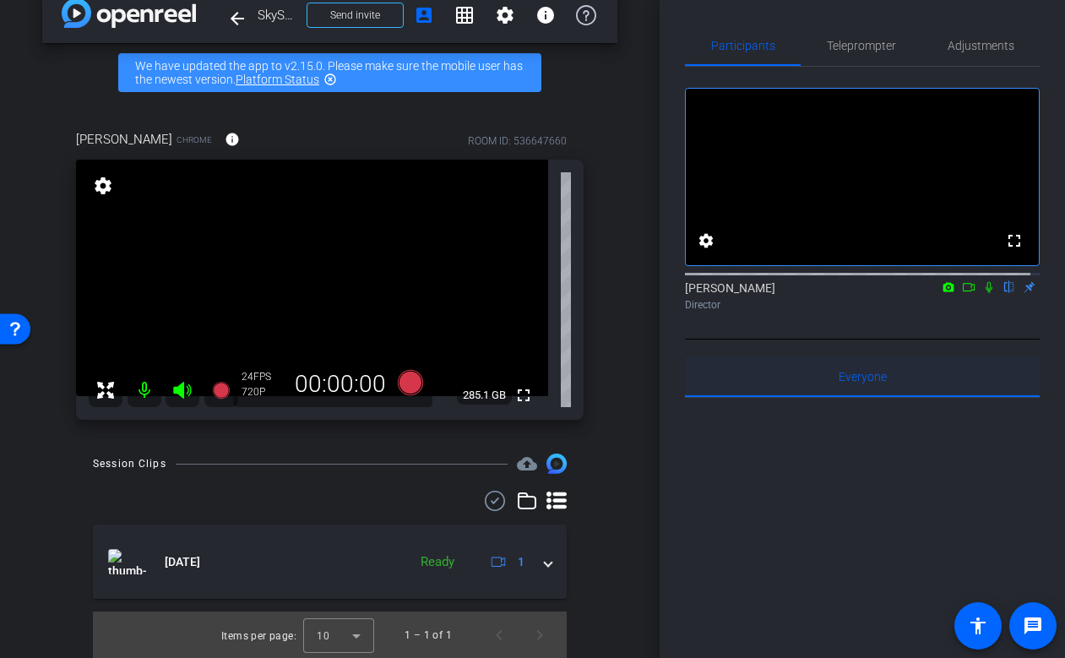
scroll to position [31, 0]
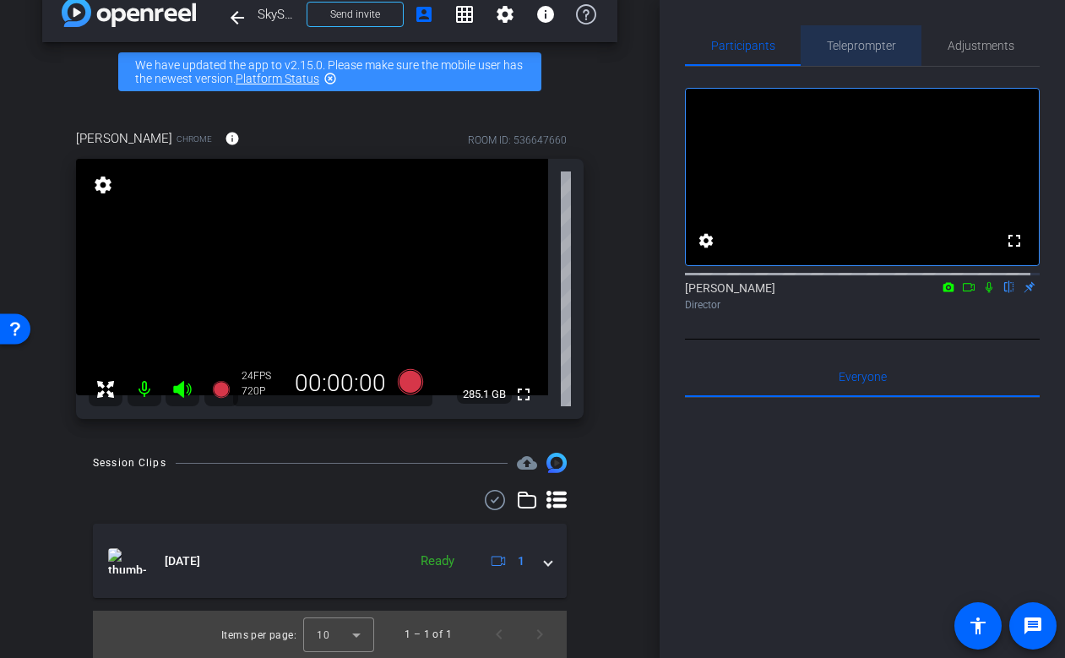
click at [859, 43] on span "Teleprompter" at bounding box center [861, 46] width 69 height 12
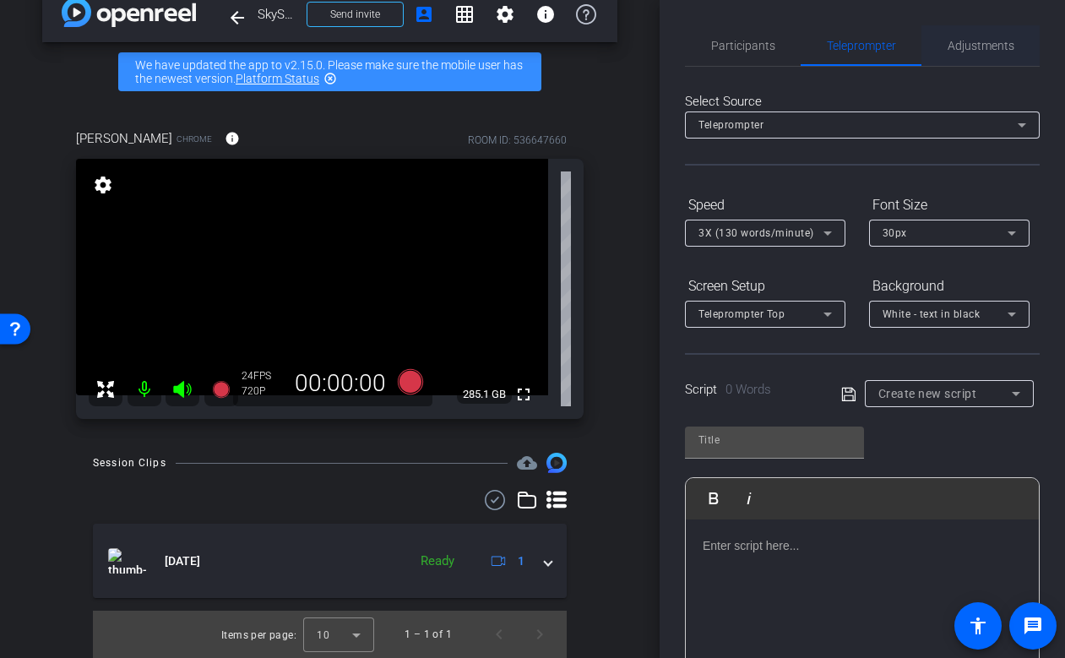
click at [981, 54] on span "Adjustments" at bounding box center [981, 45] width 67 height 41
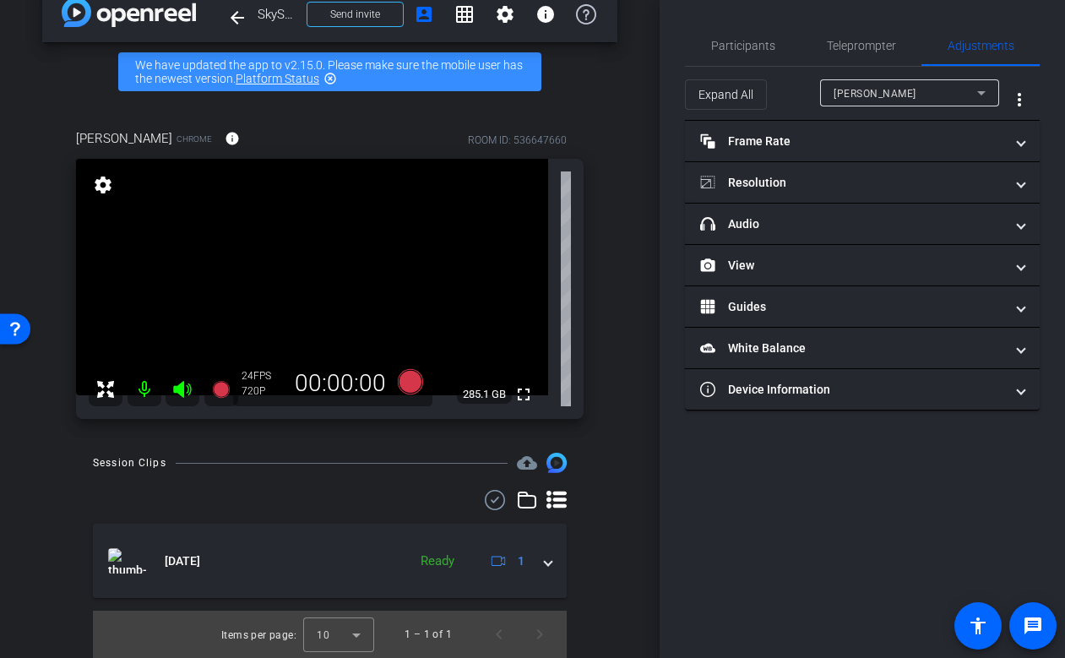
click at [887, 95] on div "[PERSON_NAME]" at bounding box center [906, 93] width 144 height 21
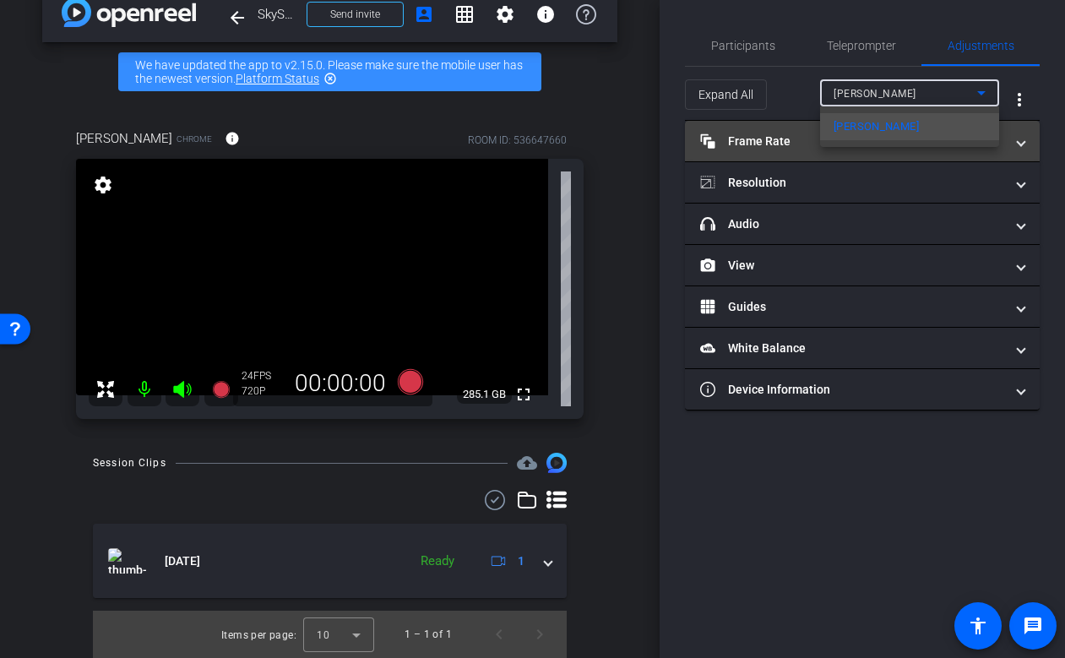
click at [883, 128] on mat-option "[PERSON_NAME]" at bounding box center [909, 126] width 179 height 27
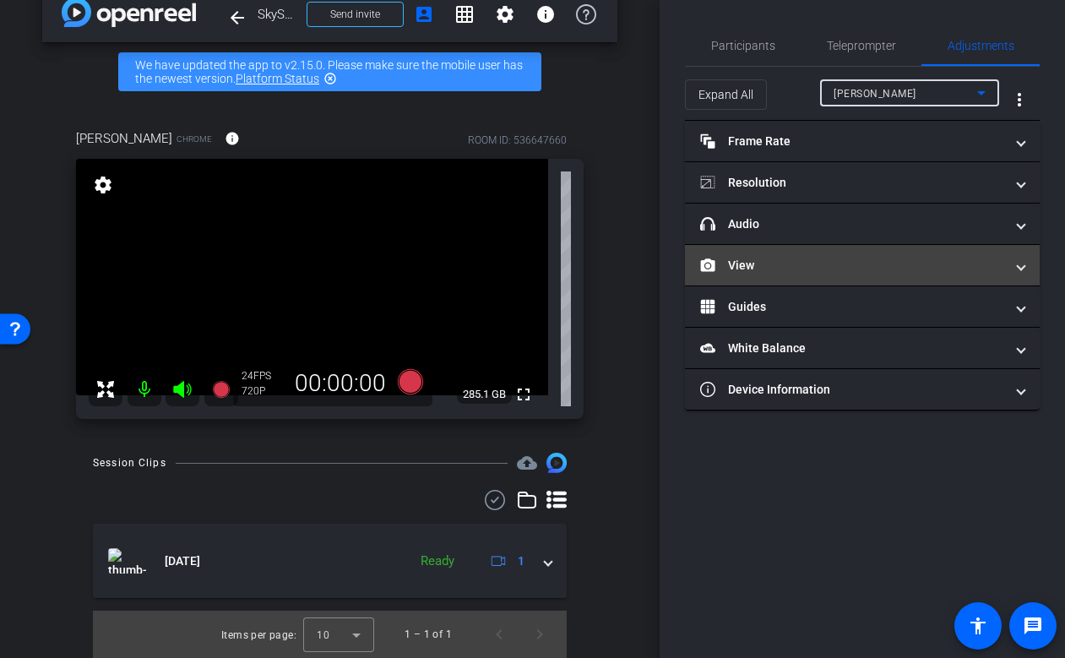
click at [899, 258] on mat-panel-title "View" at bounding box center [852, 266] width 304 height 18
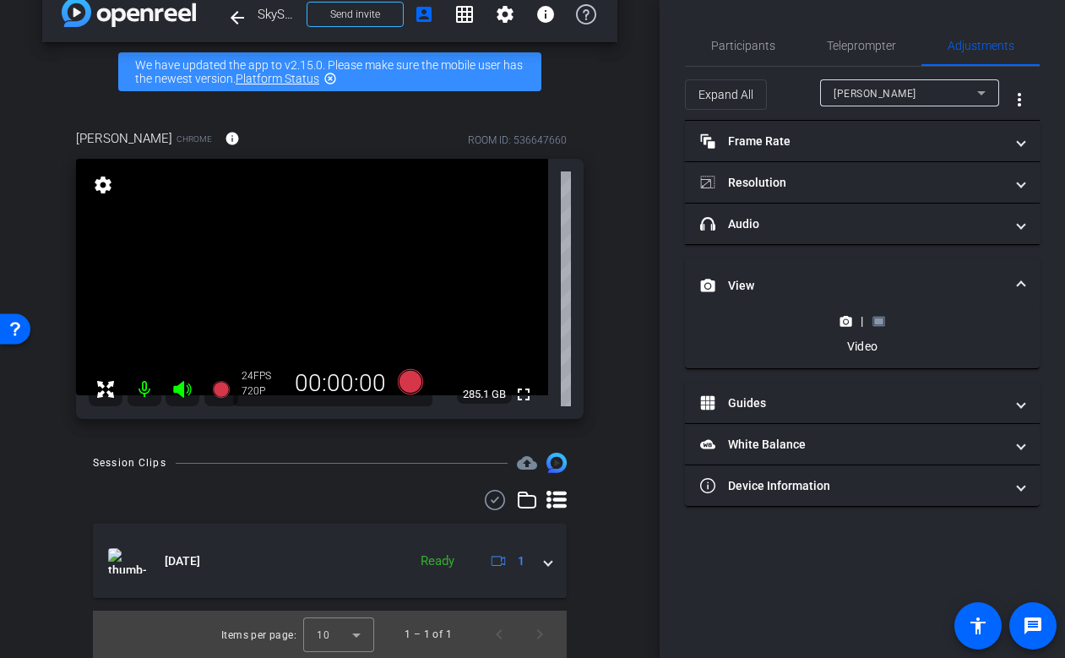
click at [882, 319] on rect at bounding box center [878, 321] width 9 height 7
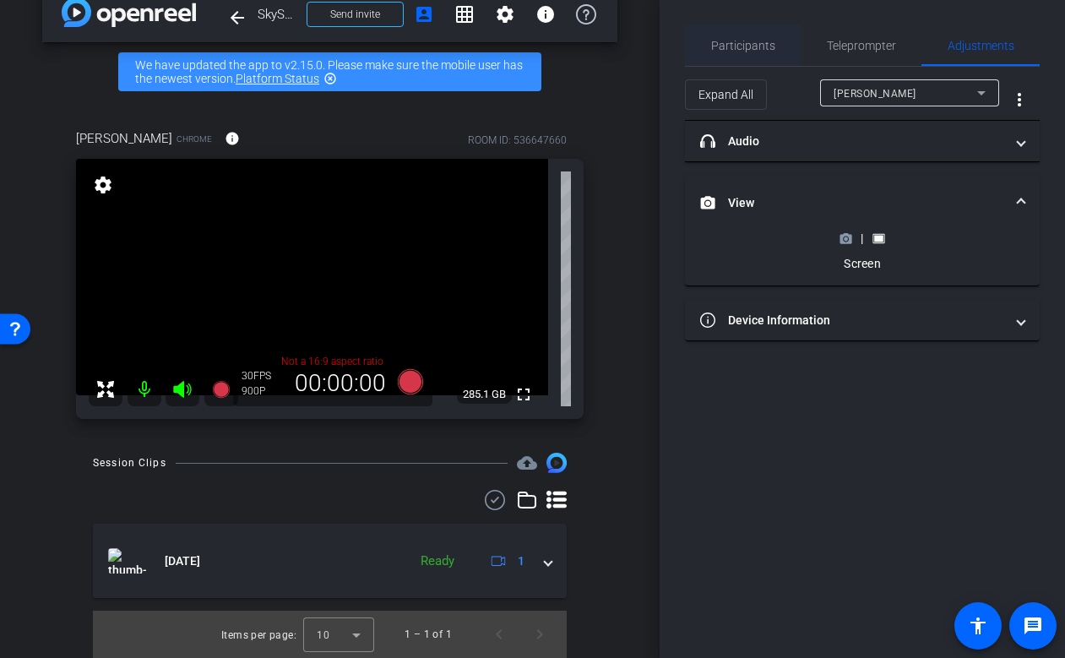
click at [743, 41] on span "Participants" at bounding box center [743, 46] width 64 height 12
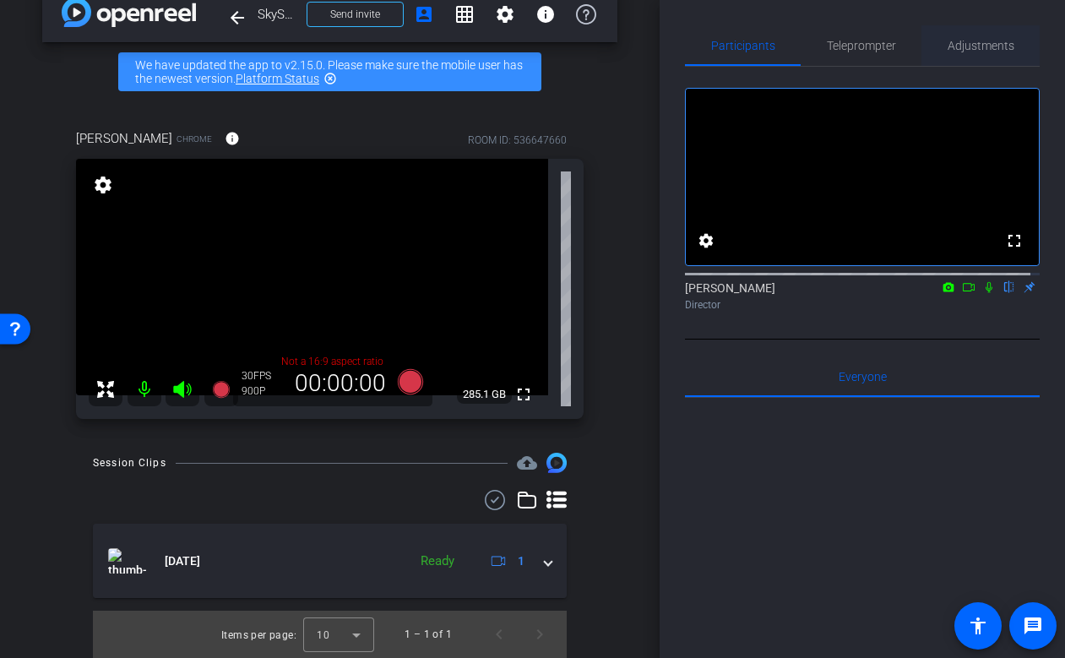
click at [975, 50] on span "Adjustments" at bounding box center [981, 46] width 67 height 12
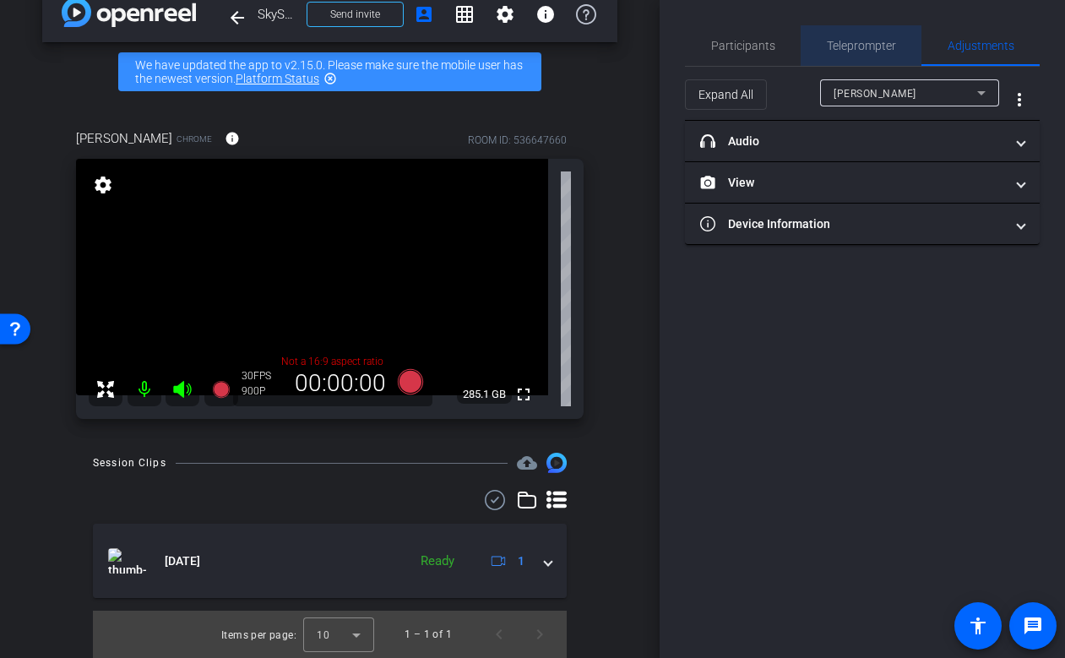
click at [845, 52] on span "Teleprompter" at bounding box center [861, 46] width 69 height 12
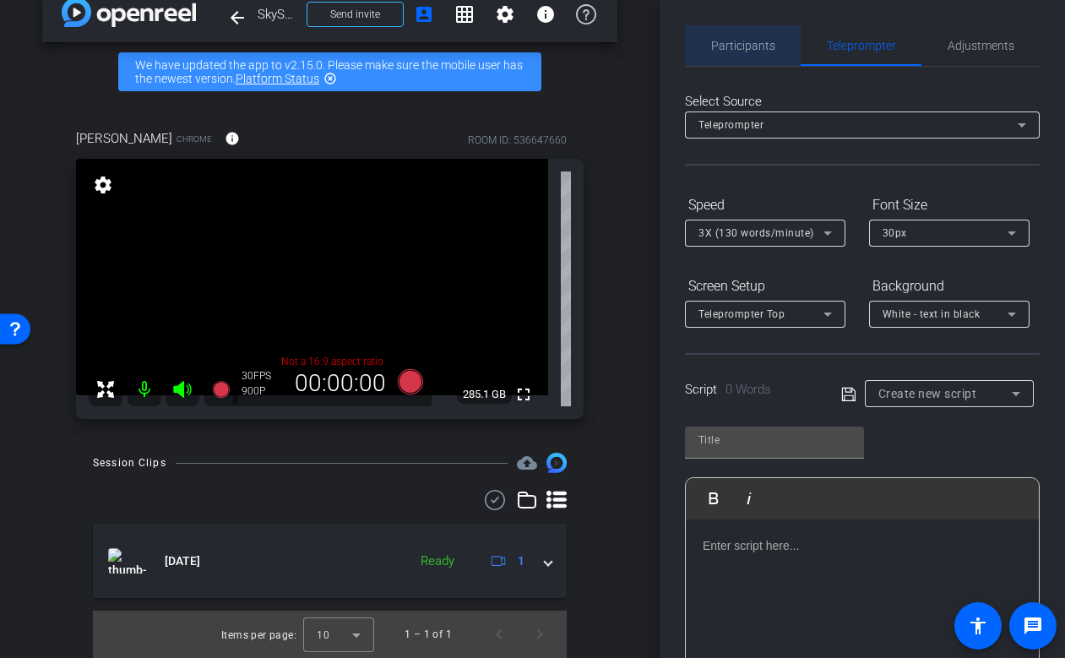
click at [779, 46] on div "Participants" at bounding box center [743, 45] width 116 height 41
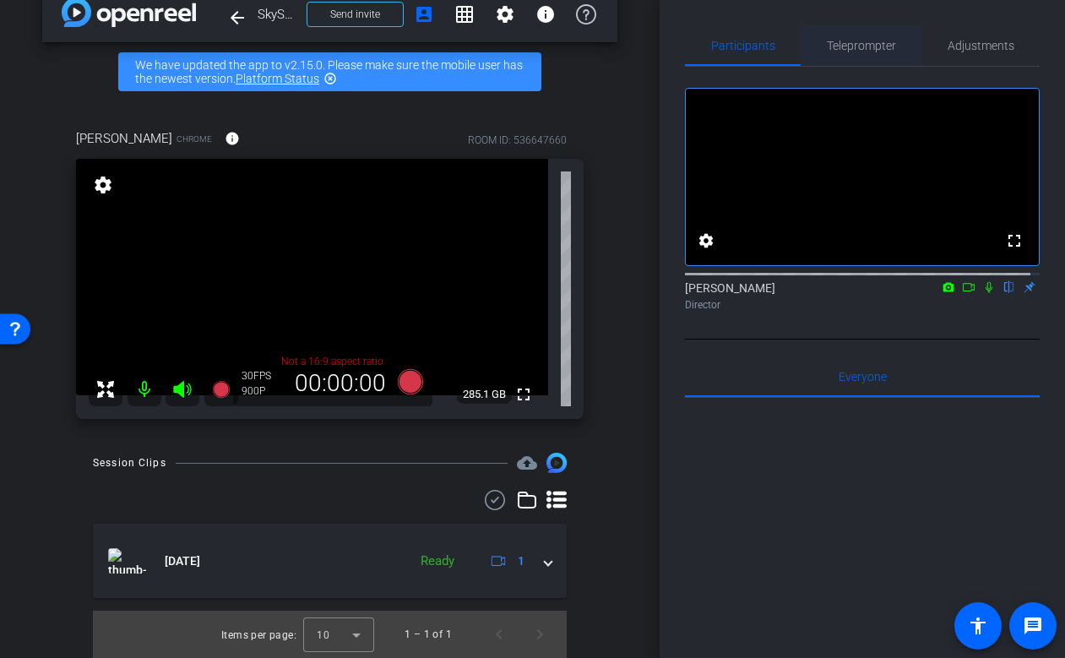
click at [865, 46] on span "Teleprompter" at bounding box center [861, 46] width 69 height 12
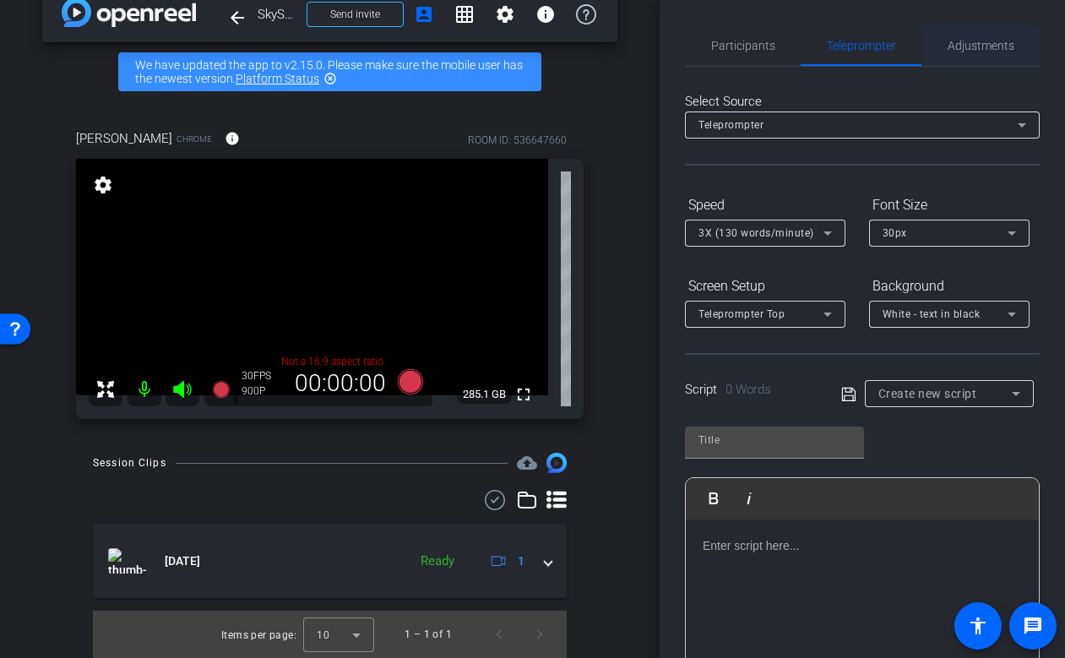
click at [964, 42] on span "Adjustments" at bounding box center [981, 46] width 67 height 12
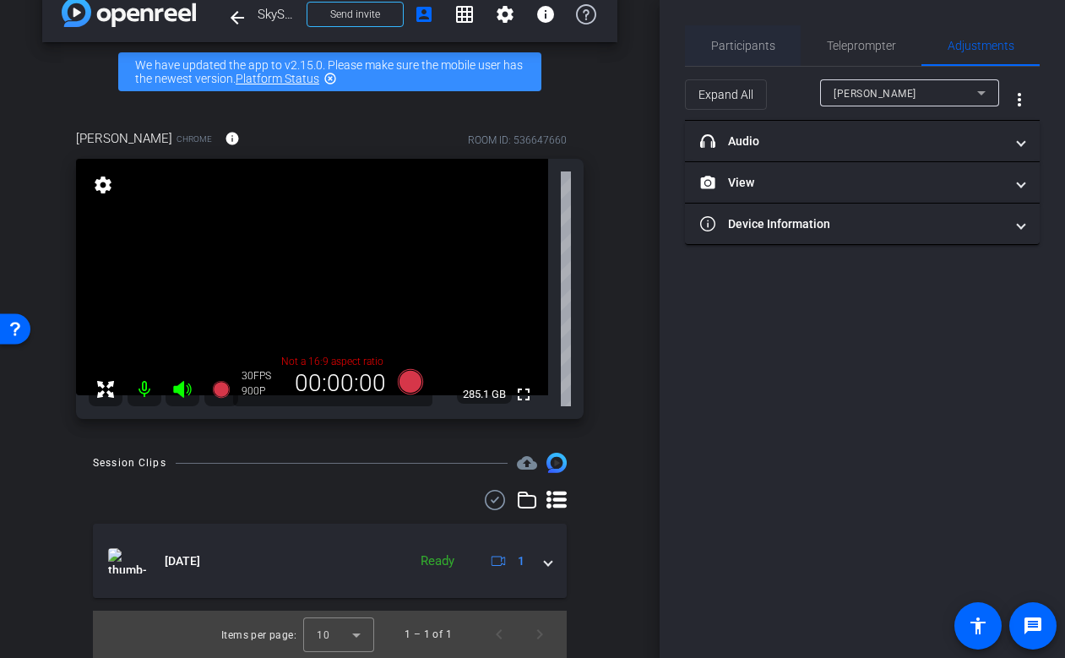
click at [756, 44] on span "Participants" at bounding box center [743, 46] width 64 height 12
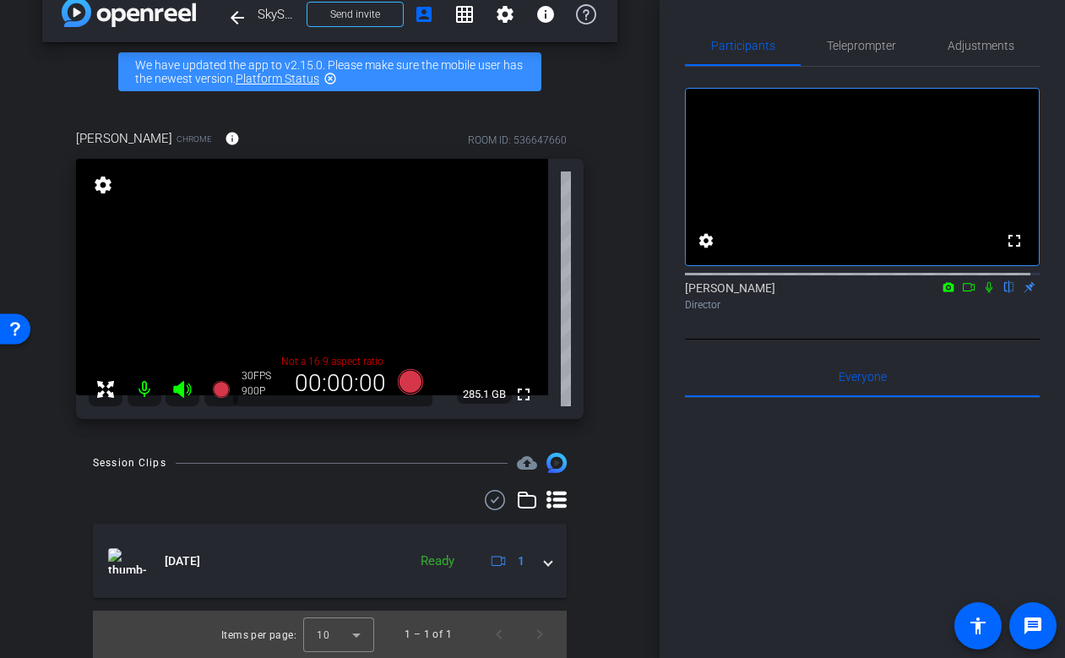
scroll to position [31, 0]
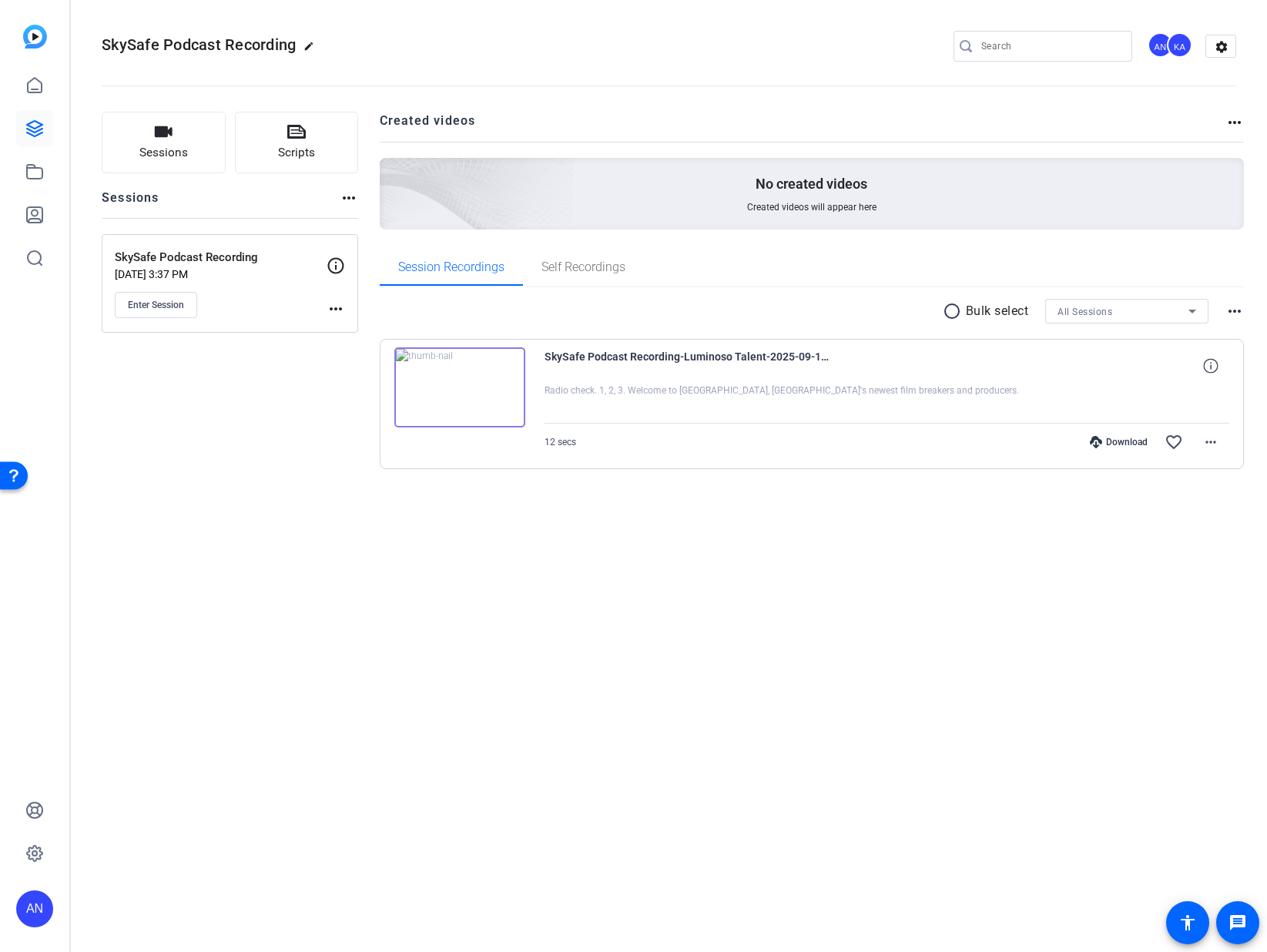
click at [458, 384] on img at bounding box center [460, 388] width 131 height 80
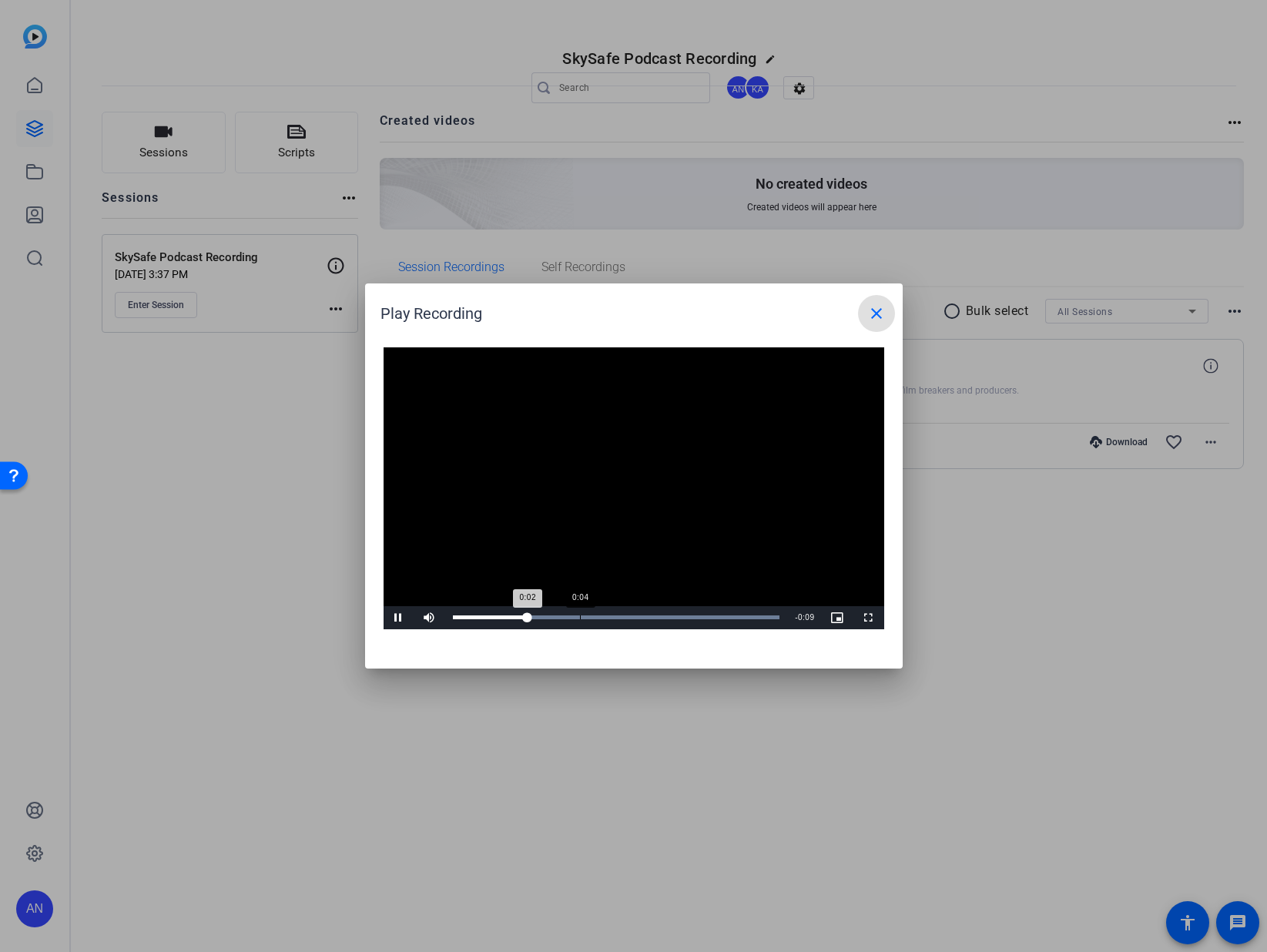
click at [587, 616] on div "Progress Bar" at bounding box center [617, 617] width 327 height 4
click at [876, 315] on mat-icon "close" at bounding box center [877, 314] width 18 height 18
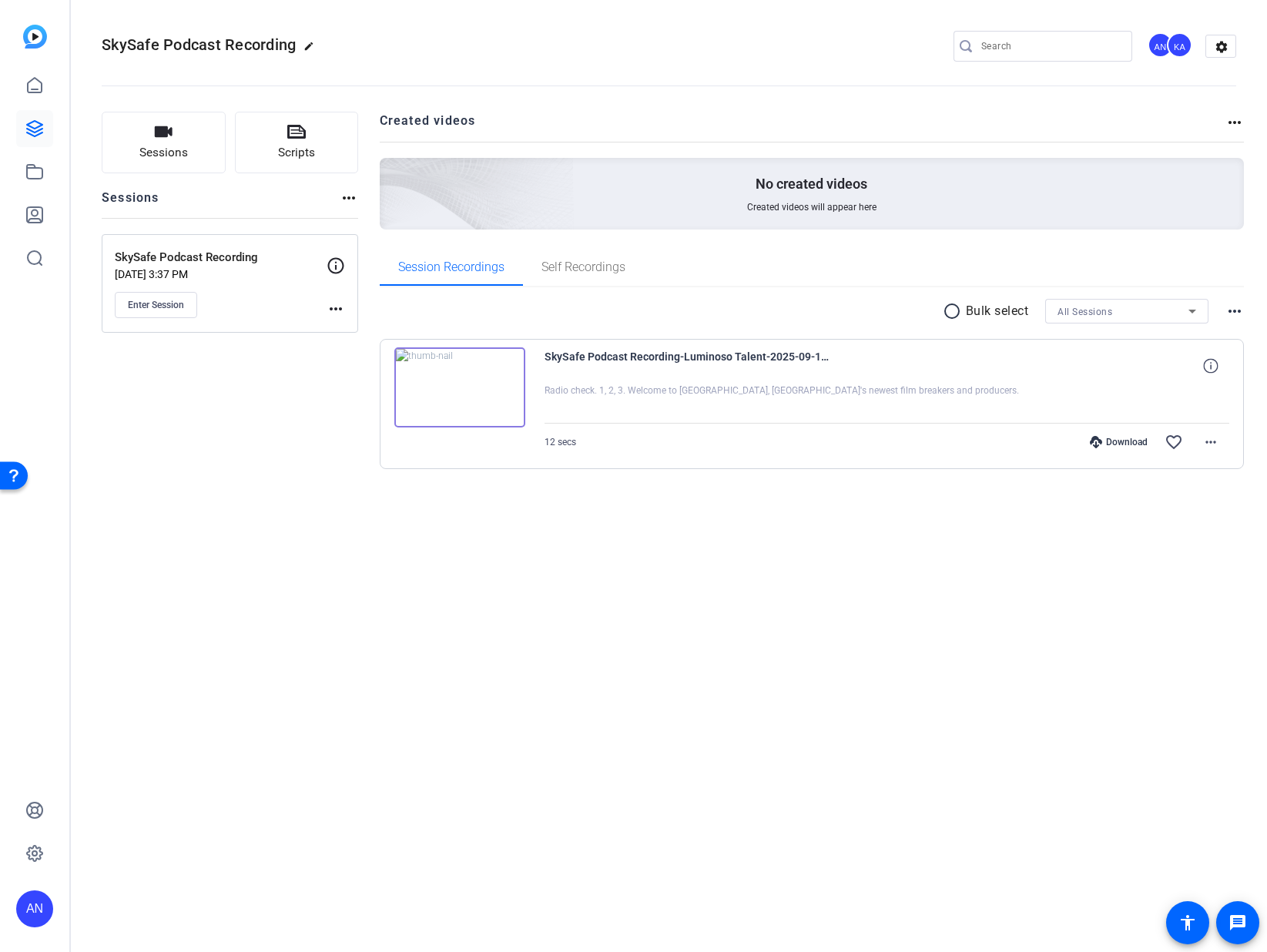
click at [520, 590] on div "SkySafe Podcast Recording edit AN KA settings Sessions Scripts Sessions more_ho…" at bounding box center [670, 476] width 1197 height 952
